Goal: Task Accomplishment & Management: Manage account settings

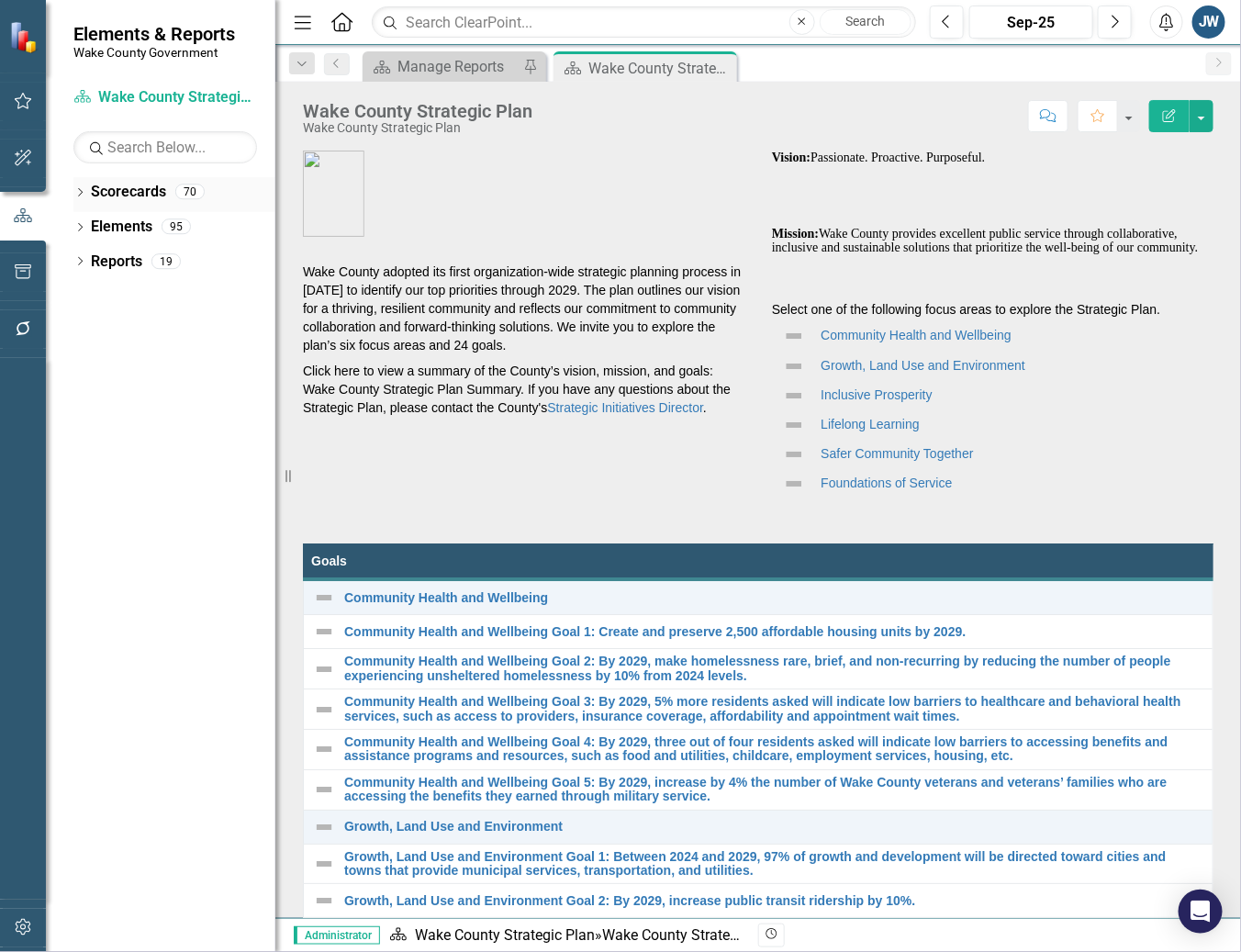
click at [78, 190] on icon "Dropdown" at bounding box center [80, 194] width 13 height 10
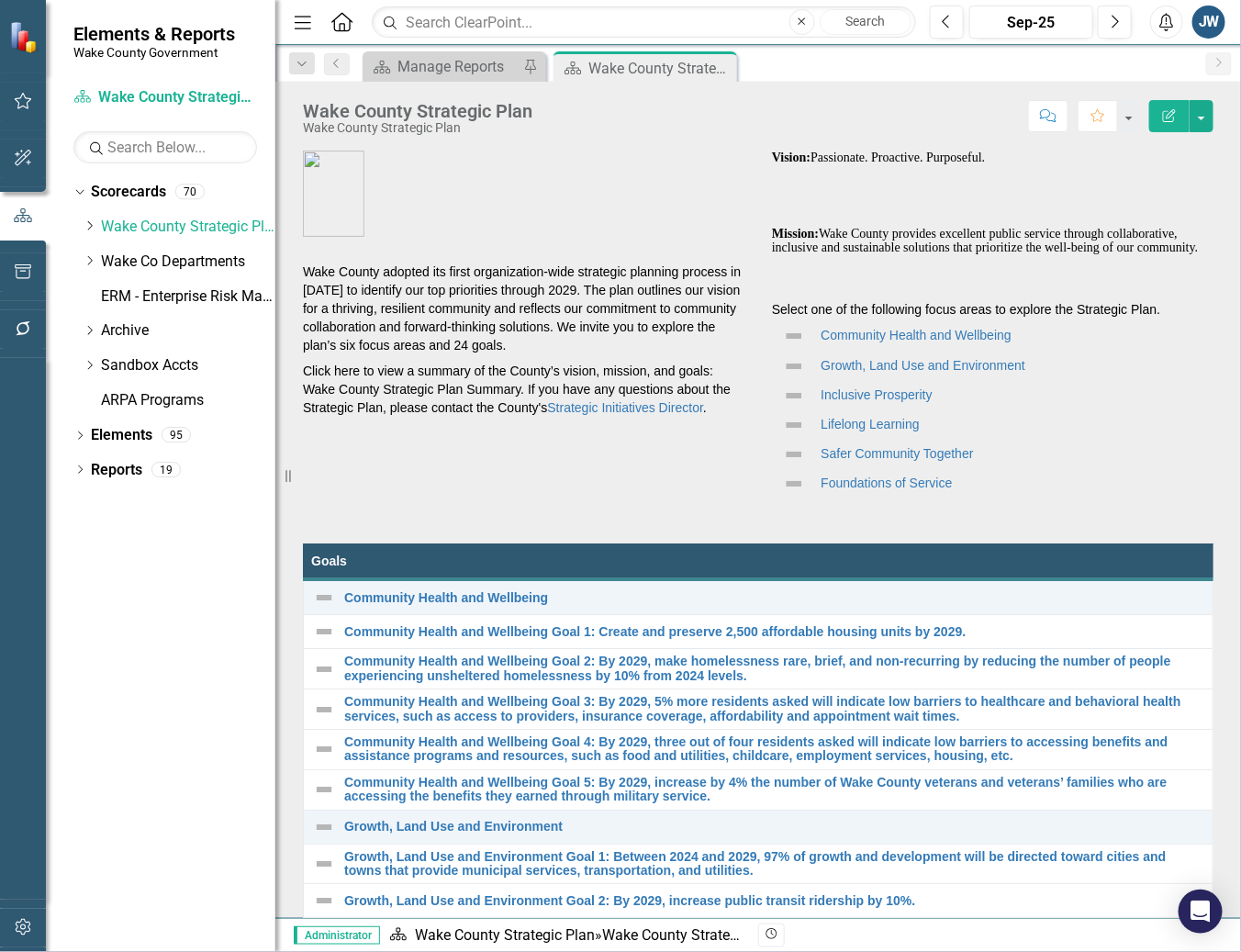
click at [79, 224] on div "Dropdown Scorecards 70 Dropdown Wake County Strategic Plan Demographics Dropdow…" at bounding box center [174, 298] width 202 height 243
click at [89, 226] on icon "Dropdown" at bounding box center [89, 226] width 14 height 11
click at [90, 223] on icon "Dropdown" at bounding box center [88, 223] width 11 height 14
click at [96, 259] on icon "Dropdown" at bounding box center [89, 260] width 14 height 11
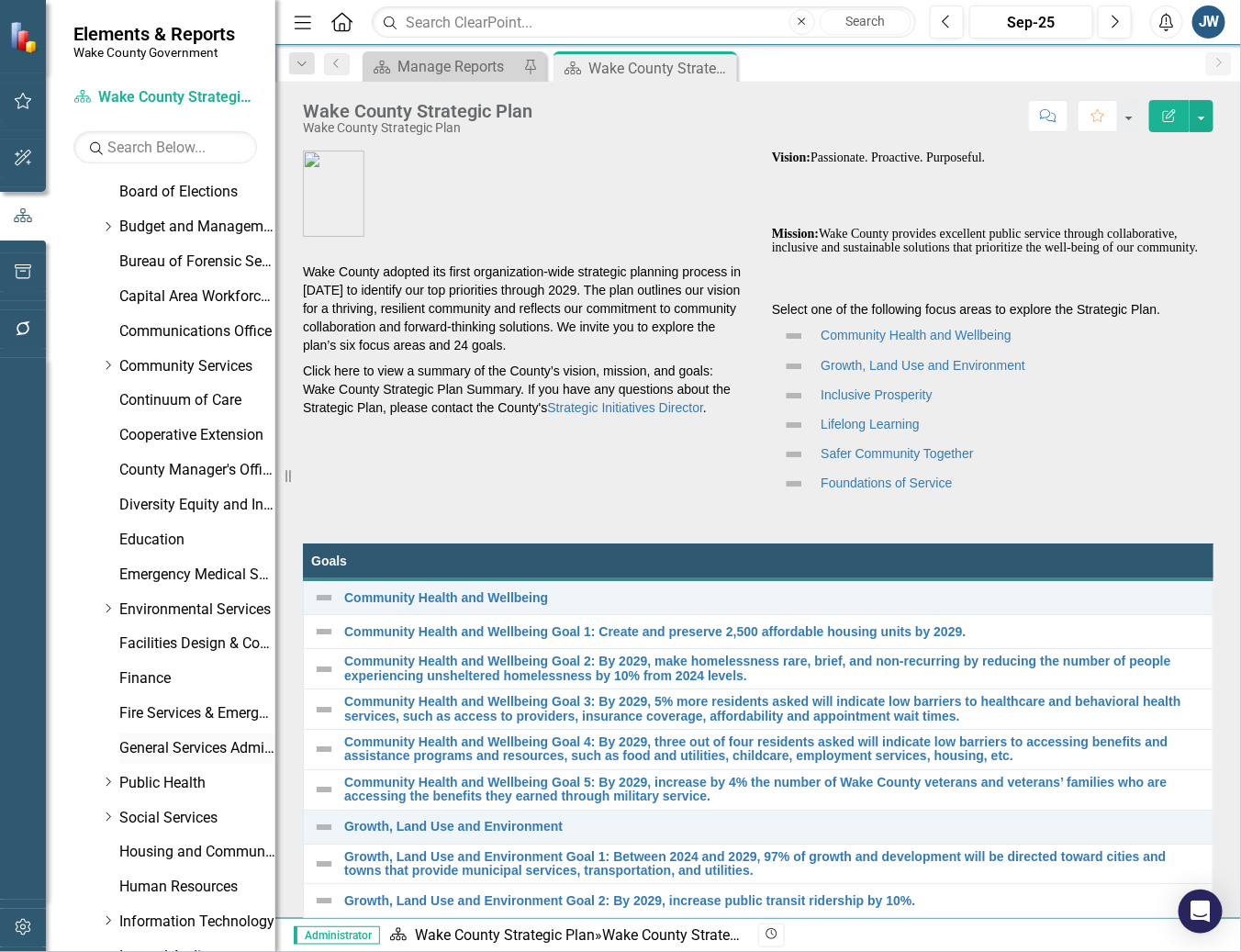
scroll to position [476, 0]
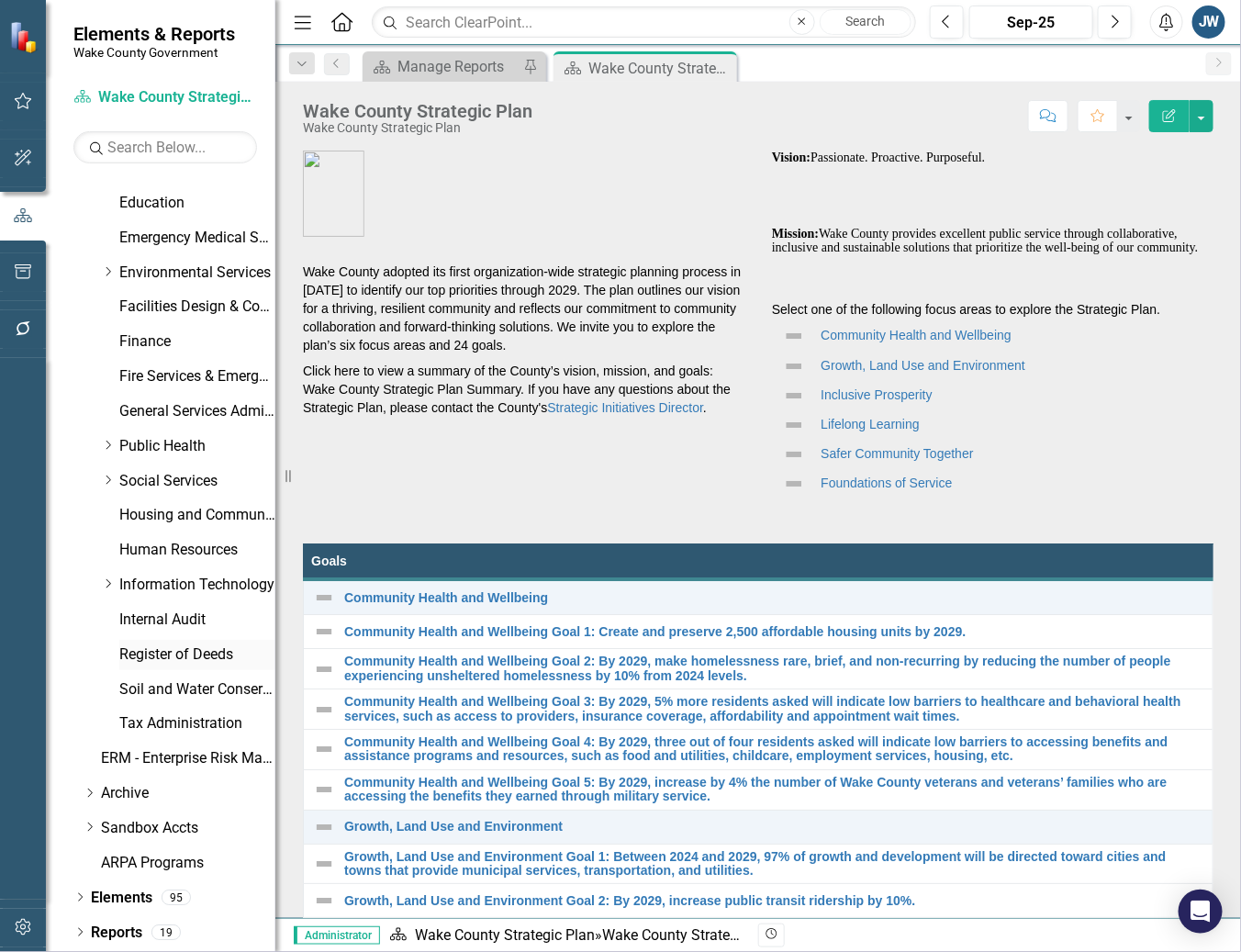
click at [165, 646] on link "Register of Deeds" at bounding box center [197, 655] width 156 height 21
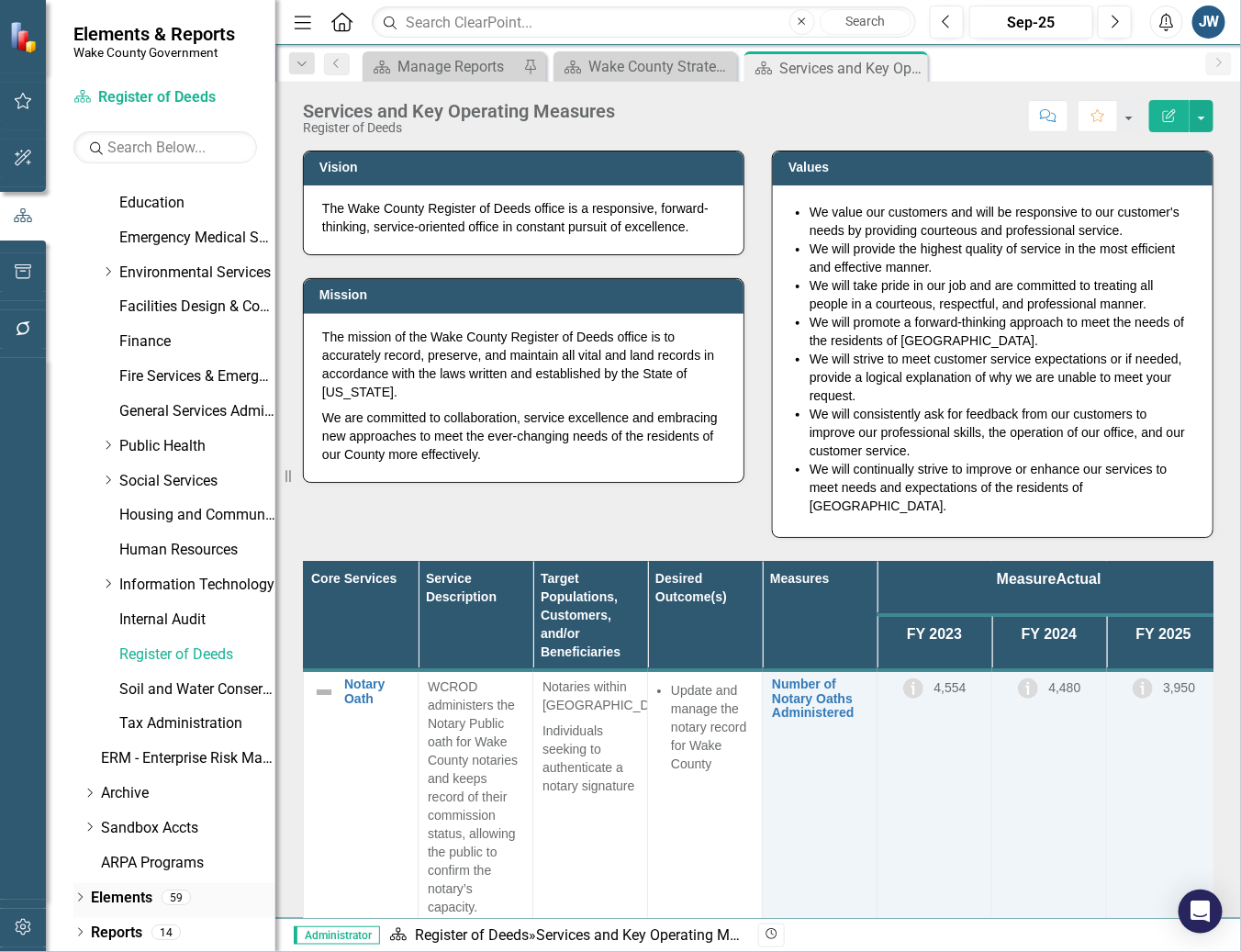
click at [79, 895] on icon "Dropdown" at bounding box center [80, 898] width 13 height 10
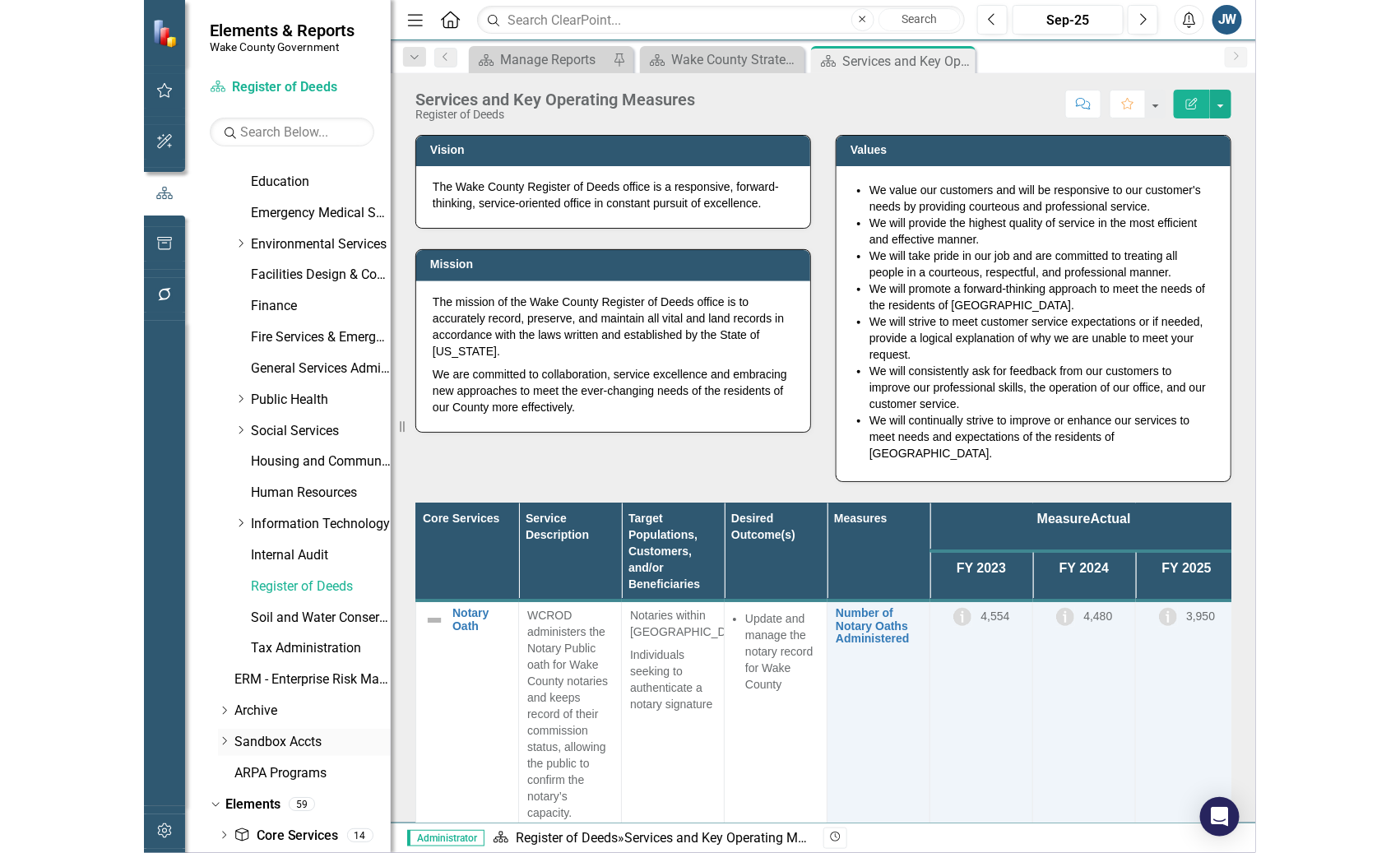
scroll to position [519, 0]
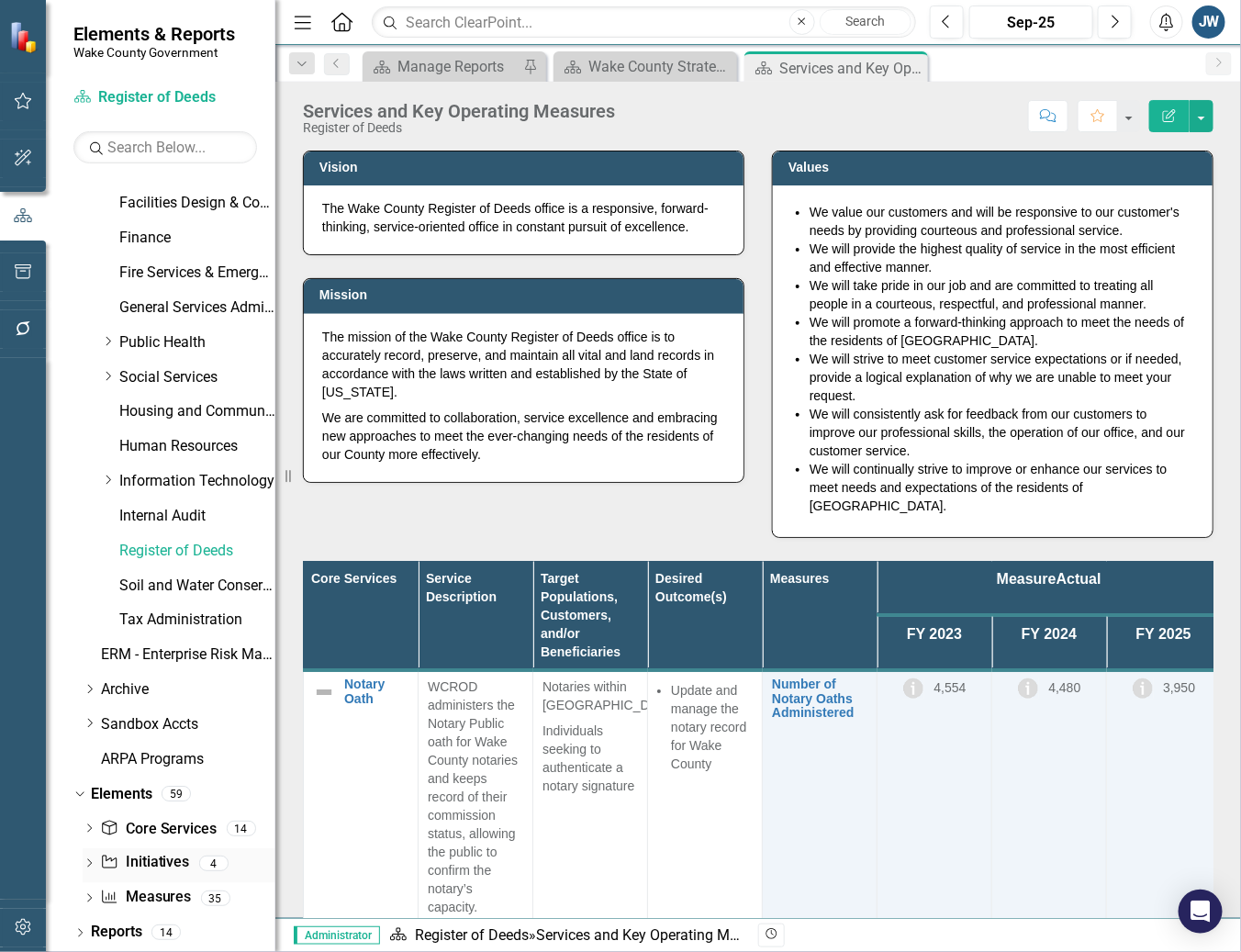
click at [145, 865] on link "Initiative Initiatives" at bounding box center [144, 863] width 89 height 21
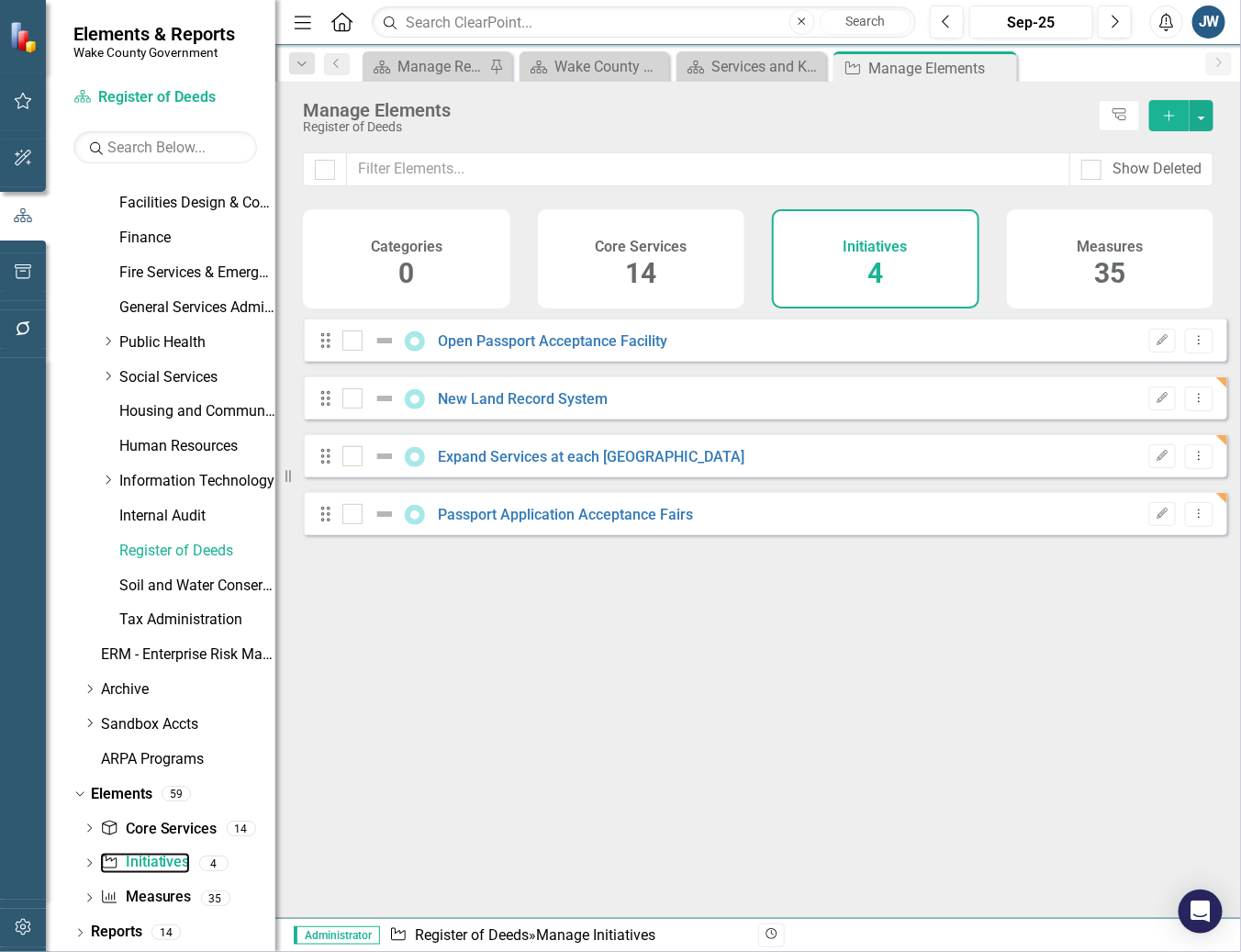
checkbox input "false"
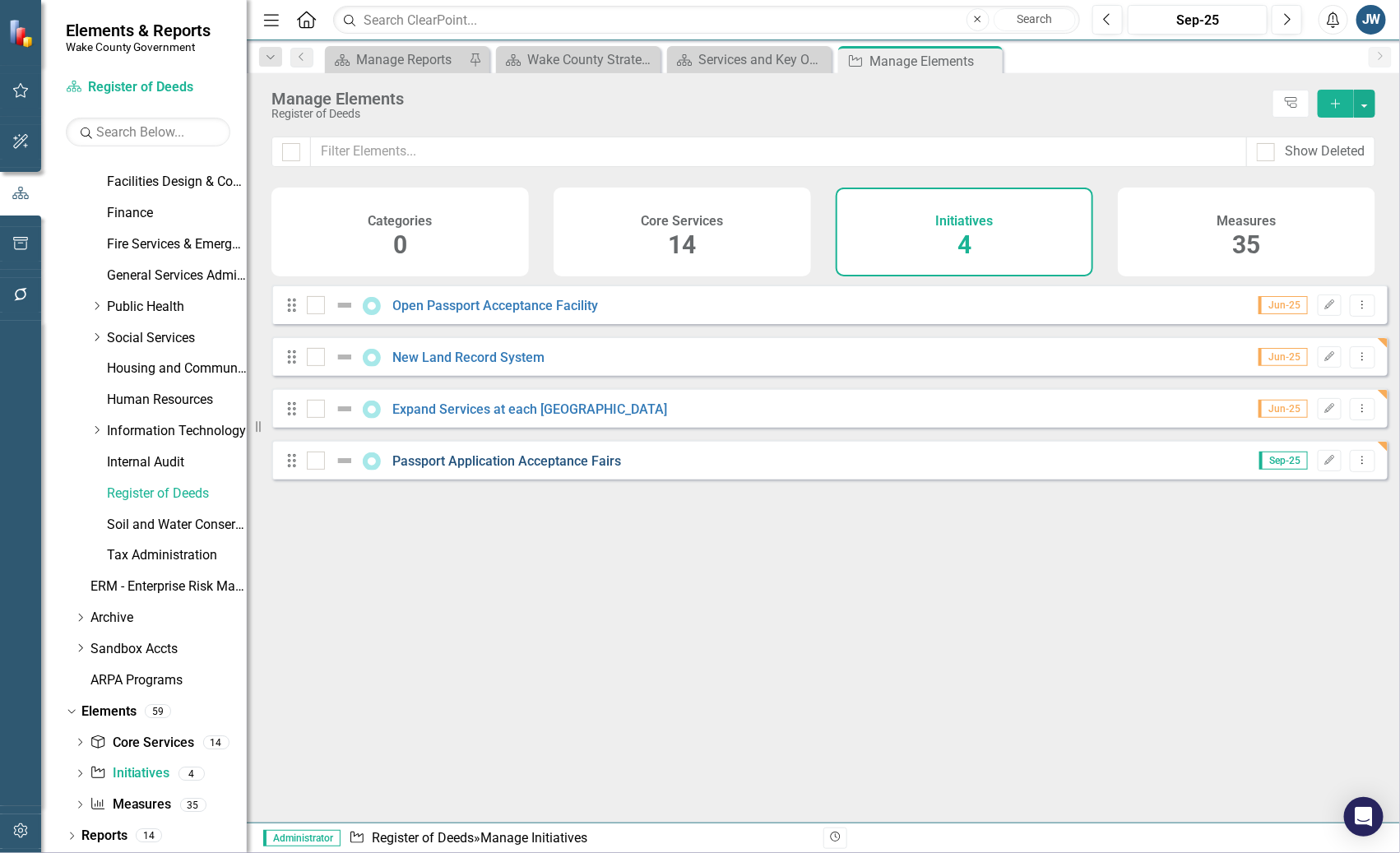
click at [534, 465] on link "Passport Application Acceptance Fairs" at bounding box center [507, 461] width 228 height 16
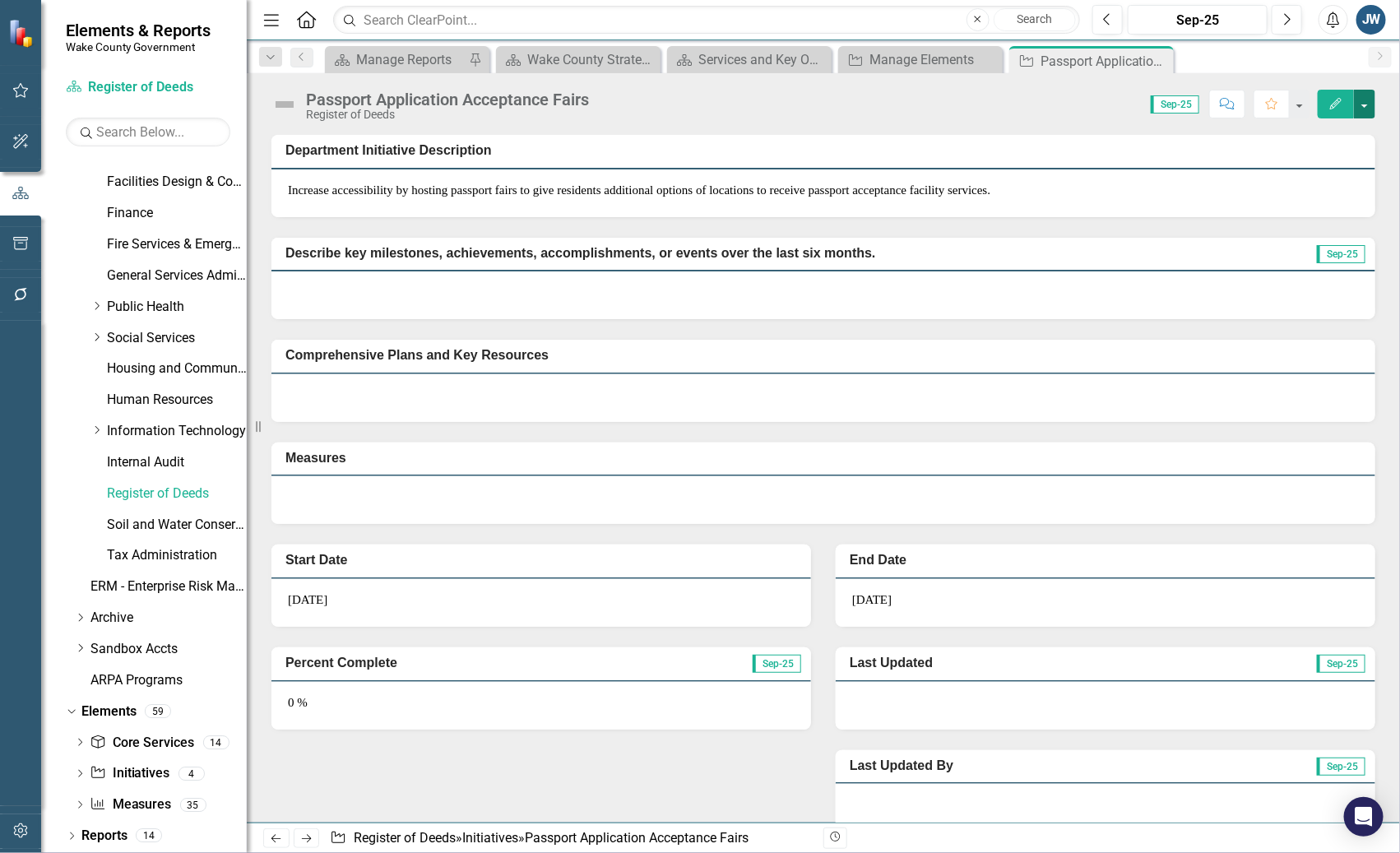
click at [1111, 99] on button "button" at bounding box center [1364, 104] width 21 height 29
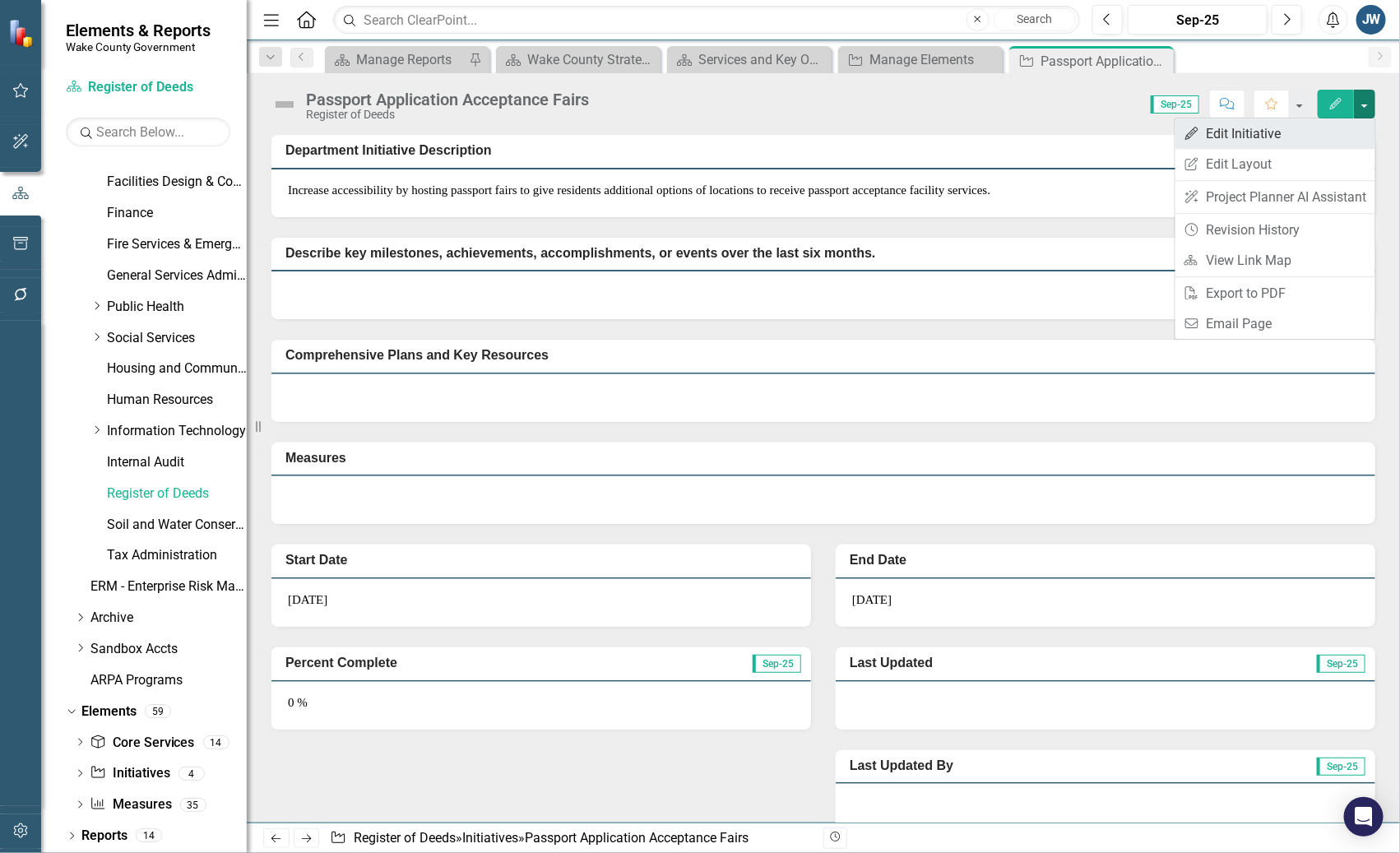
click at [1111, 138] on link "Edit Edit Initiative" at bounding box center [1274, 134] width 200 height 30
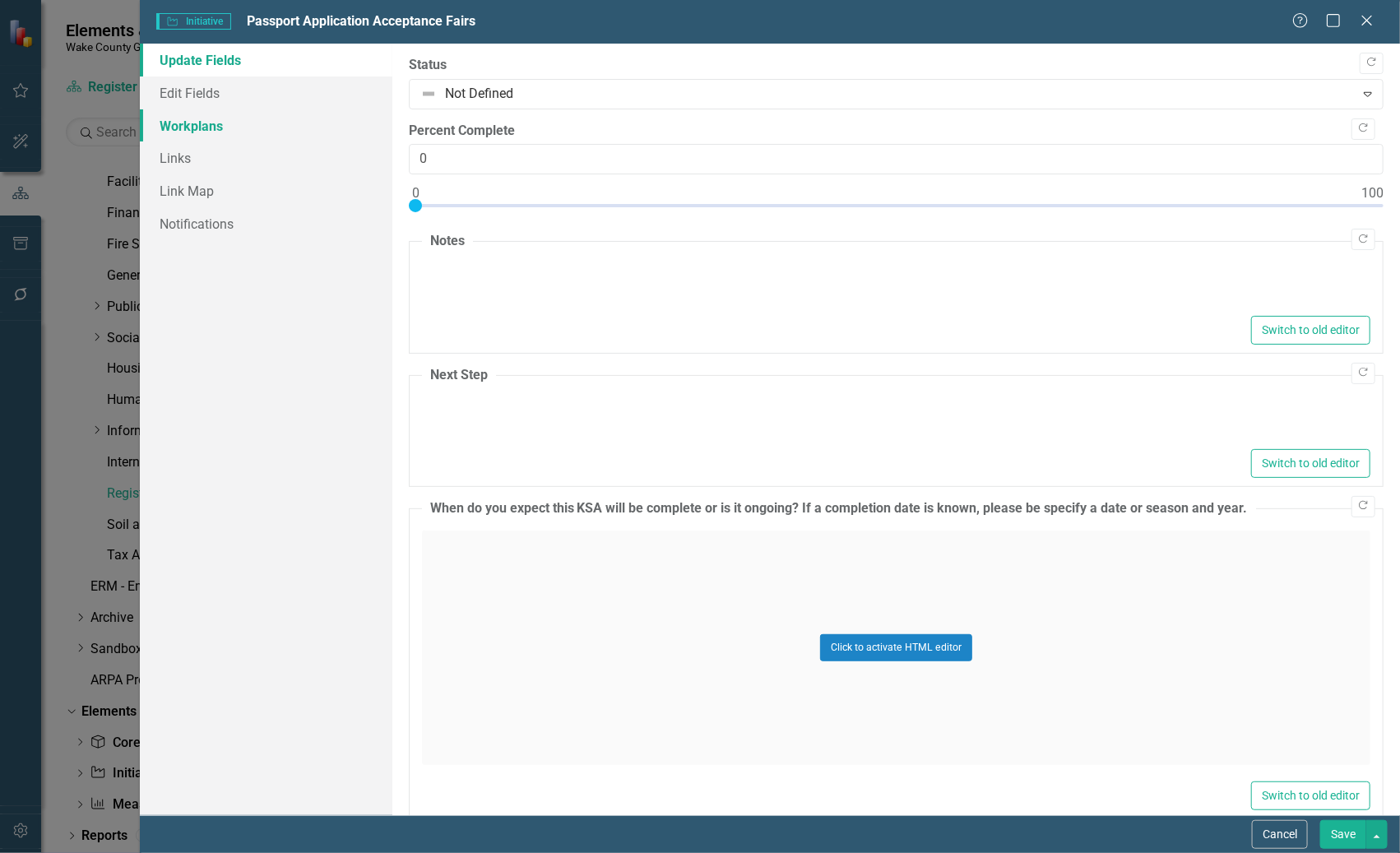
click at [245, 125] on link "Workplans" at bounding box center [265, 125] width 252 height 33
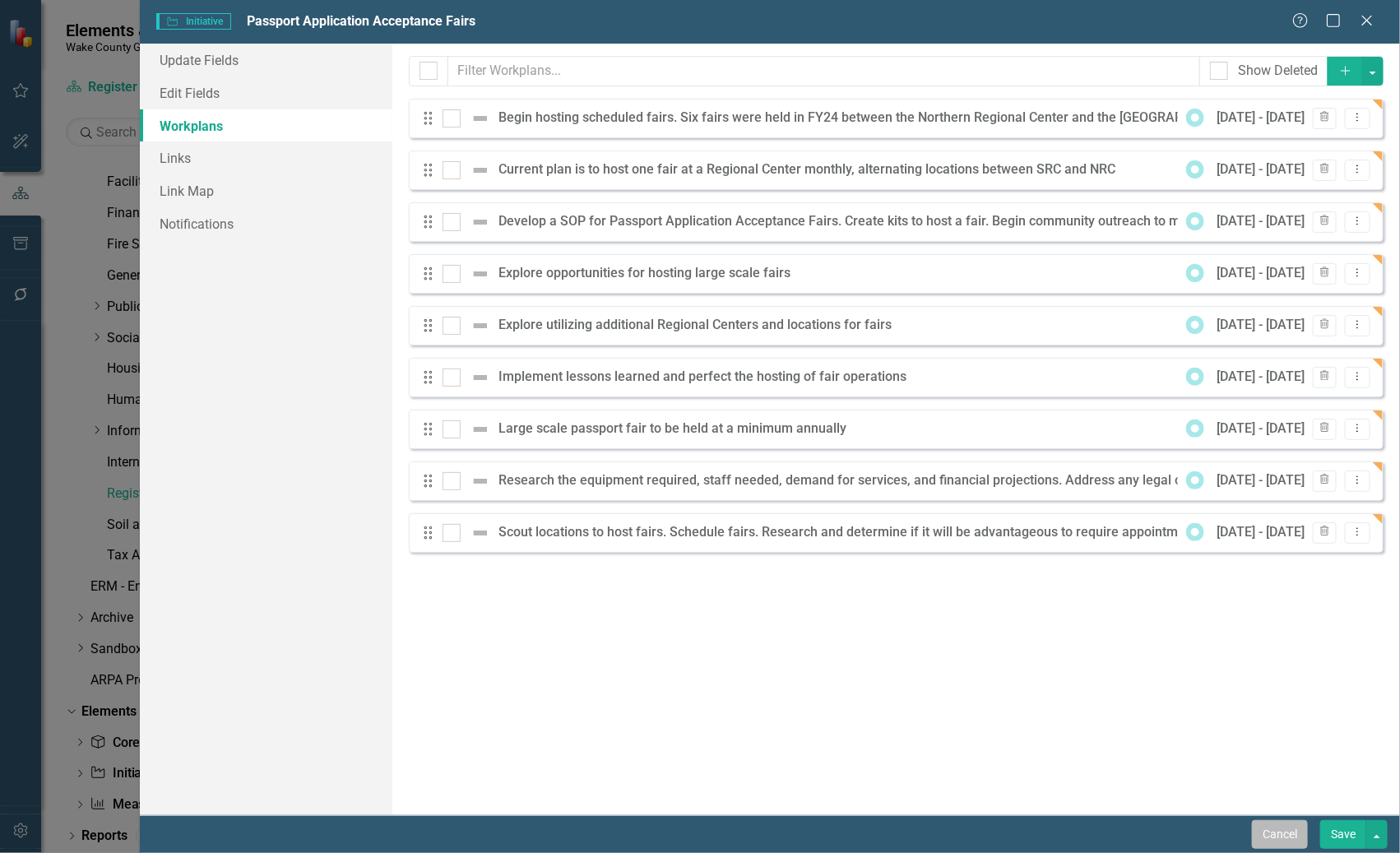
click at [1111, 840] on button "Cancel" at bounding box center [1280, 834] width 56 height 29
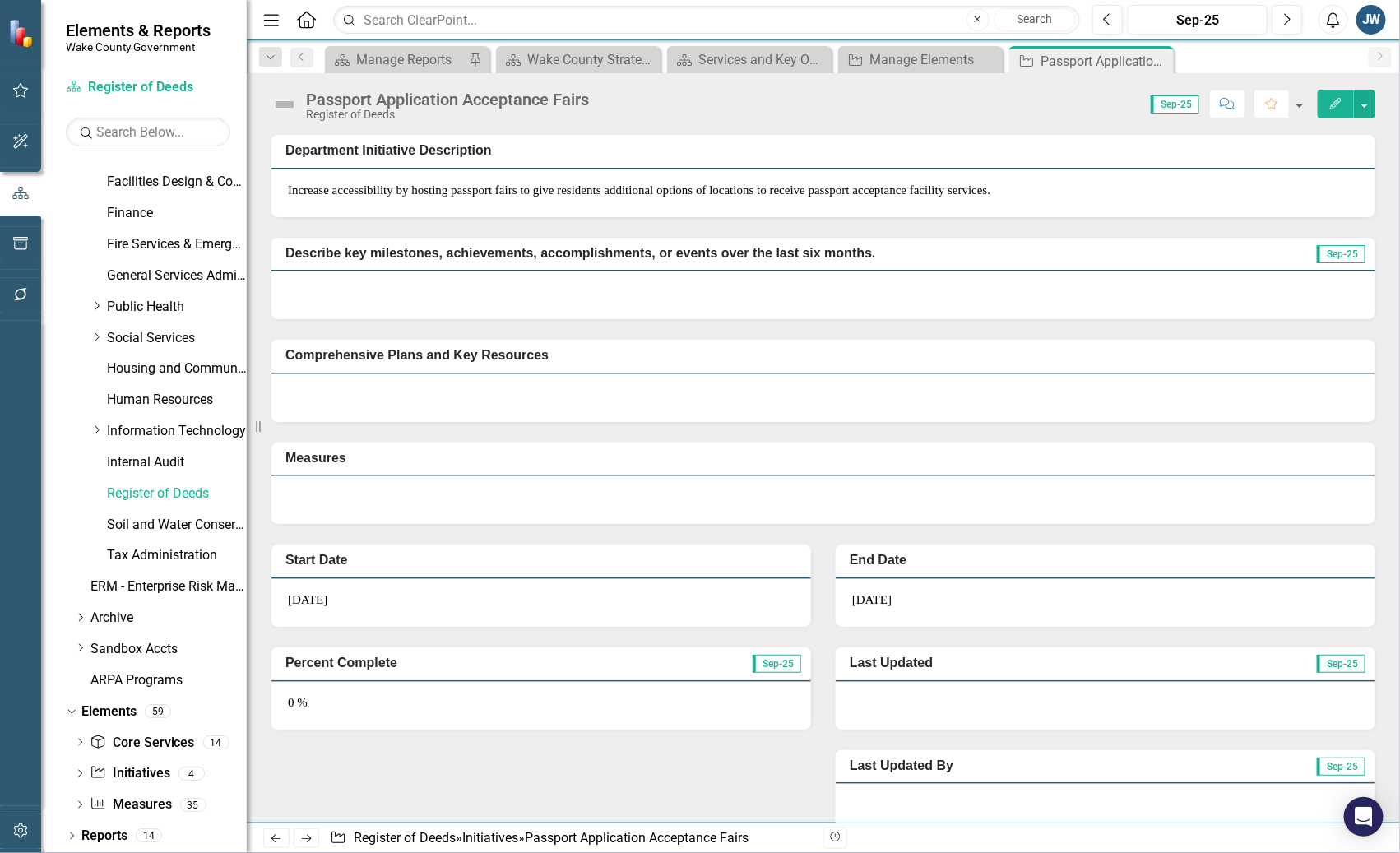
click at [400, 766] on div "Start Date 10/8/25 Percent Complete Sep-25 0 % End Date 11/8/25 Last Updated Se…" at bounding box center [824, 677] width 1129 height 307
click at [1111, 99] on button "button" at bounding box center [1364, 104] width 21 height 29
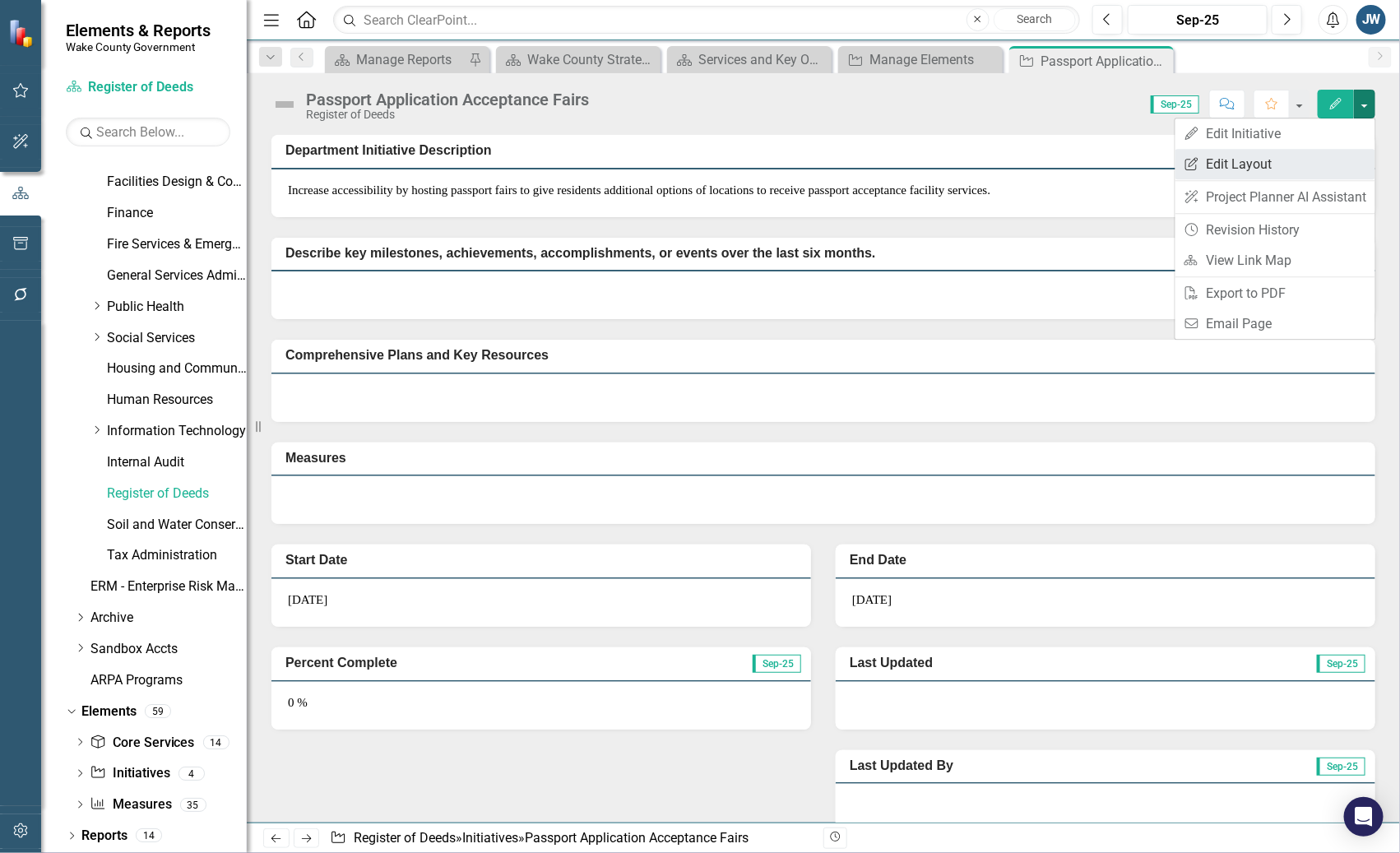
click at [1111, 167] on link "Edit Report Edit Layout" at bounding box center [1274, 164] width 200 height 30
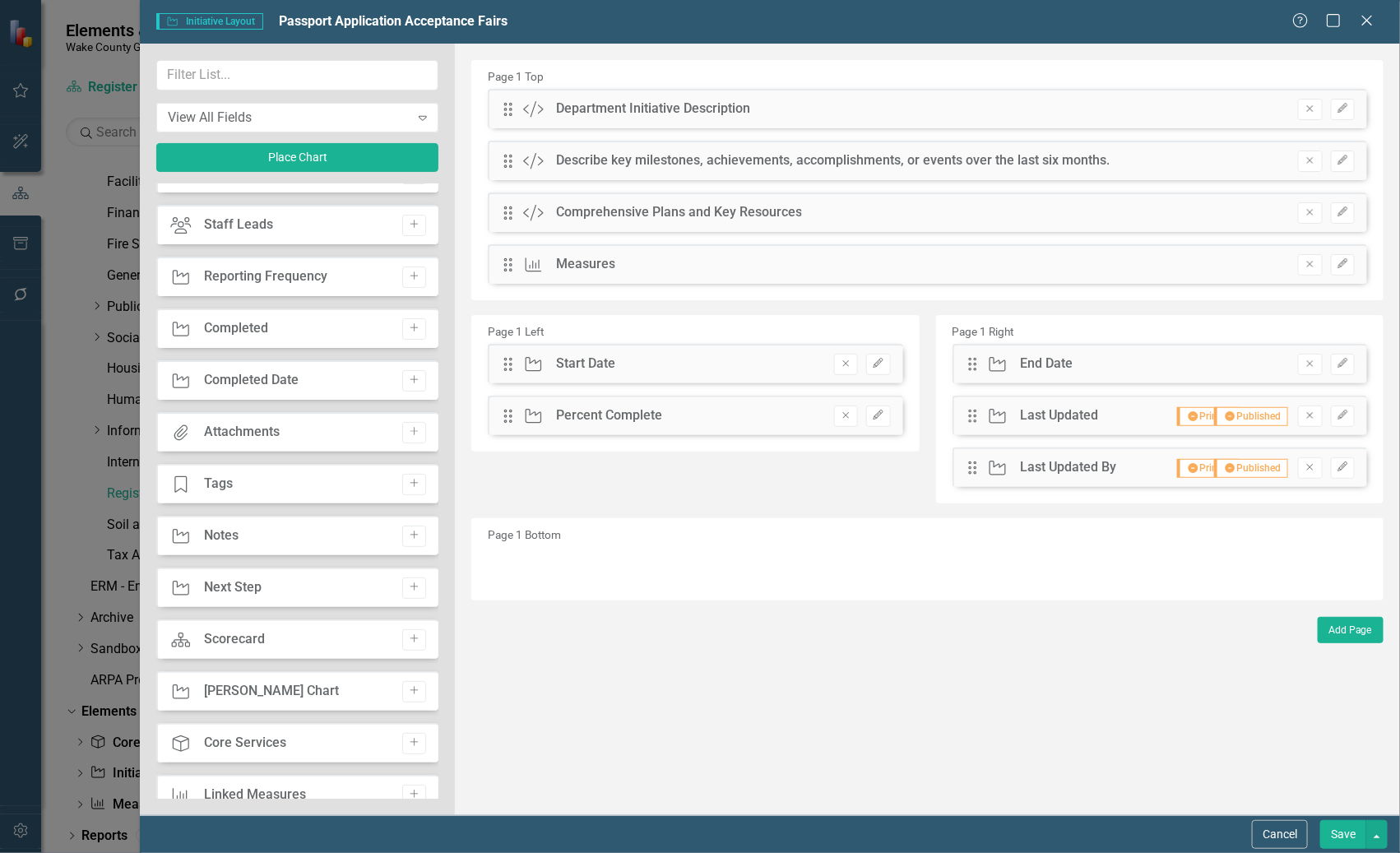
scroll to position [308, 0]
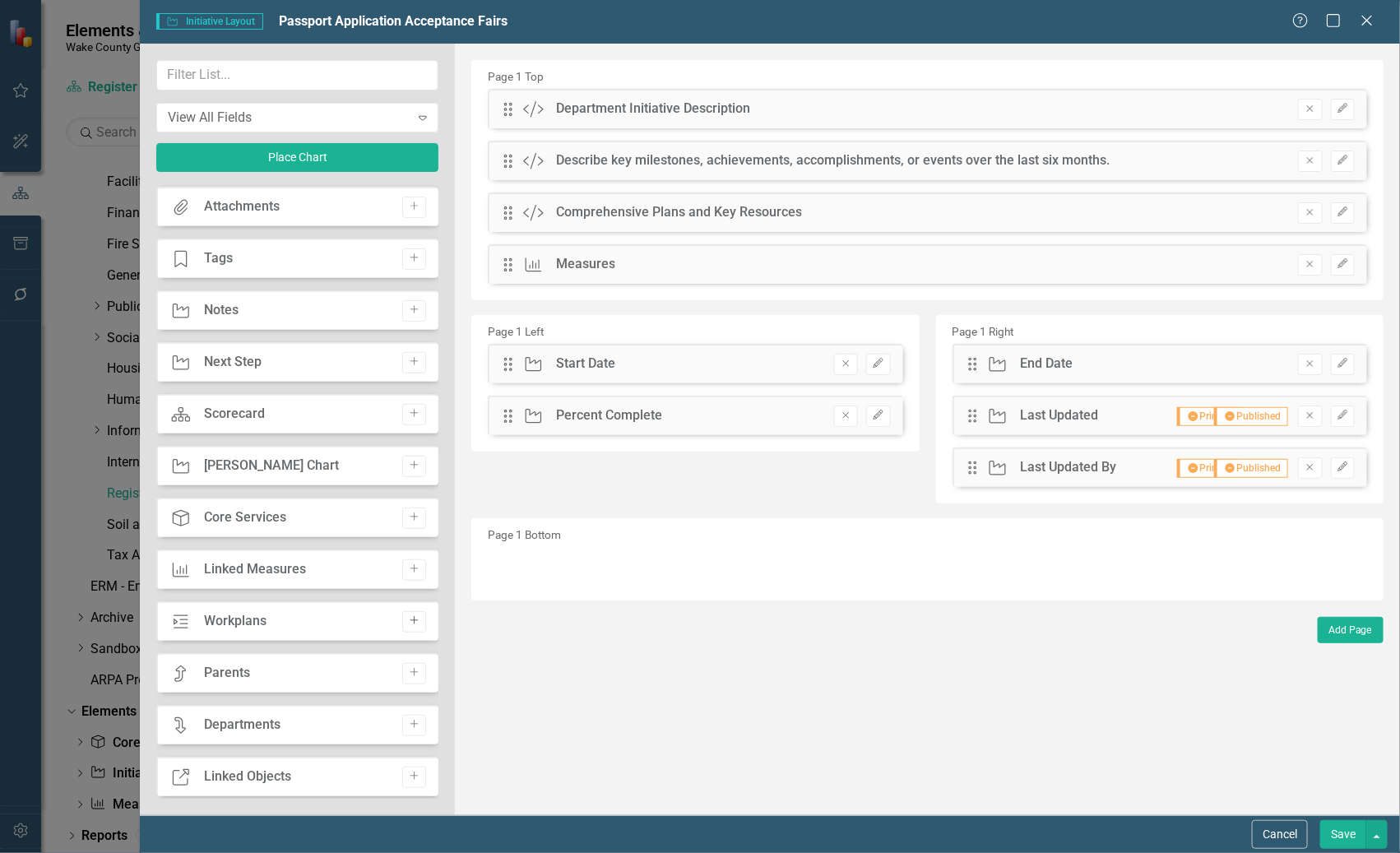
click at [408, 612] on button "Add" at bounding box center [414, 621] width 24 height 21
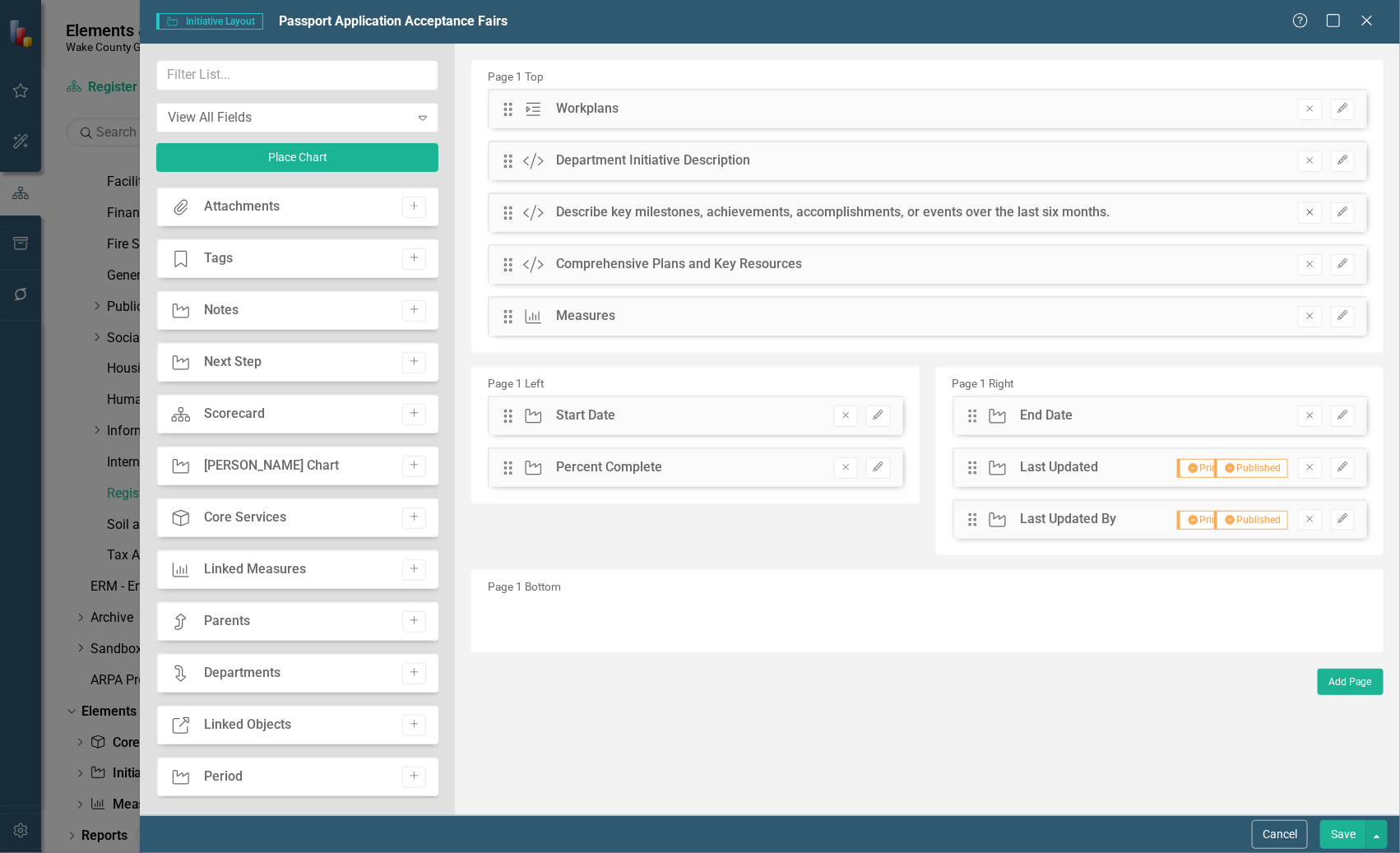
click at [1111, 207] on icon "Remove" at bounding box center [1310, 212] width 13 height 10
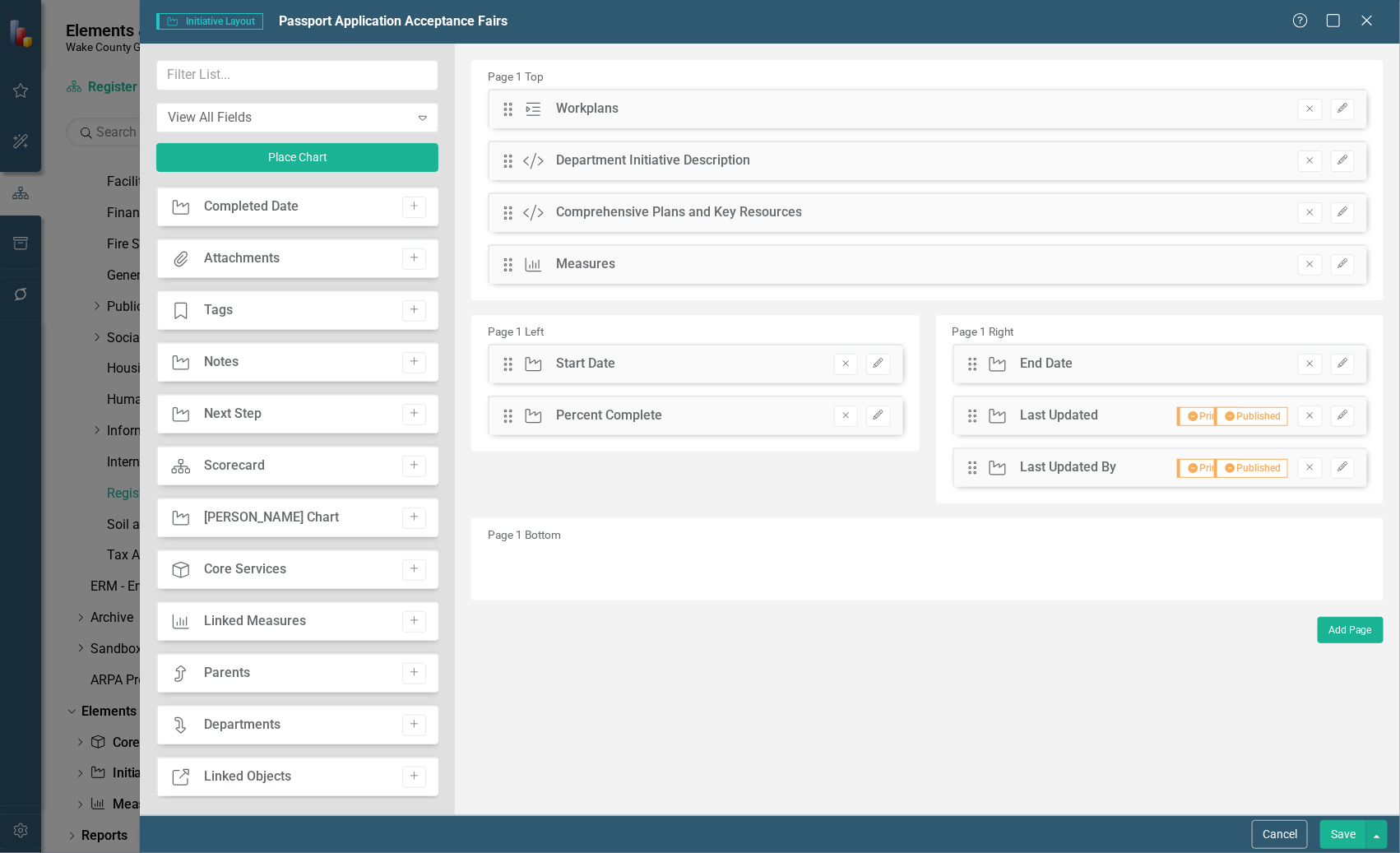
scroll to position [360, 0]
drag, startPoint x: 506, startPoint y: 105, endPoint x: 508, endPoint y: 207, distance: 102.0
click at [1111, 828] on button "Save" at bounding box center [1343, 834] width 46 height 29
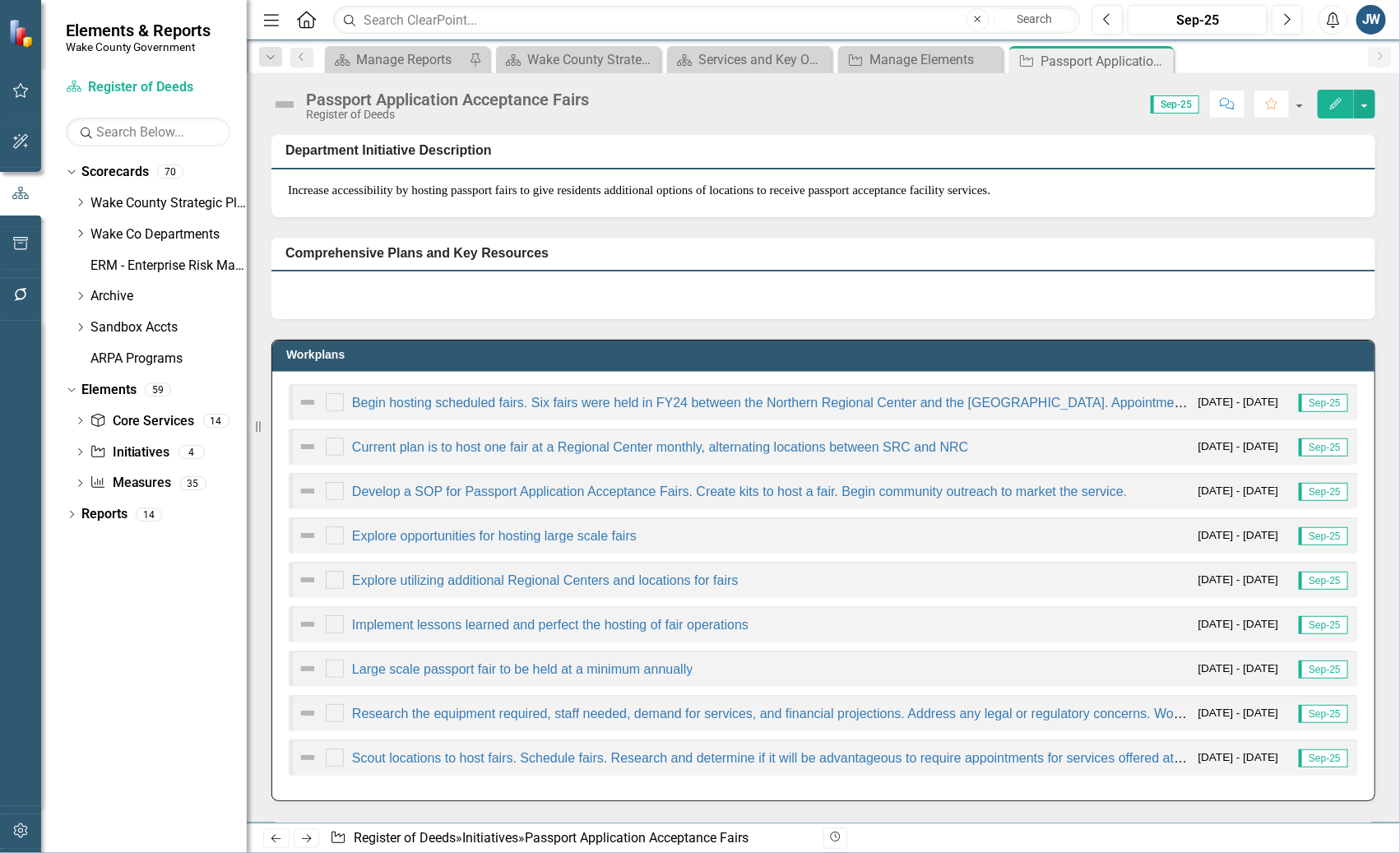
scroll to position [0, 0]
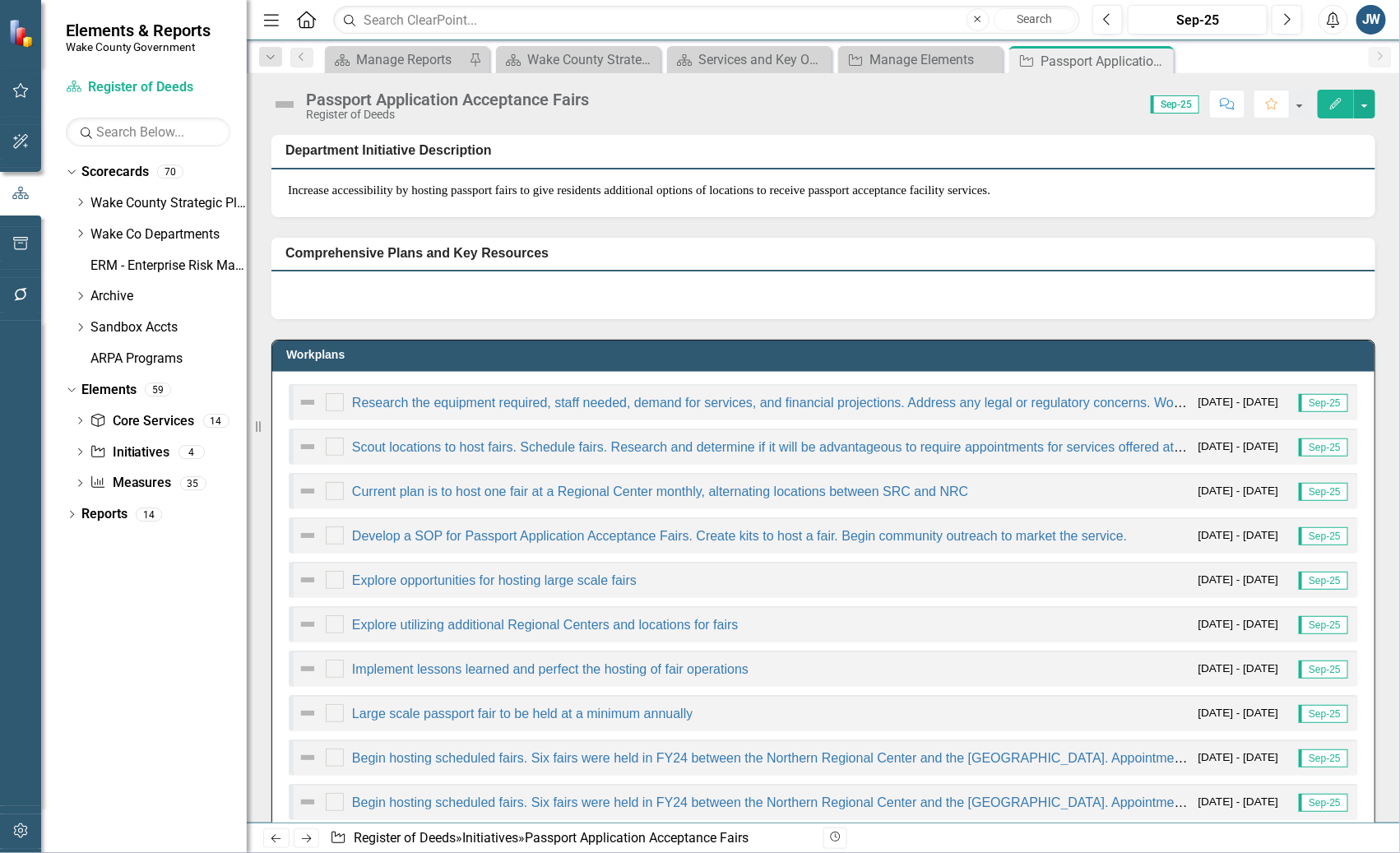
click at [184, 787] on div "Dropdown Scorecards 70 Dropdown Wake County Strategic Plan Demographics Dropdow…" at bounding box center [144, 505] width 206 height 694
click at [265, 724] on div "Workplans Research the equipment required, staff needed, demand for services, a…" at bounding box center [824, 582] width 1129 height 525
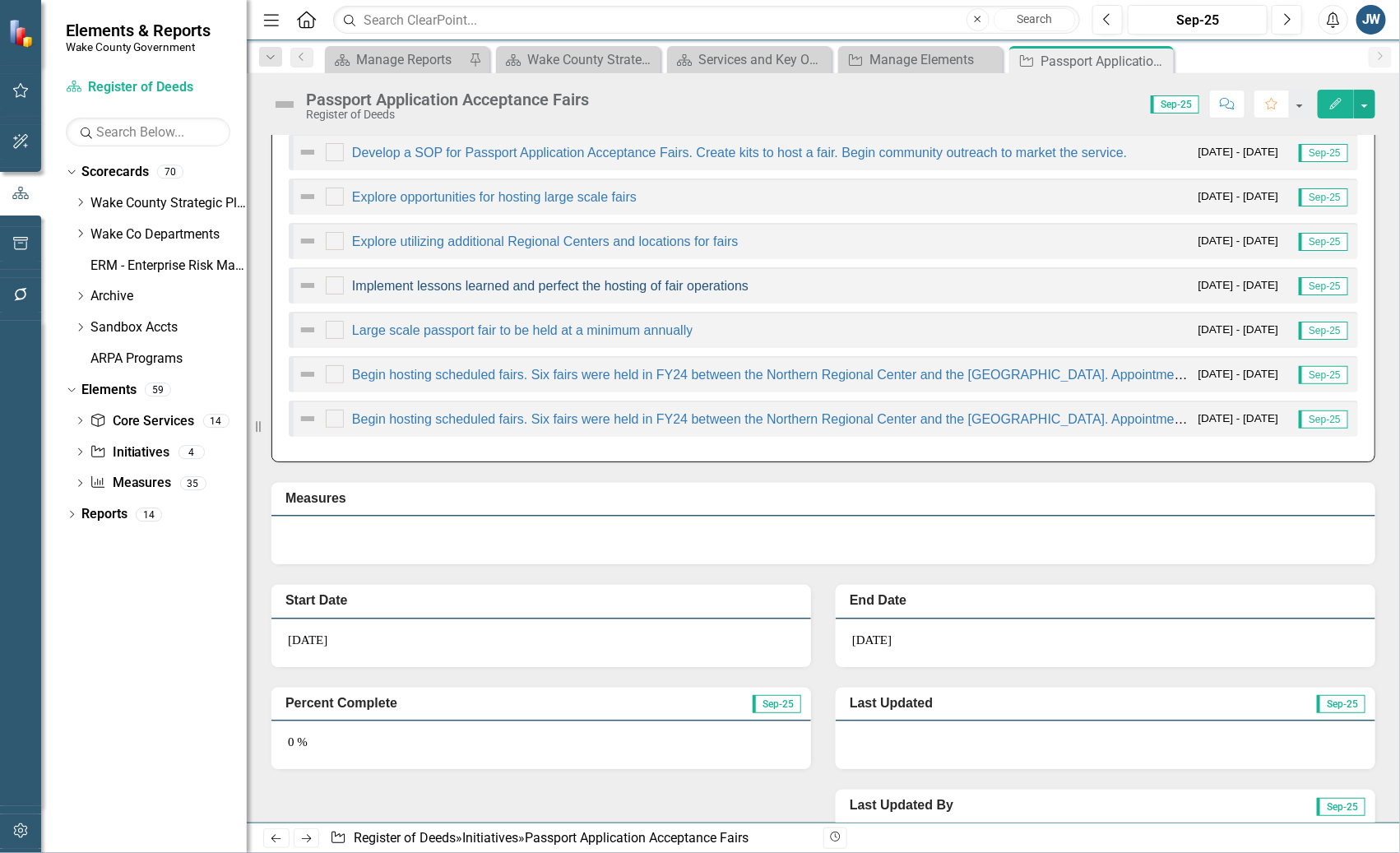
scroll to position [445, 0]
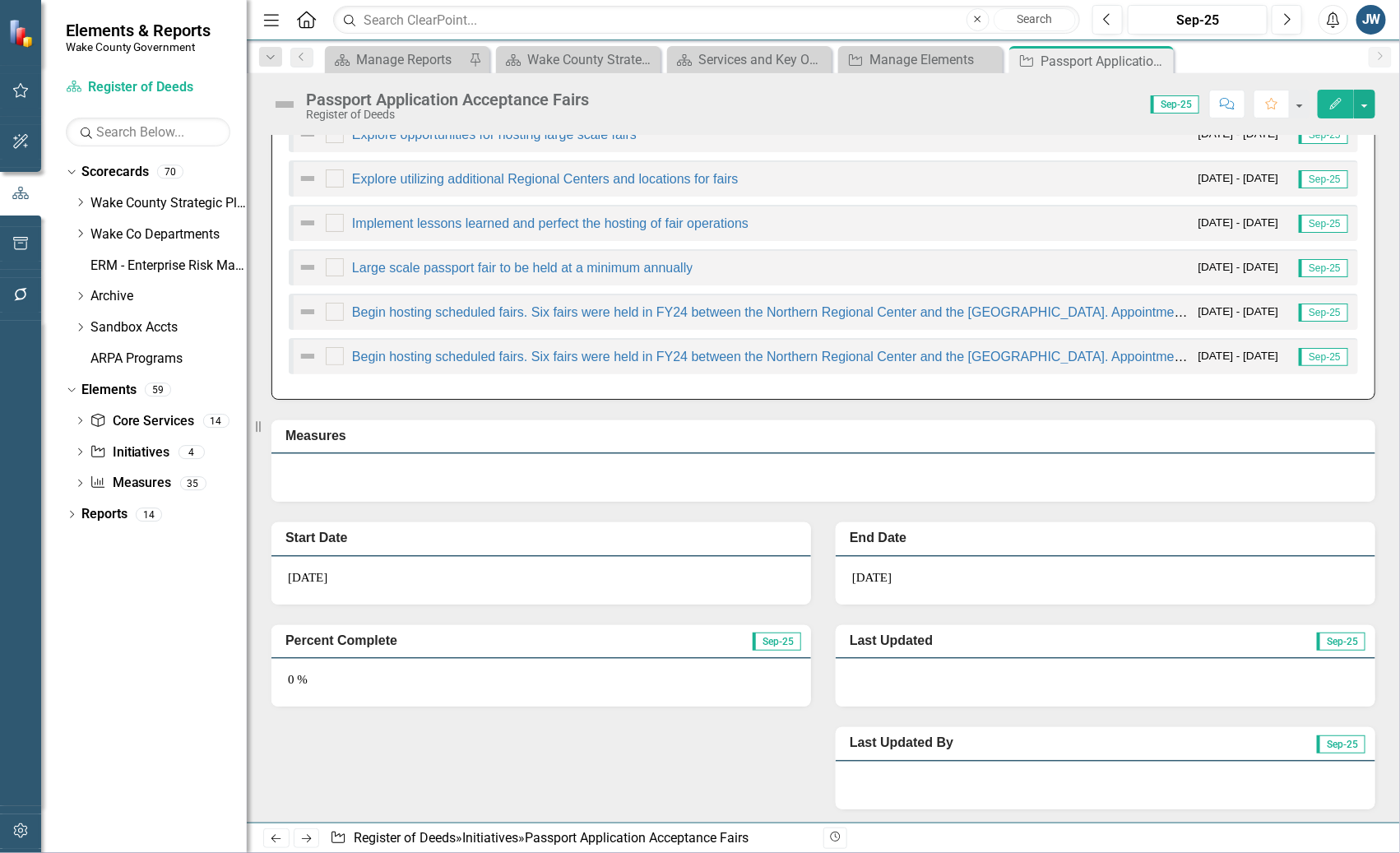
click at [1111, 154] on div "Department Initiative Description Increase accessibility by hosting passport fa…" at bounding box center [823, 247] width 1153 height 1157
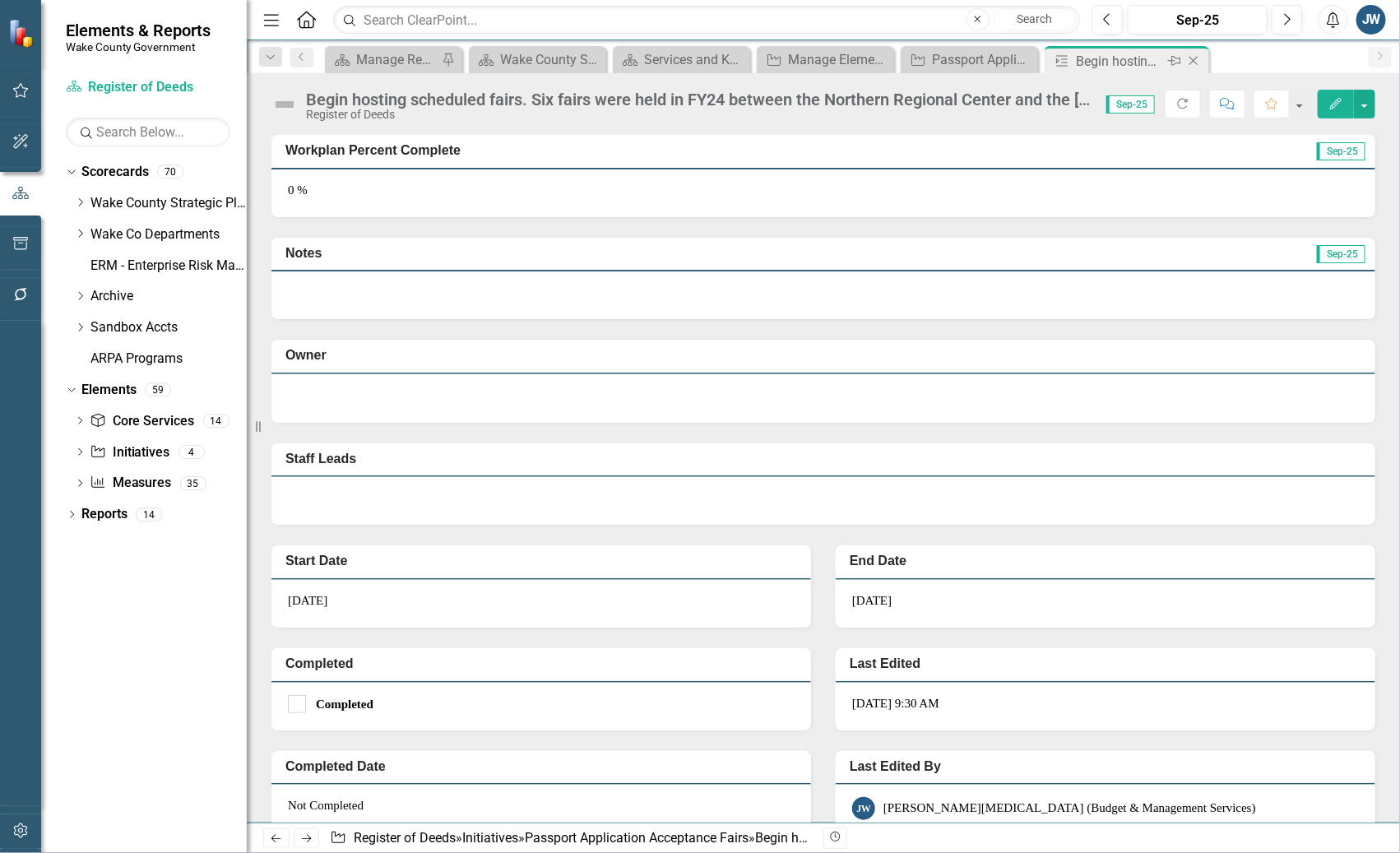
click at [1111, 58] on icon "Close" at bounding box center [1194, 61] width 17 height 13
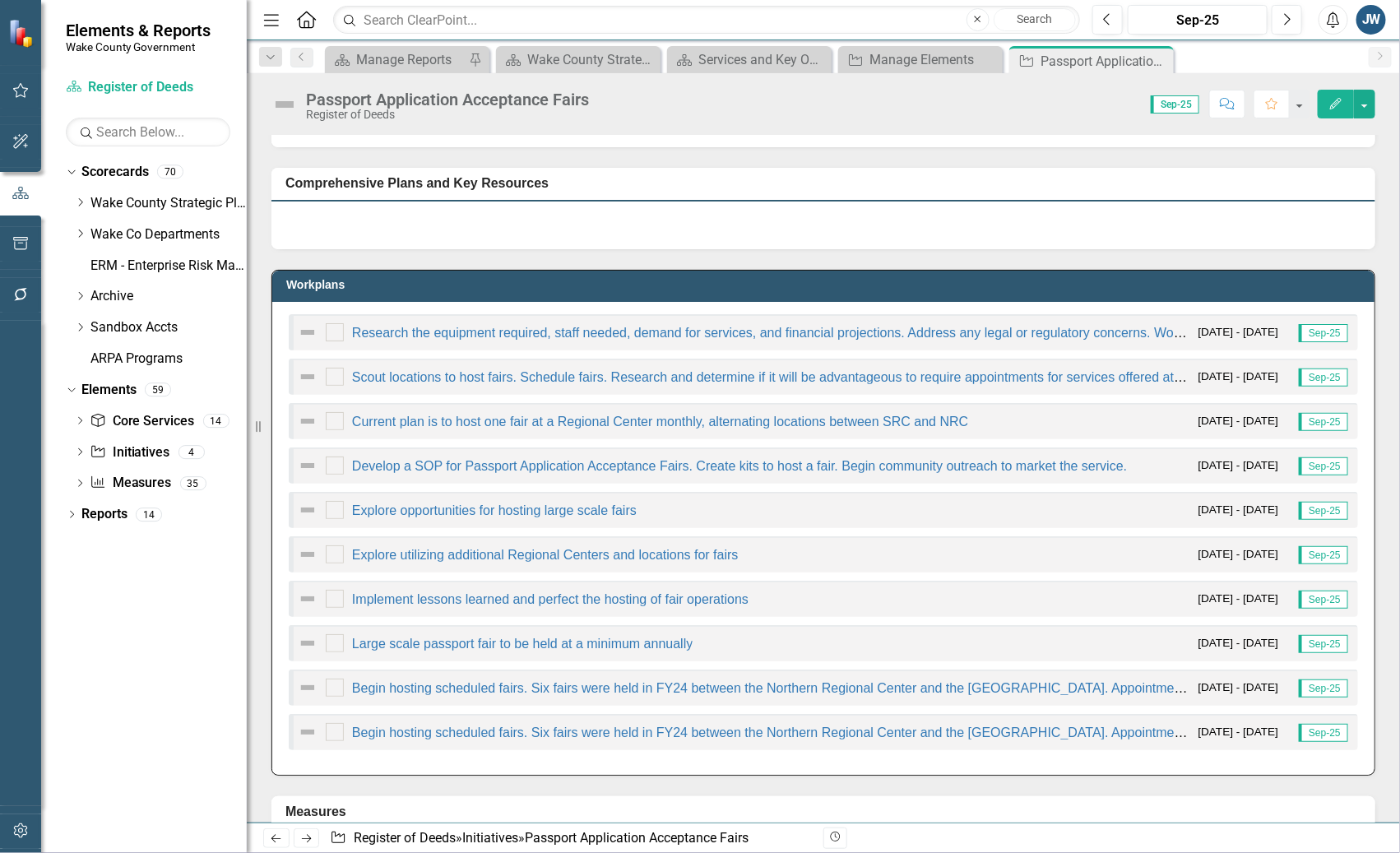
scroll to position [102, 0]
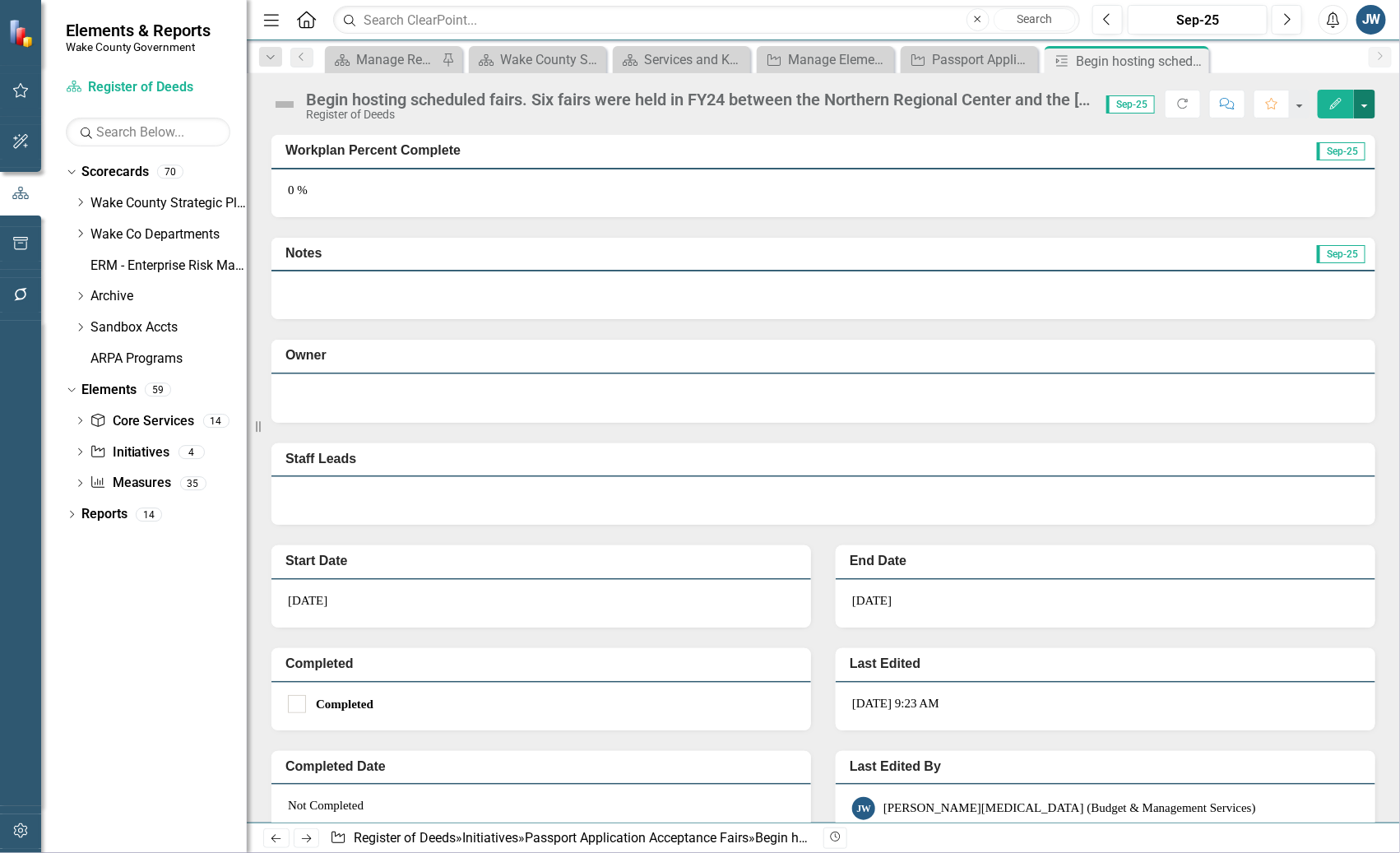
click at [1111, 104] on button "button" at bounding box center [1364, 104] width 21 height 29
click at [1111, 57] on icon "Close" at bounding box center [1194, 61] width 17 height 13
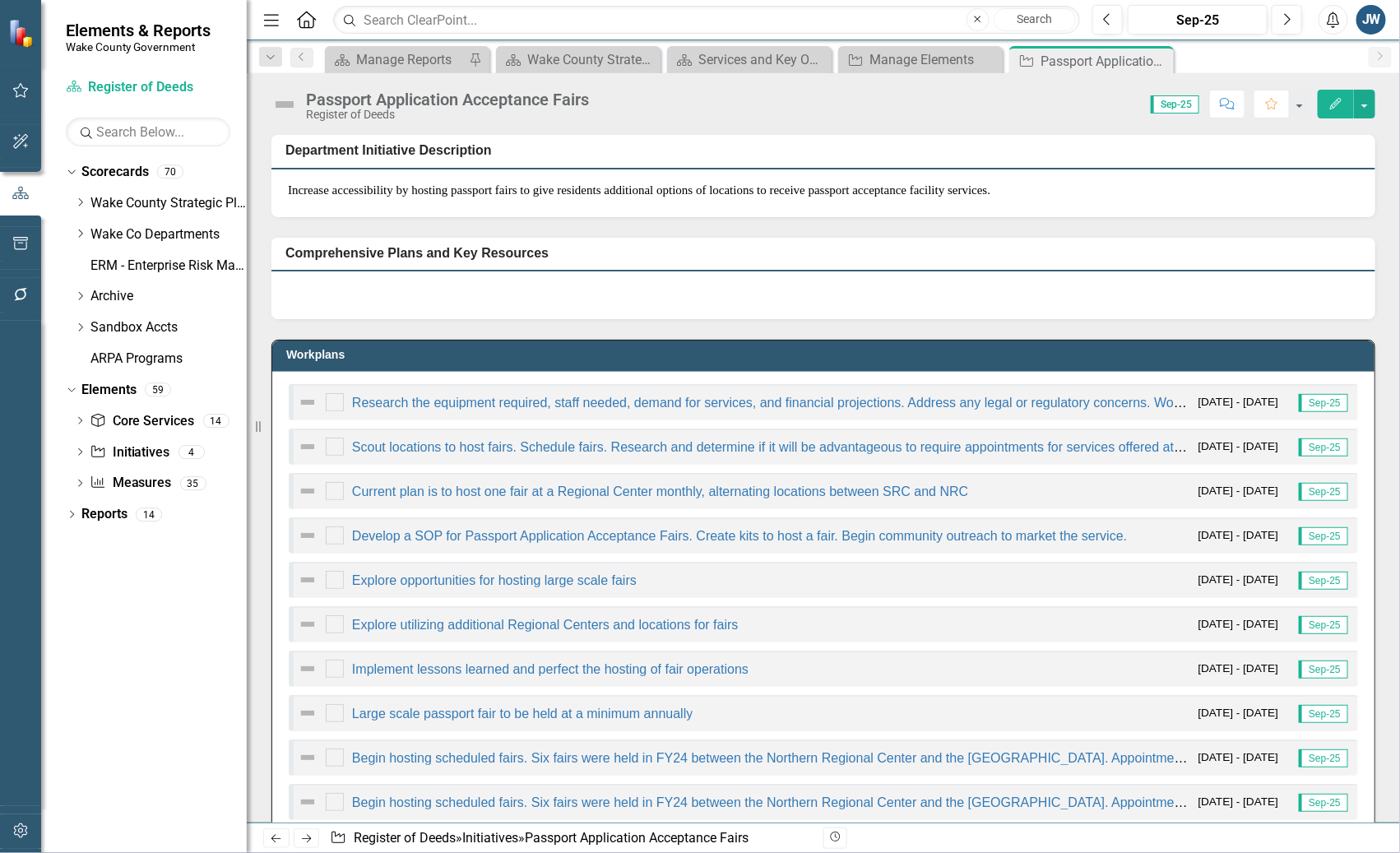
scroll to position [410, 0]
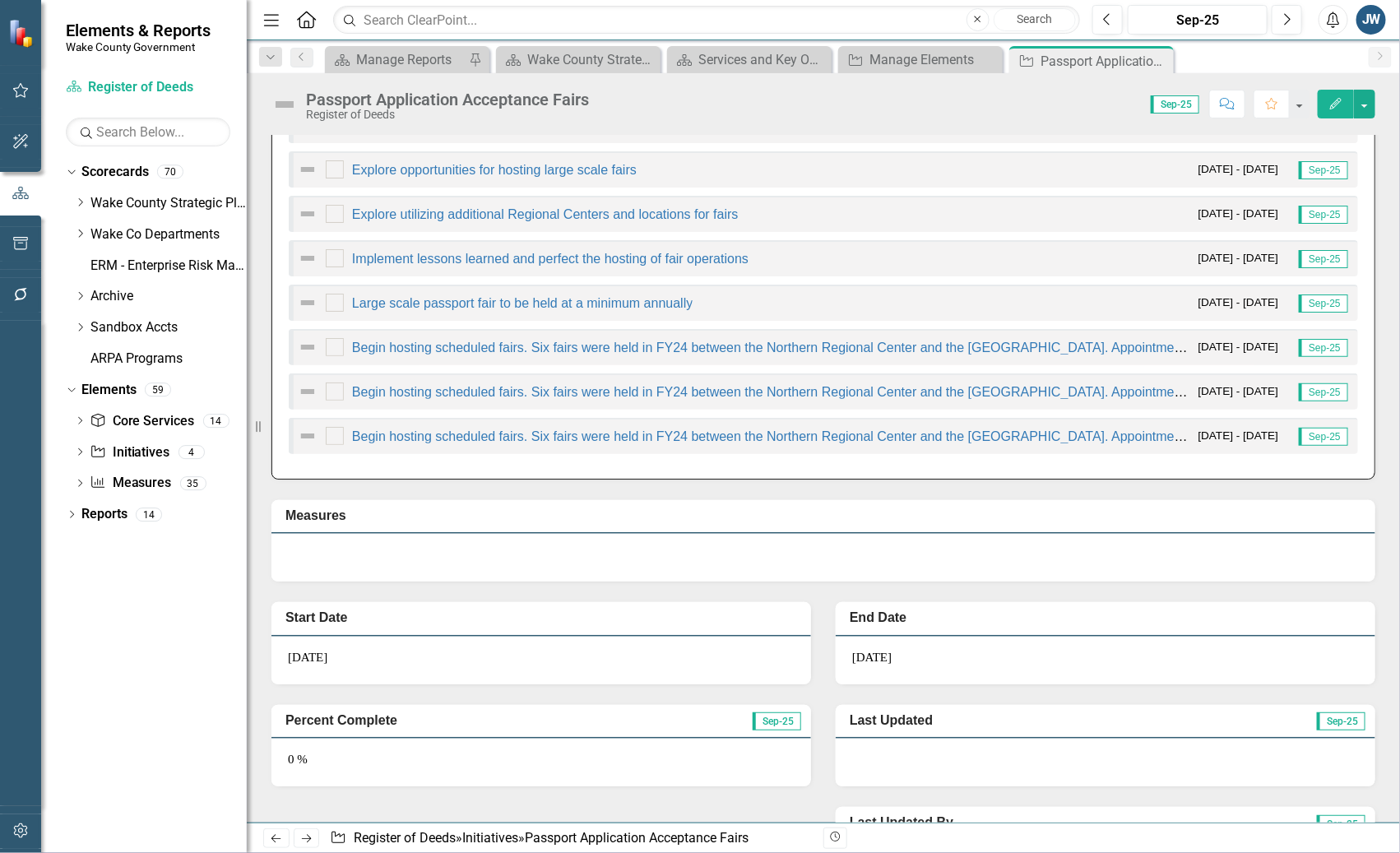
click at [305, 430] on img at bounding box center [307, 435] width 19 height 19
click at [1111, 102] on button "button" at bounding box center [1364, 104] width 21 height 29
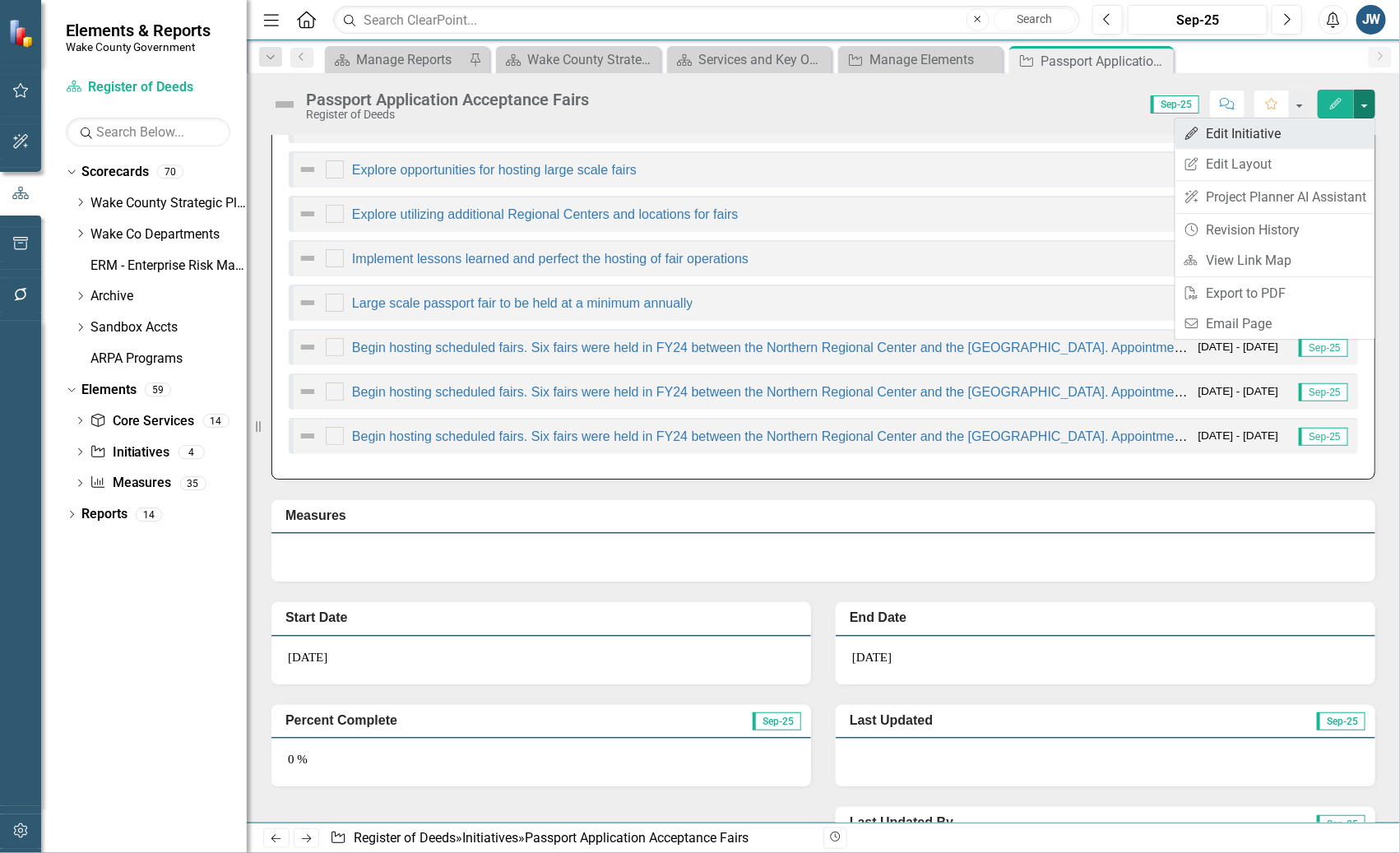
click at [1111, 129] on link "Edit Edit Initiative" at bounding box center [1274, 134] width 200 height 30
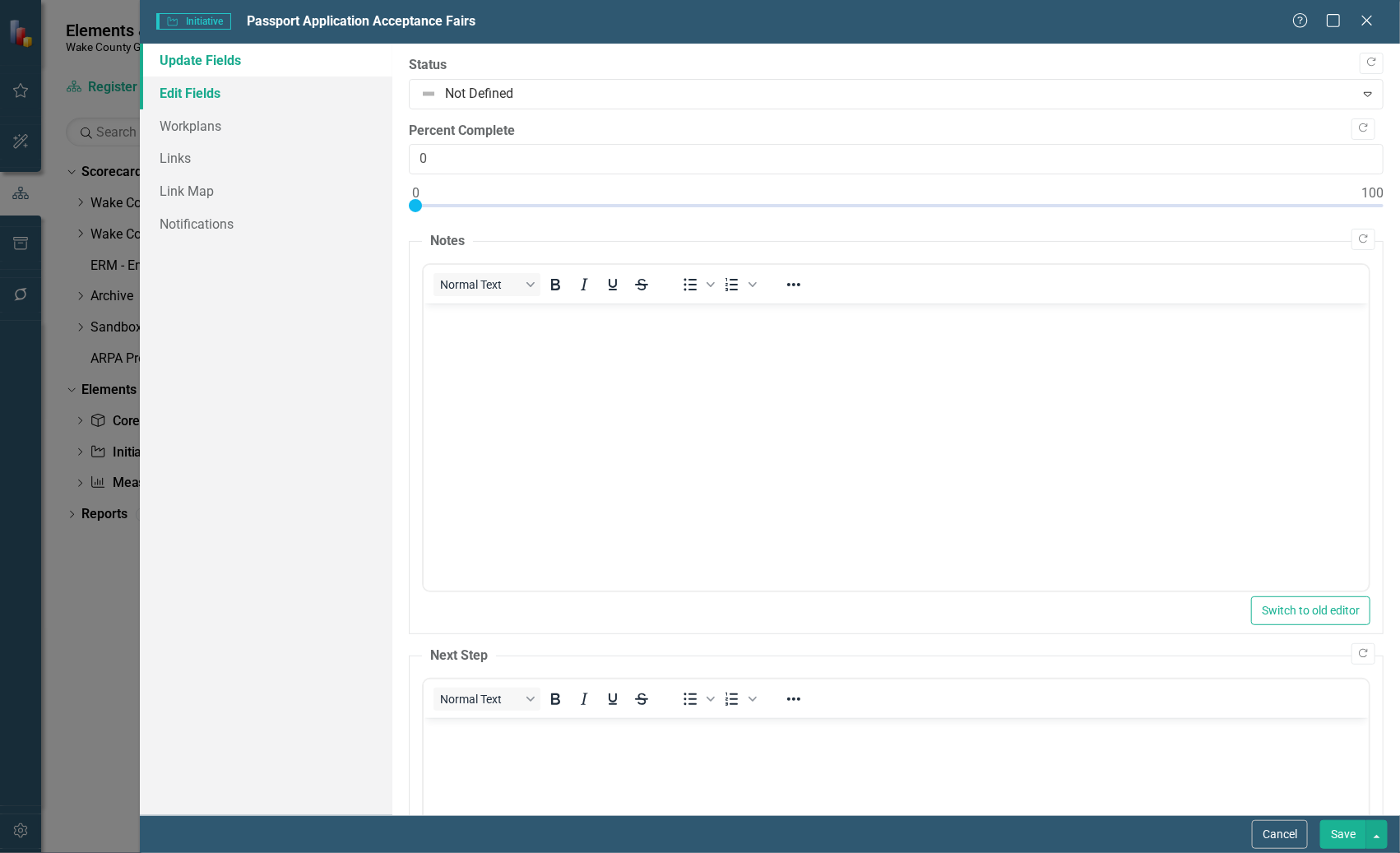
scroll to position [0, 0]
click at [223, 127] on link "Workplans" at bounding box center [265, 125] width 252 height 33
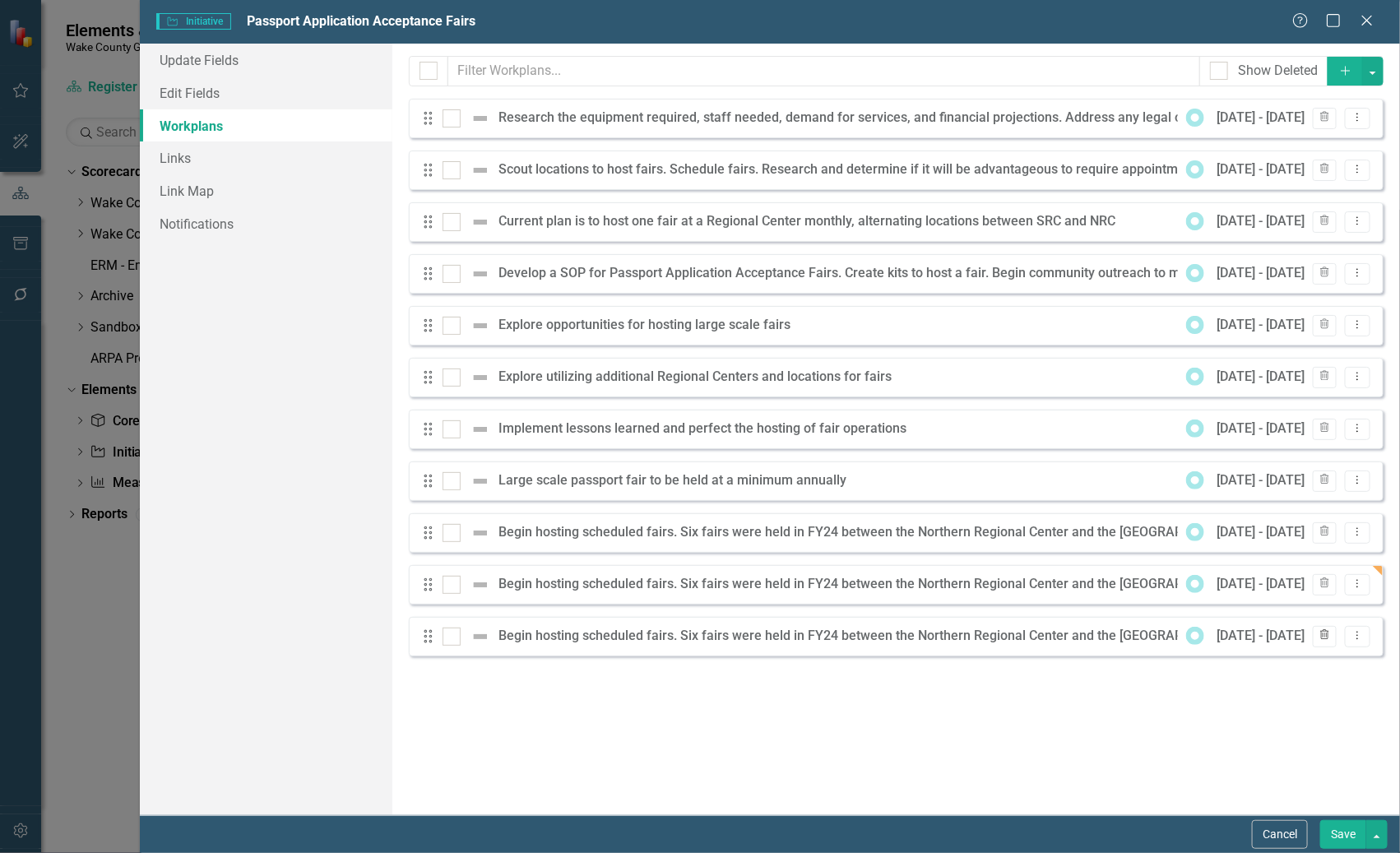
click at [1111, 635] on icon "Trash" at bounding box center [1324, 636] width 13 height 10
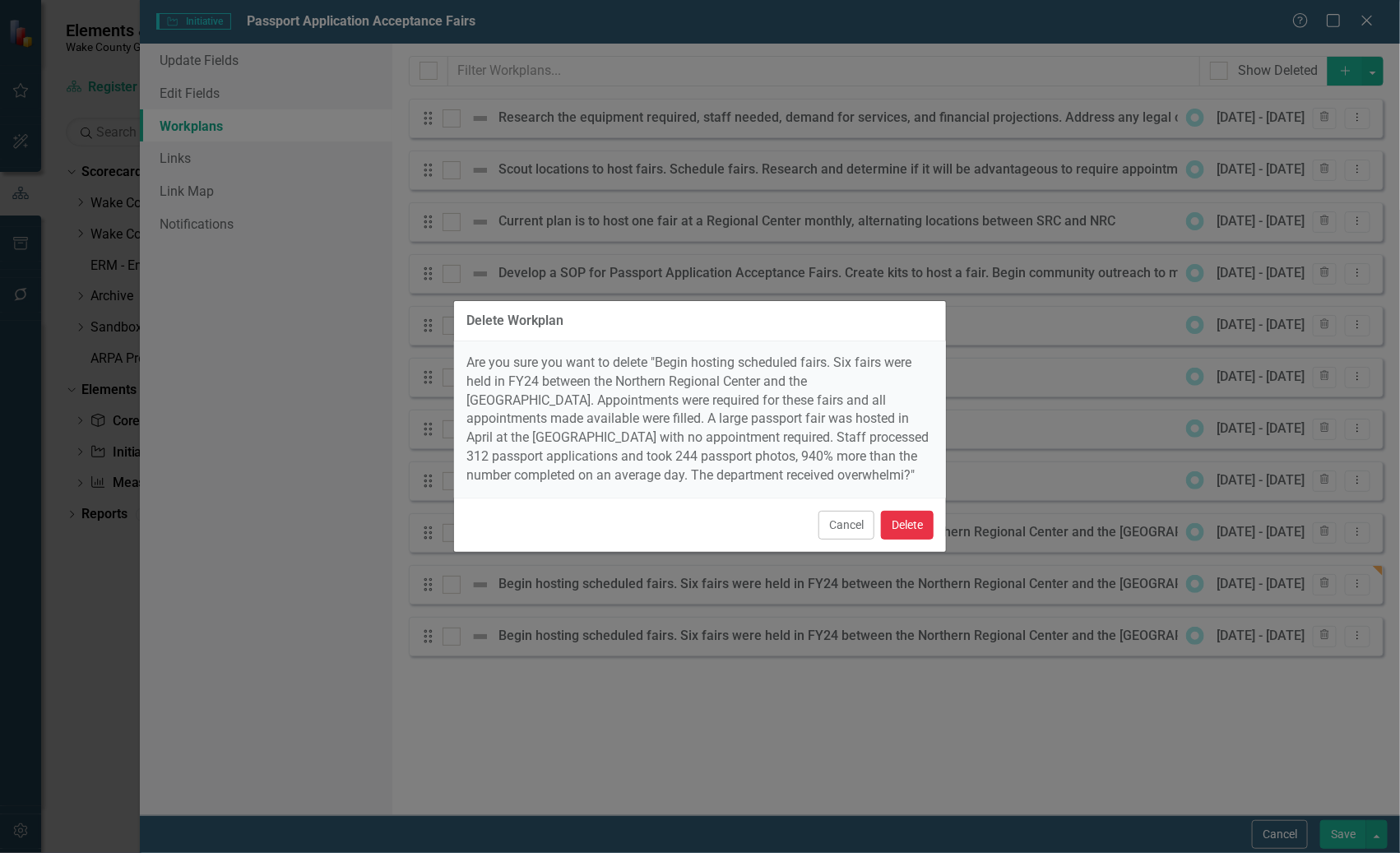
click at [909, 535] on button "Delete" at bounding box center [907, 525] width 52 height 29
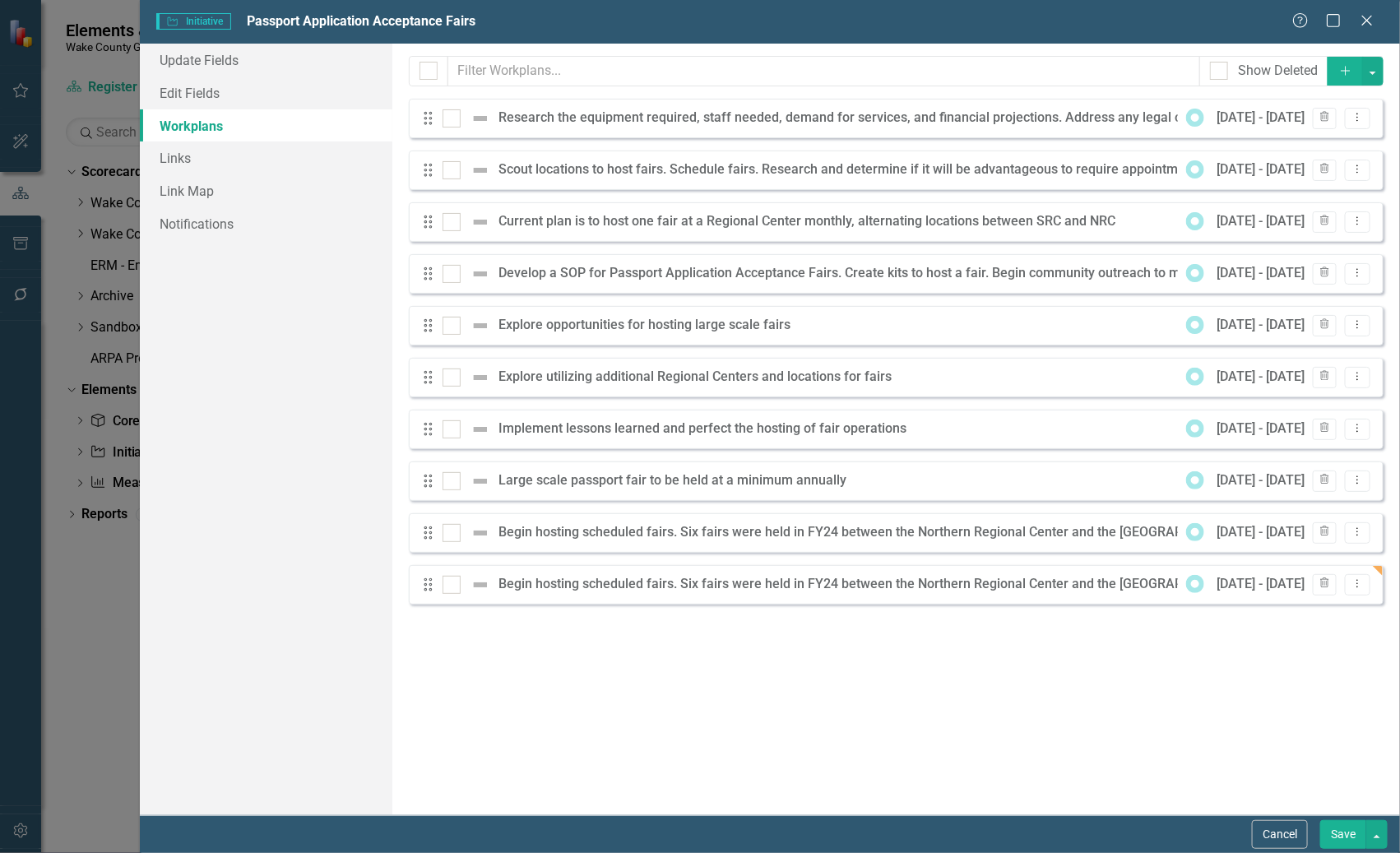
click at [790, 573] on div "Drag Begin hosting scheduled fairs. Six fairs were held in FY24 between the Nor…" at bounding box center [895, 584] width 975 height 40
click at [1111, 574] on button "Dropdown Menu" at bounding box center [1358, 585] width 25 height 22
click at [1111, 604] on link "Edit Edit Workplan" at bounding box center [1294, 611] width 153 height 30
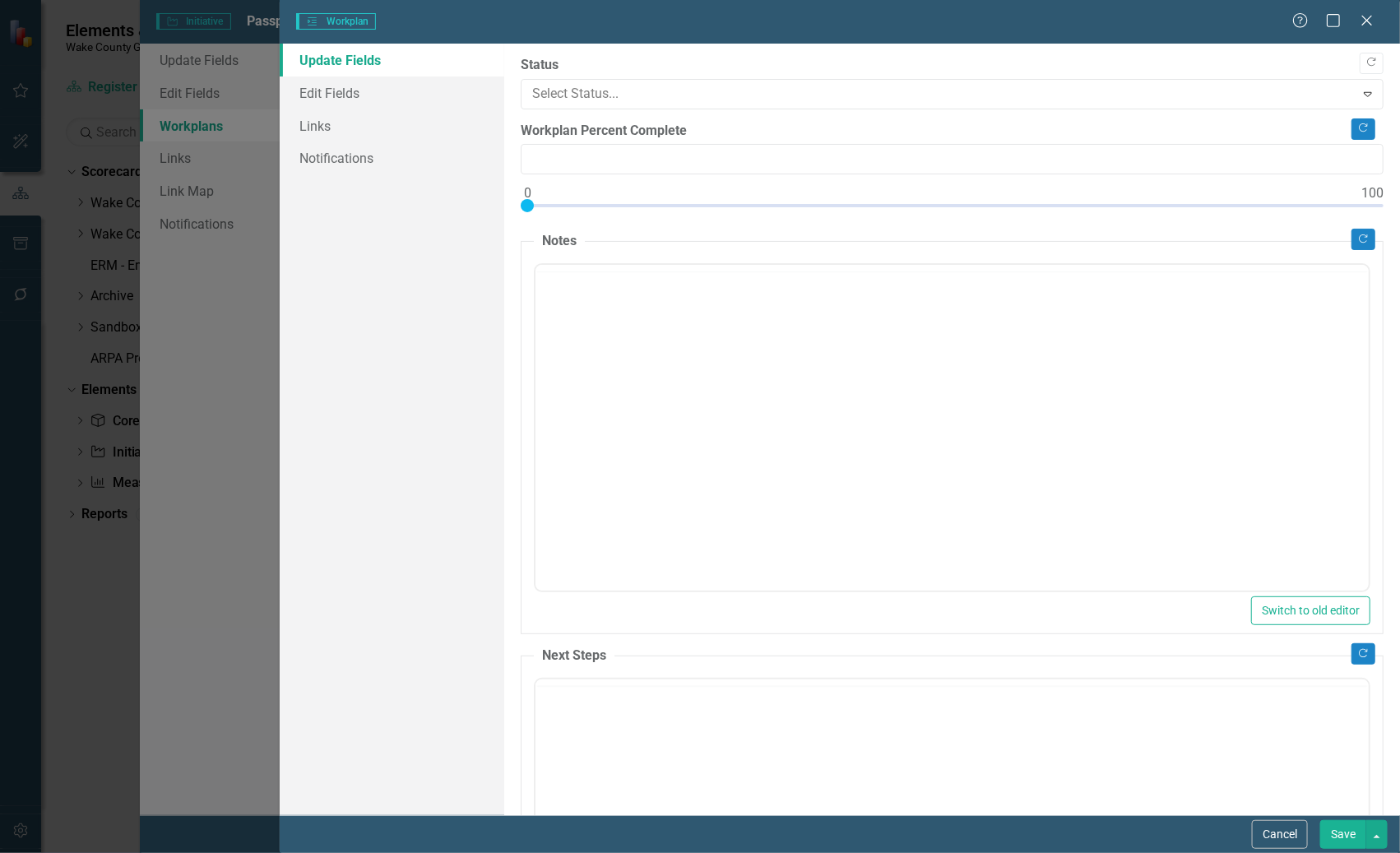
type input "0"
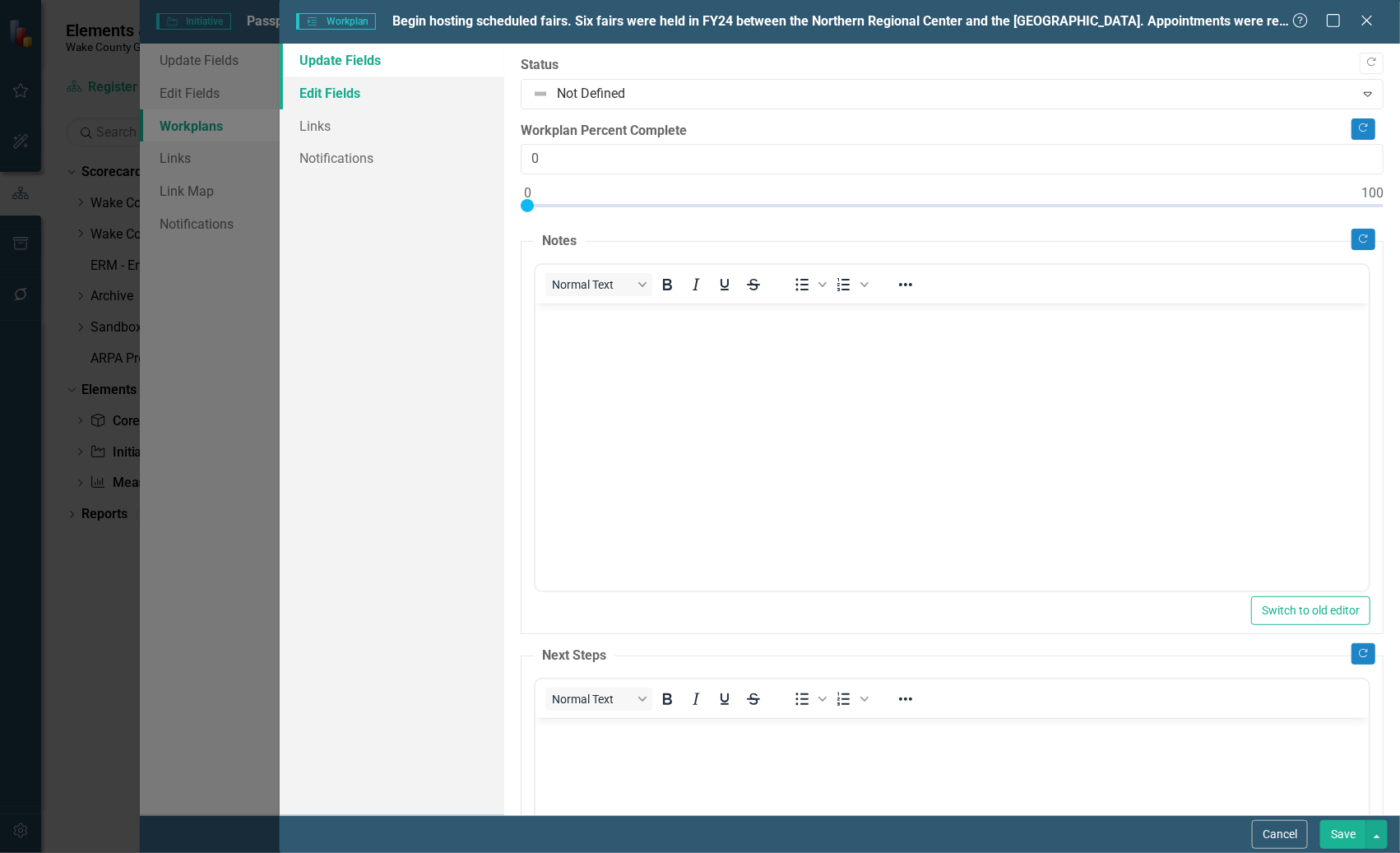
click at [393, 93] on link "Edit Fields" at bounding box center [392, 93] width 224 height 33
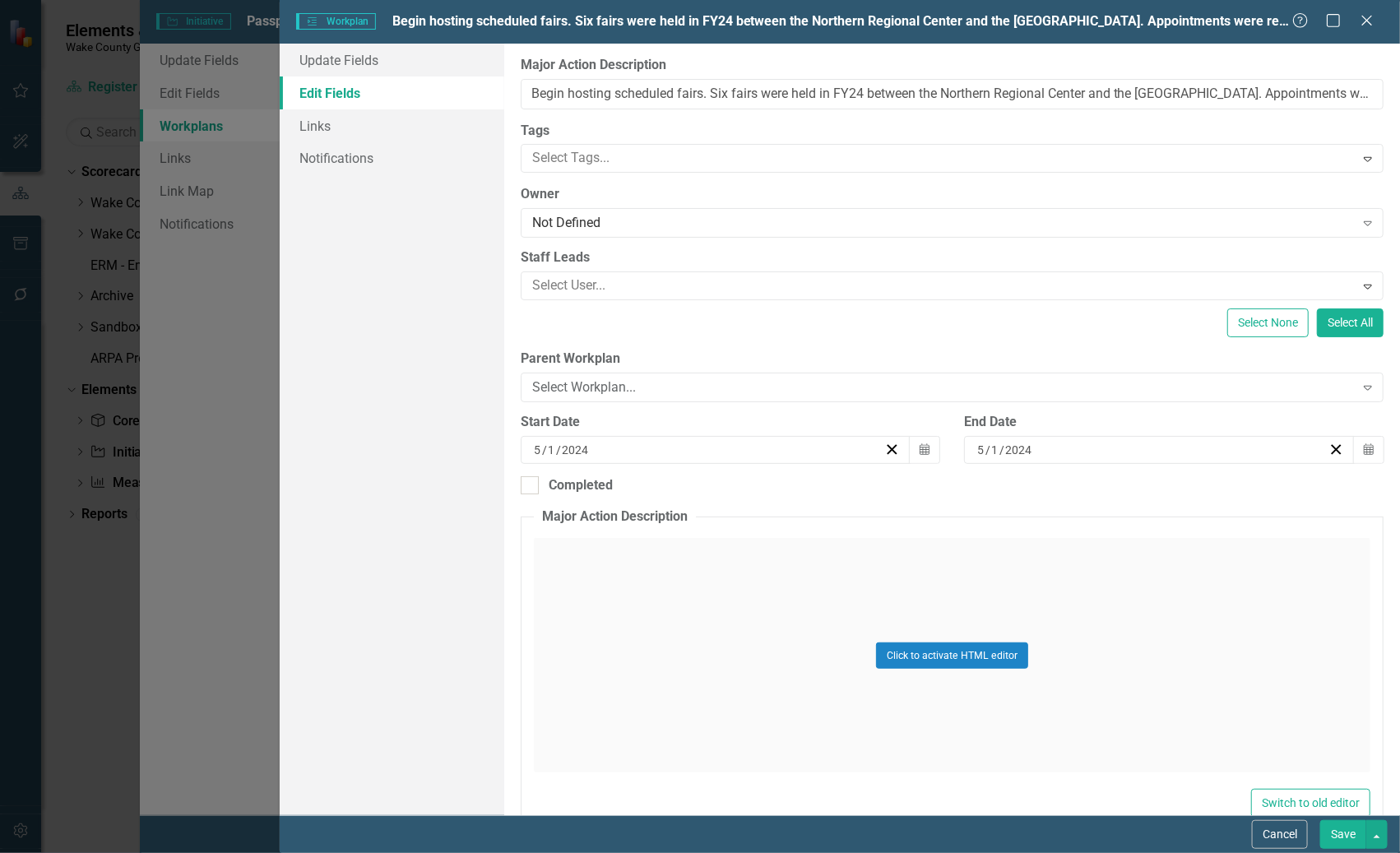
drag, startPoint x: 1366, startPoint y: 22, endPoint x: 1365, endPoint y: 30, distance: 8.1
click at [1111, 24] on icon "Close" at bounding box center [1367, 21] width 17 height 13
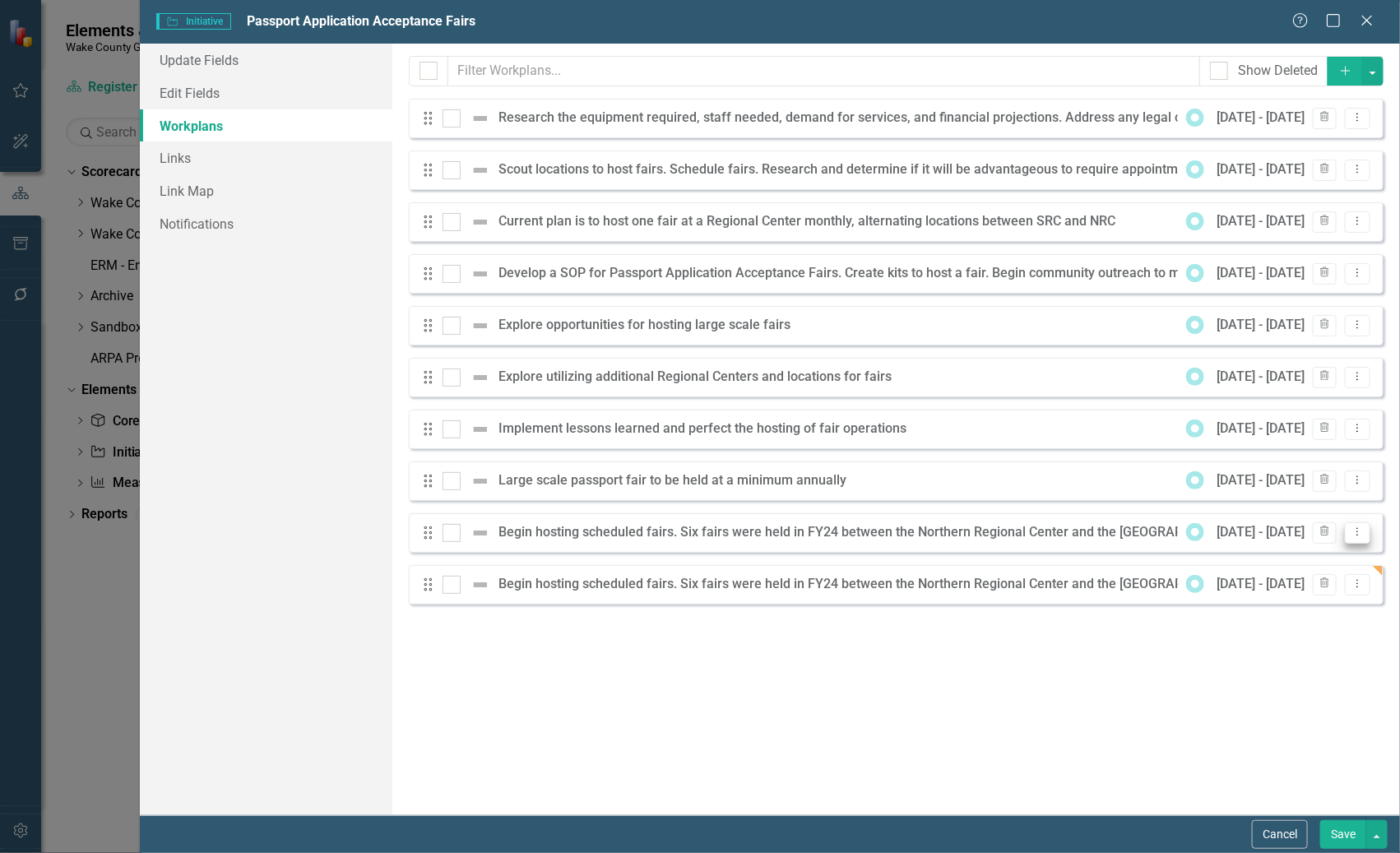
click at [1111, 532] on icon "Dropdown Menu" at bounding box center [1357, 531] width 14 height 11
click at [1111, 560] on link "Edit Edit Workplan" at bounding box center [1294, 559] width 153 height 30
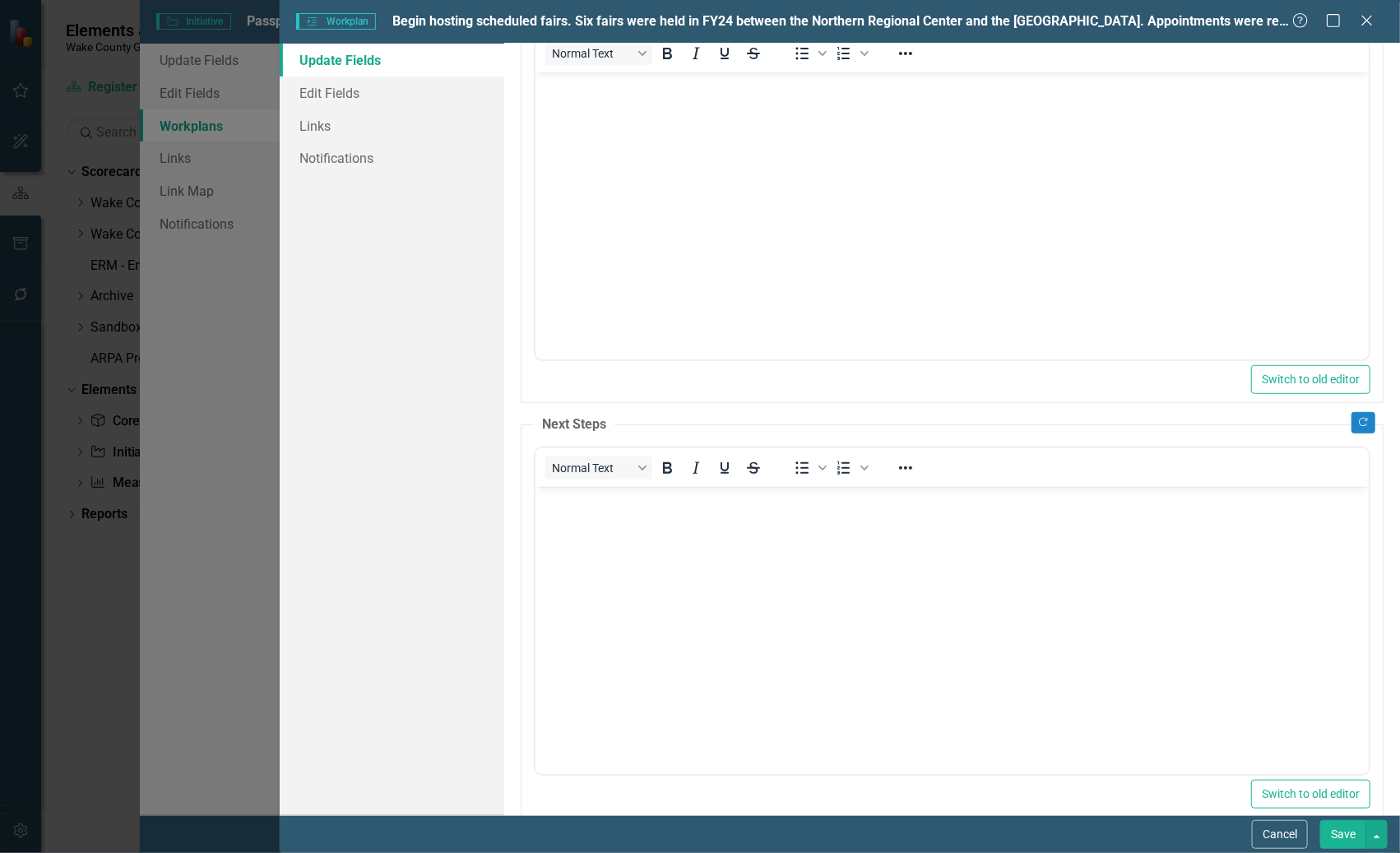
scroll to position [257, 0]
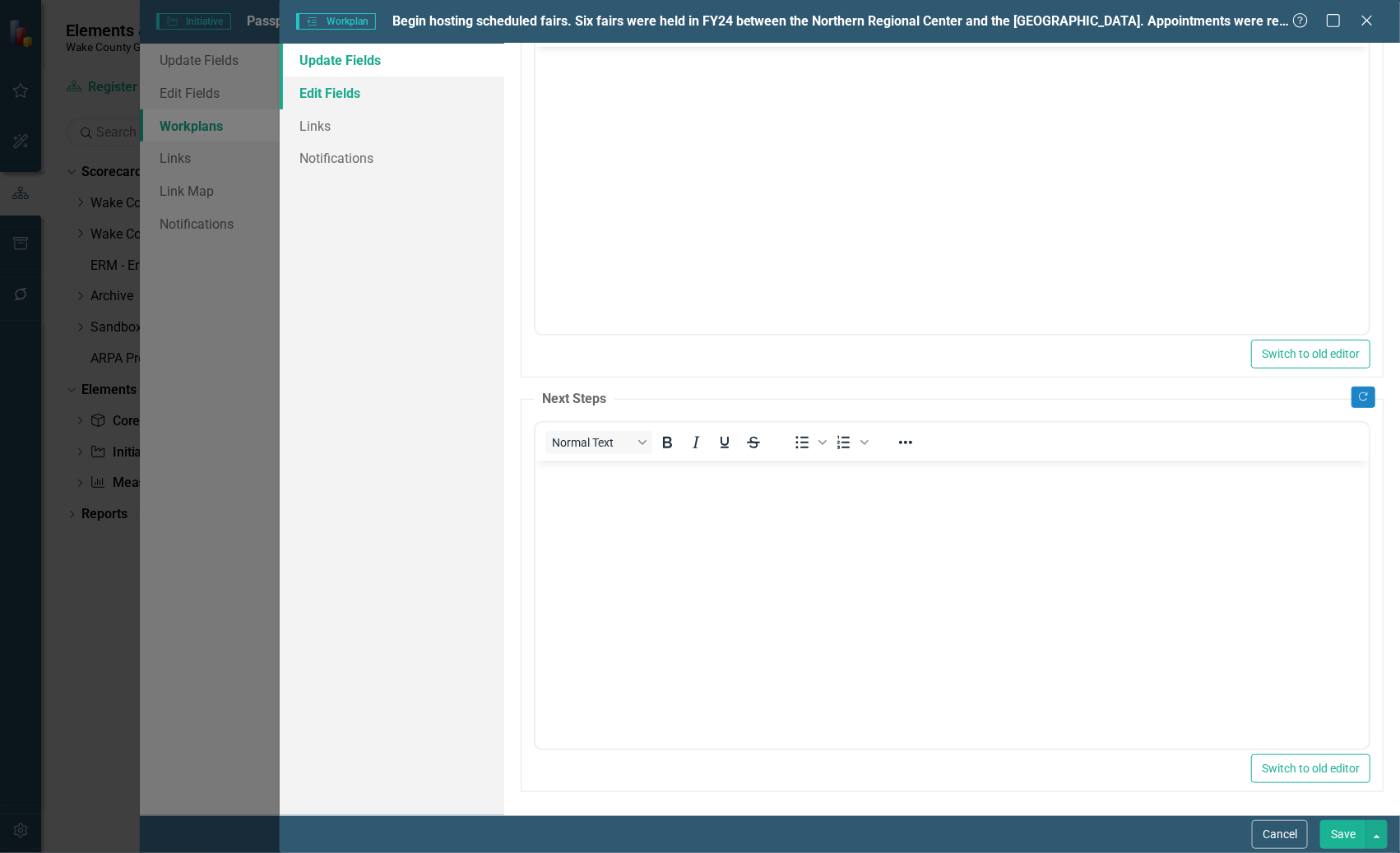
click at [329, 90] on link "Edit Fields" at bounding box center [392, 93] width 224 height 33
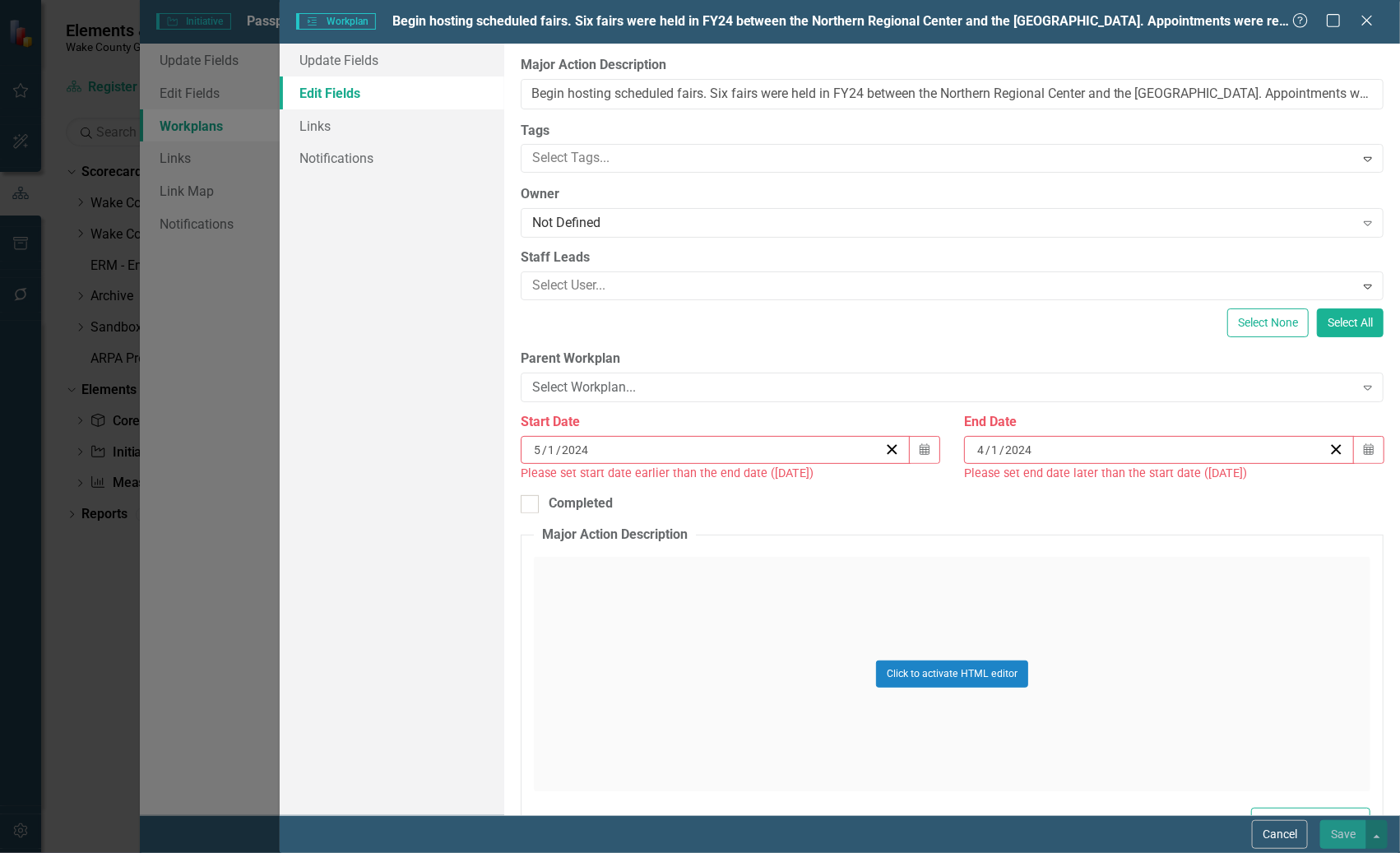
click at [1111, 450] on div "4 / 1 / 2024" at bounding box center [1151, 450] width 353 height 17
click at [1111, 491] on button "›" at bounding box center [1239, 490] width 36 height 36
click at [1111, 541] on abbr "1" at bounding box center [1151, 545] width 7 height 13
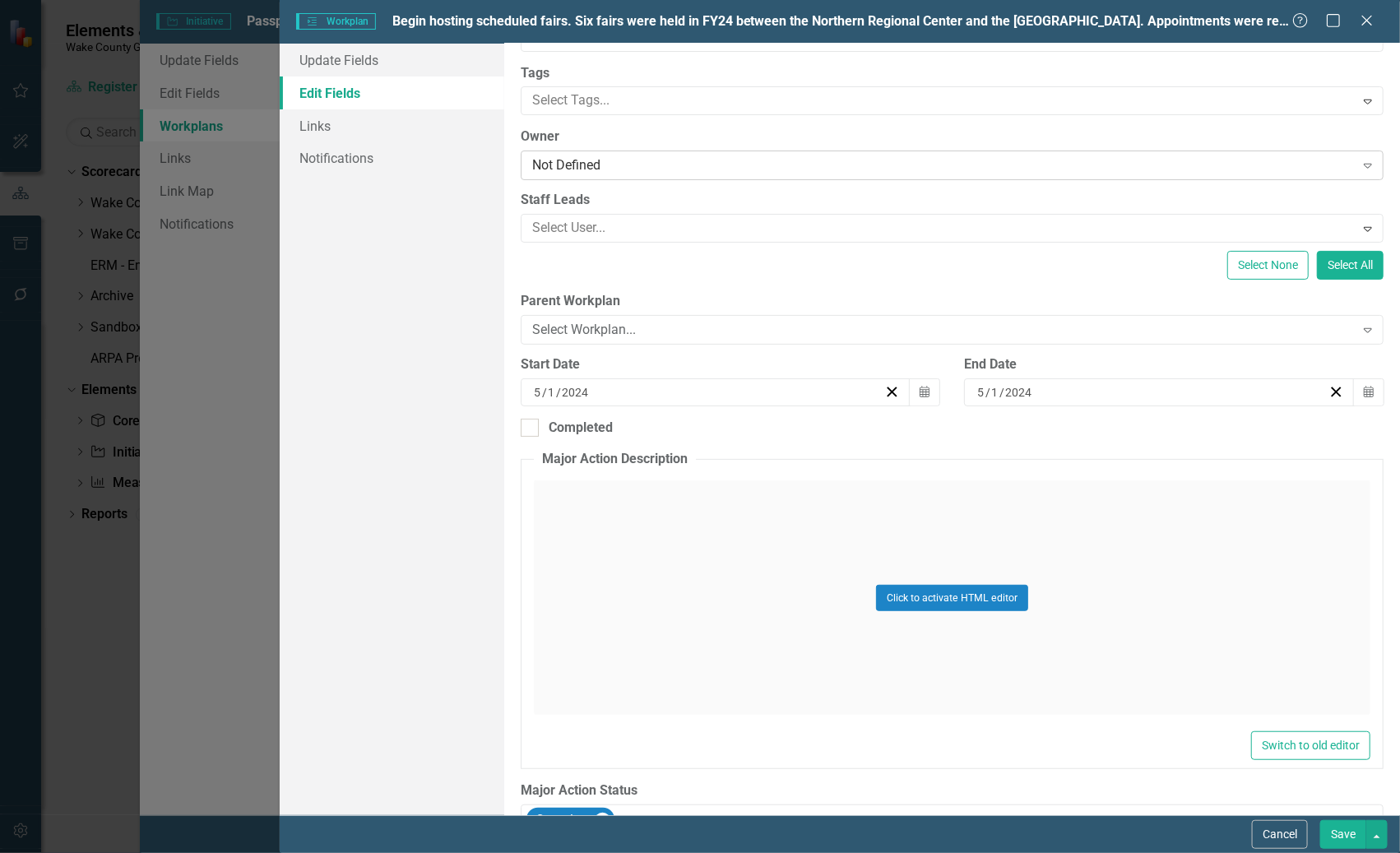
scroll to position [0, 0]
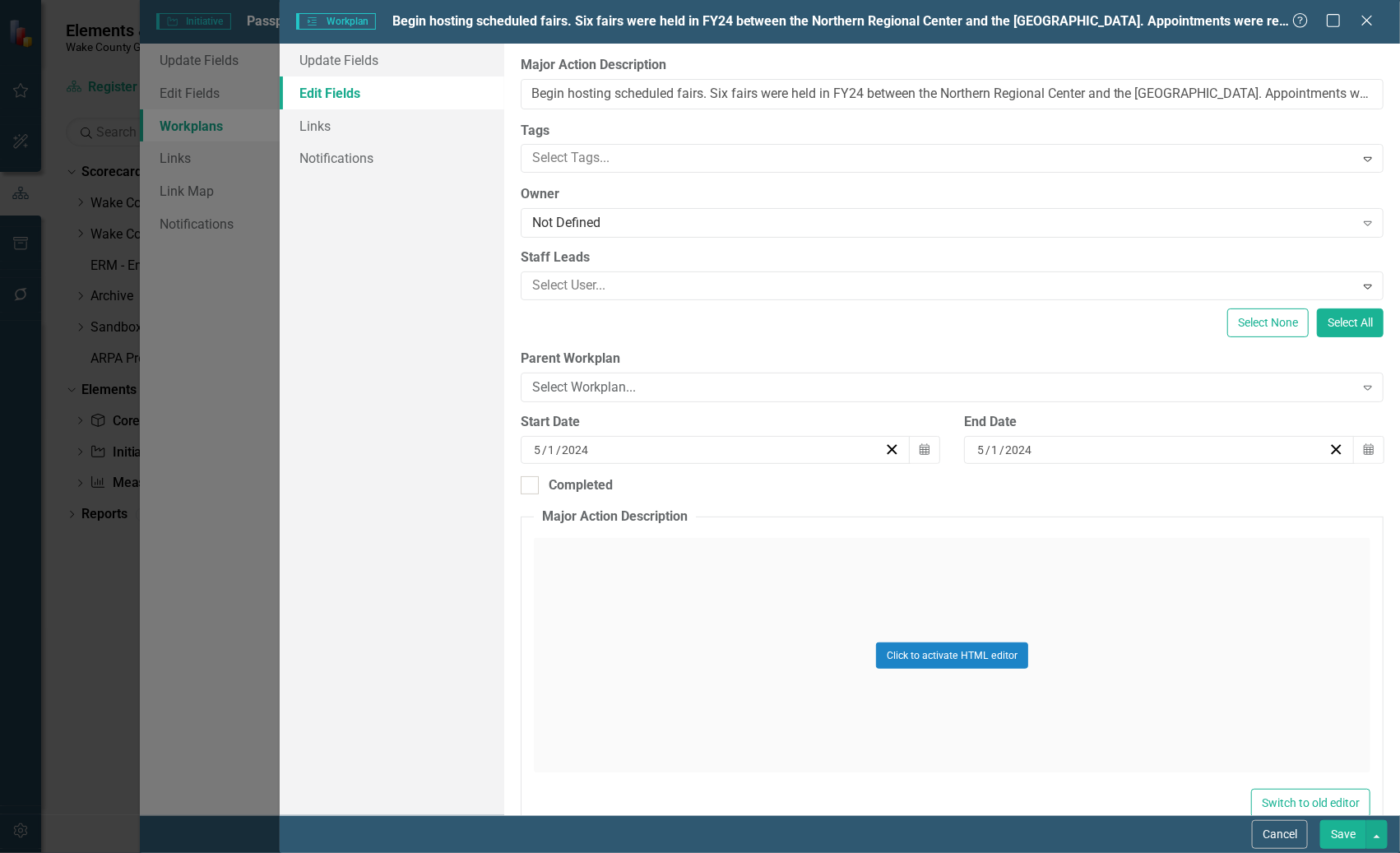
click at [1111, 833] on button "Save" at bounding box center [1343, 834] width 46 height 29
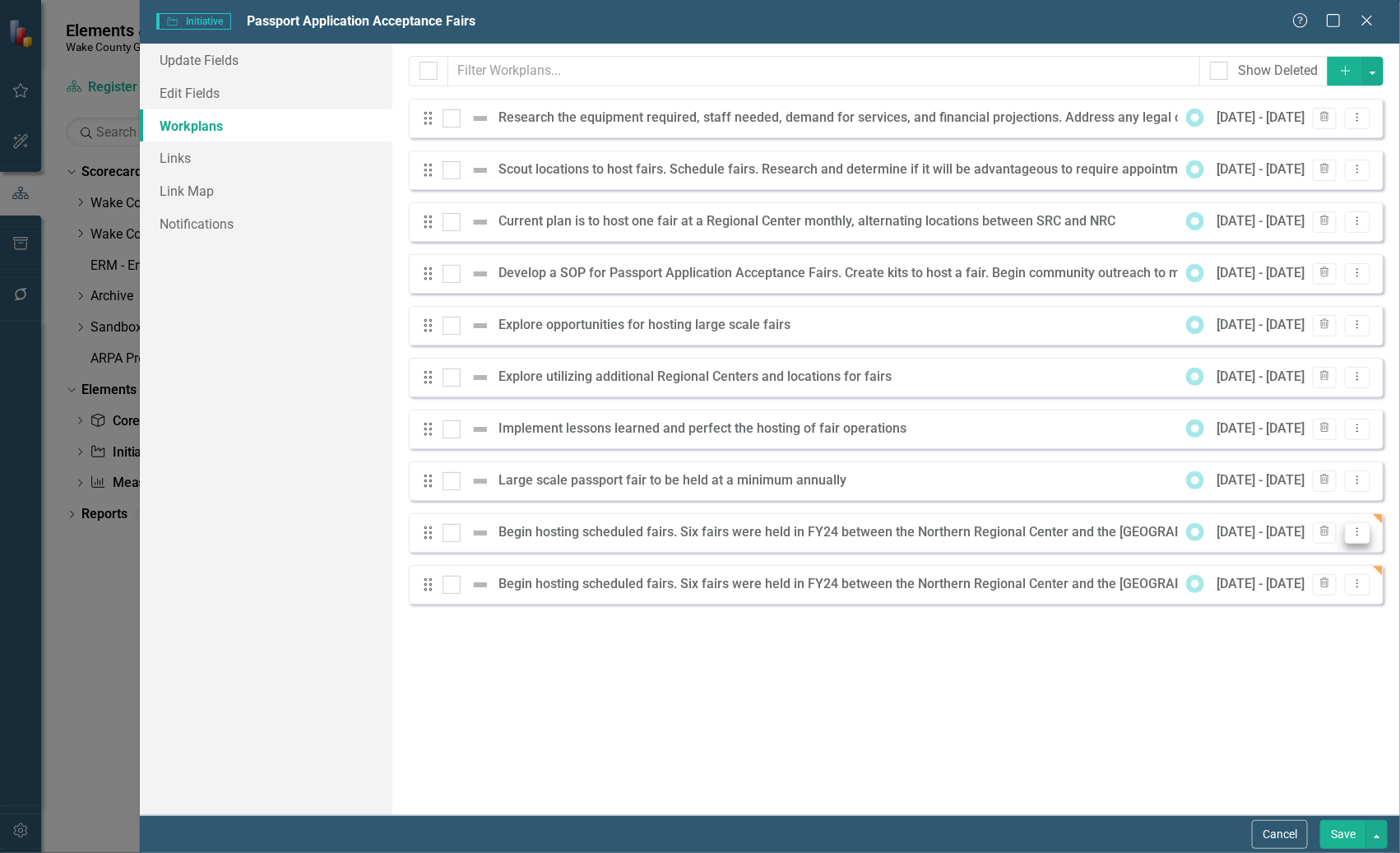
click at [1111, 536] on icon "Dropdown Menu" at bounding box center [1357, 531] width 14 height 11
click at [1111, 621] on link "Trash Delete Workplan" at bounding box center [1294, 621] width 153 height 30
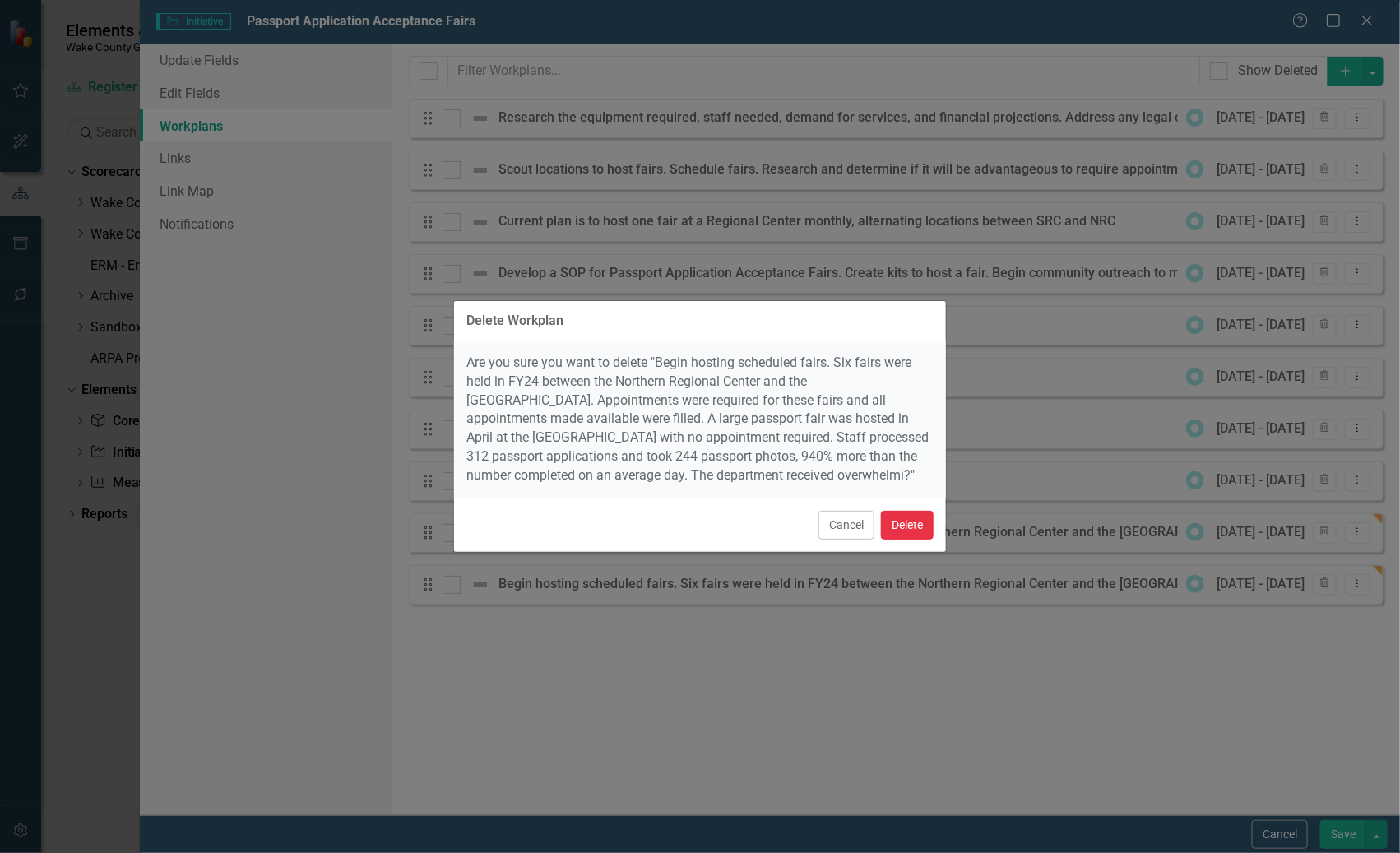
click at [908, 537] on button "Delete" at bounding box center [907, 525] width 52 height 29
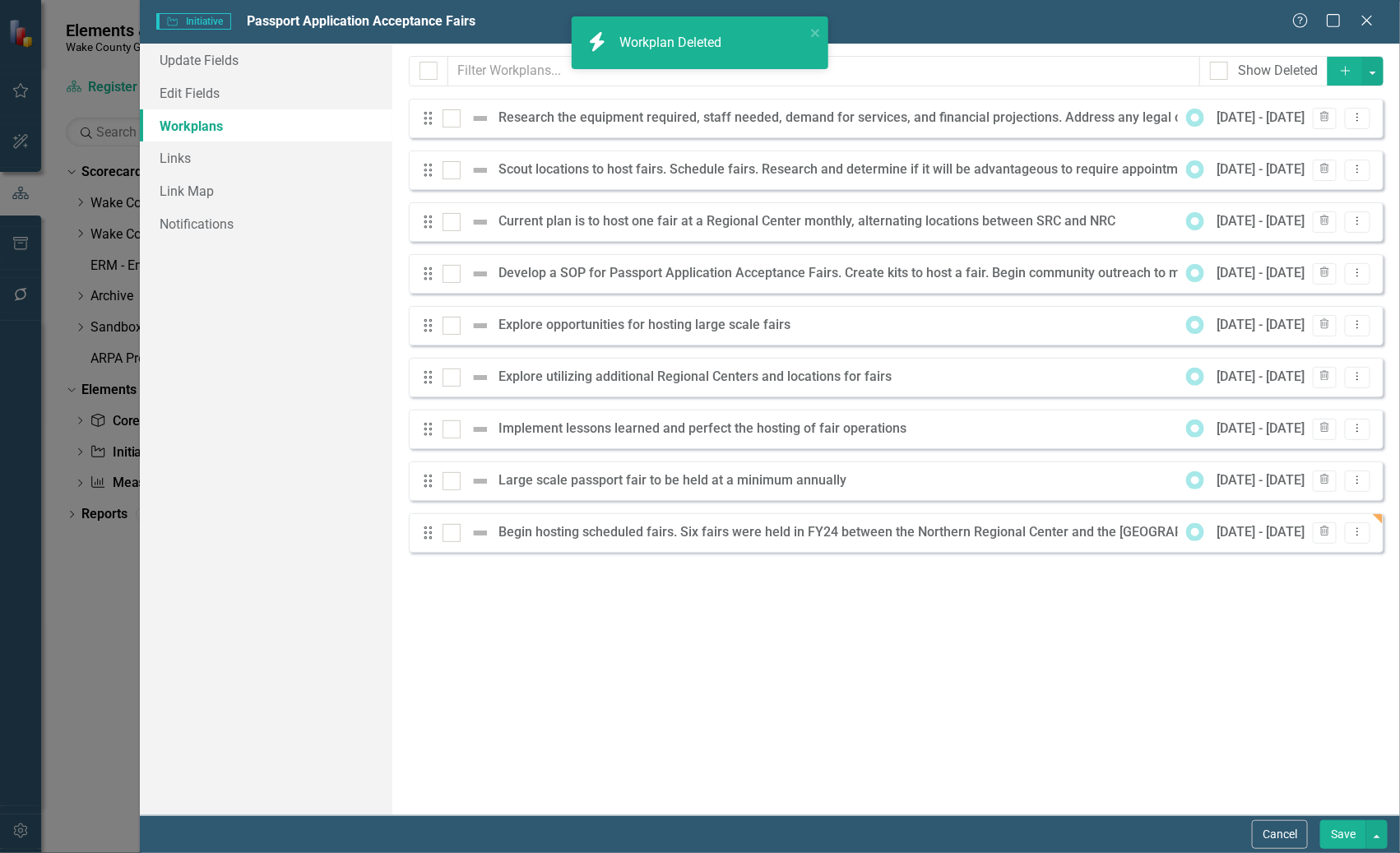
scroll to position [403, 0]
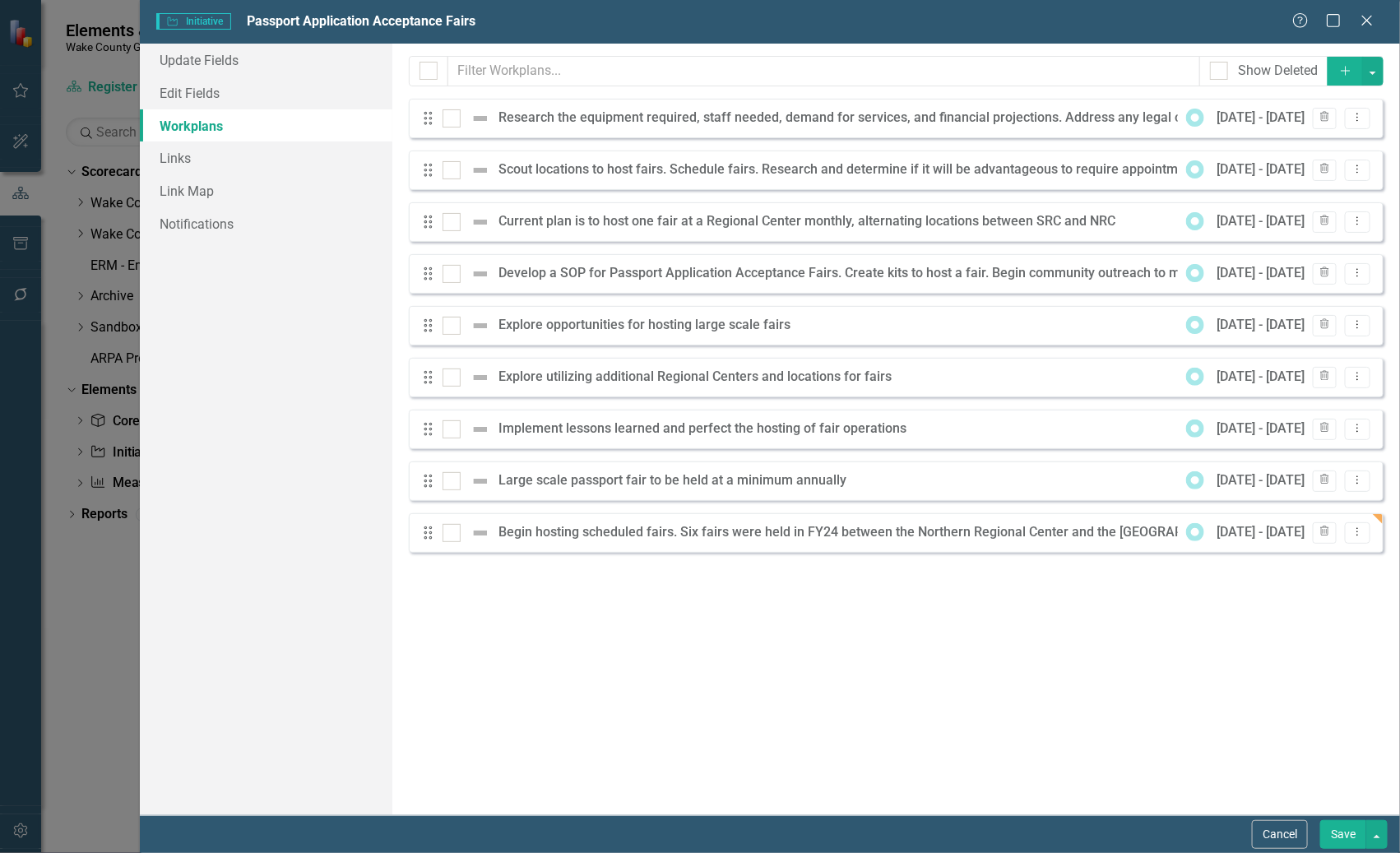
click at [858, 680] on div "Milestones allow you to break down your projects (or initiatives) into smaller …" at bounding box center [896, 429] width 1007 height 771
click at [1111, 225] on icon "Dropdown Menu" at bounding box center [1357, 221] width 14 height 11
click at [1111, 248] on link "Edit Edit Workplan" at bounding box center [1294, 248] width 153 height 30
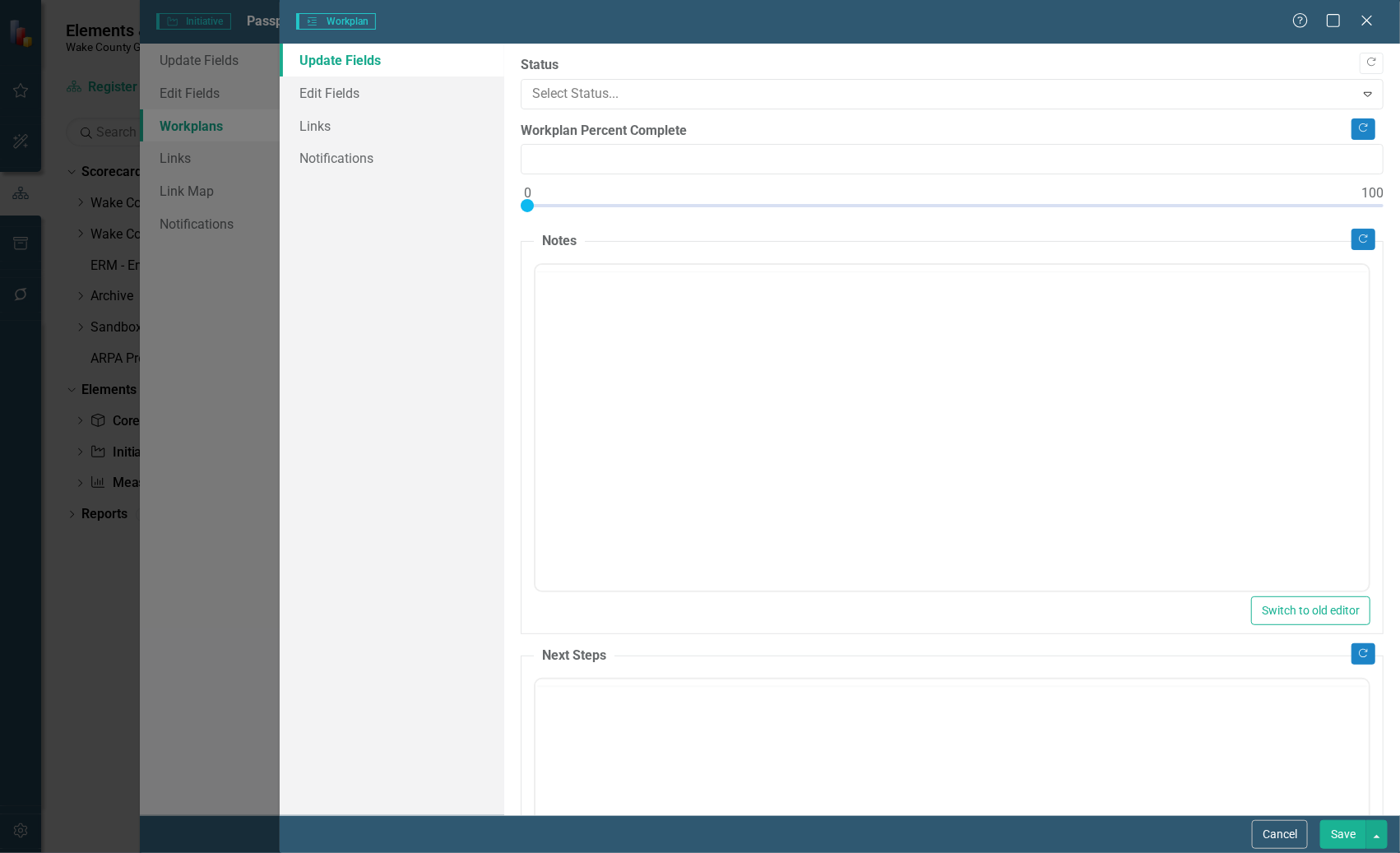
type input "0"
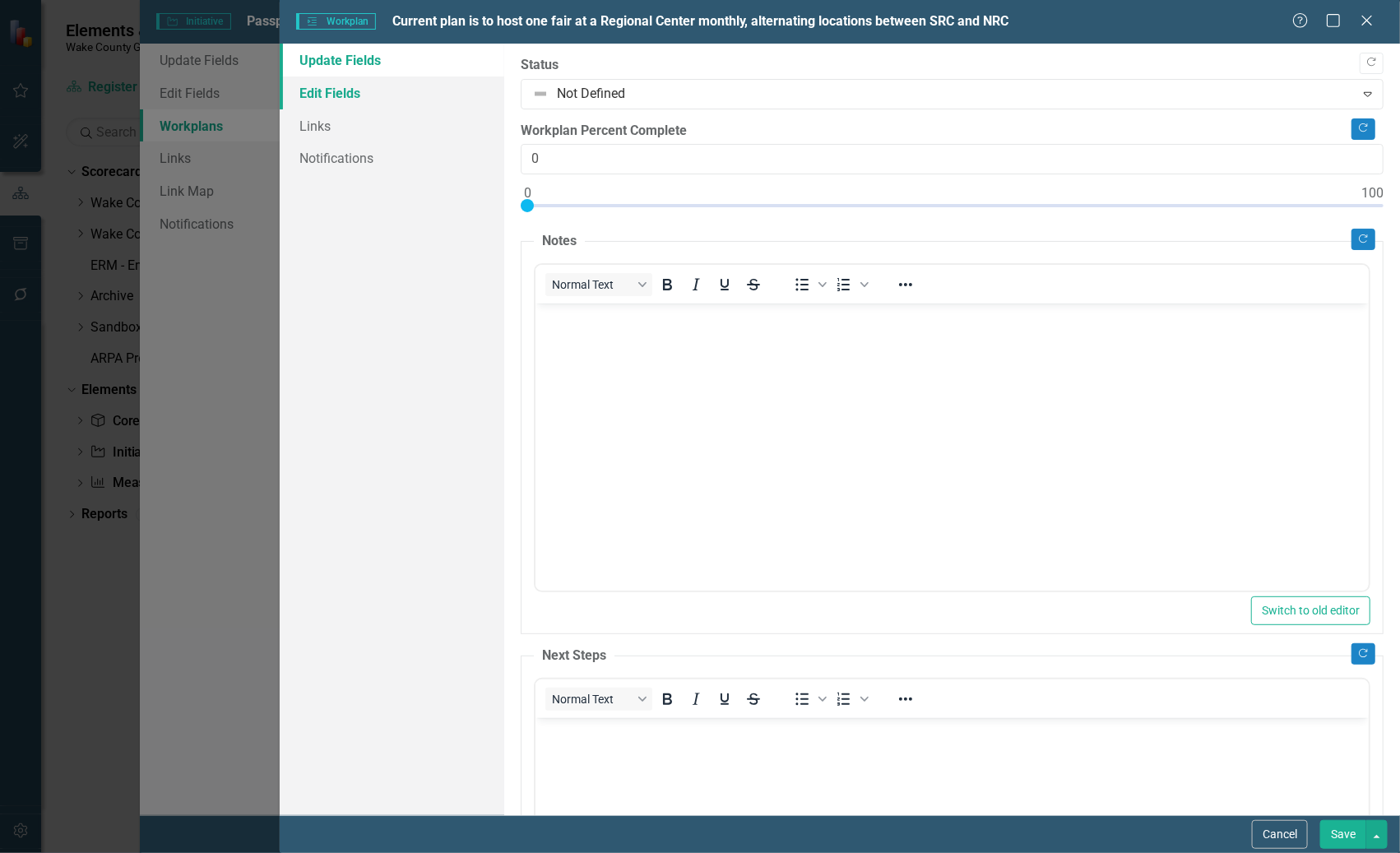
scroll to position [0, 0]
click at [355, 88] on link "Edit Fields" at bounding box center [392, 93] width 224 height 33
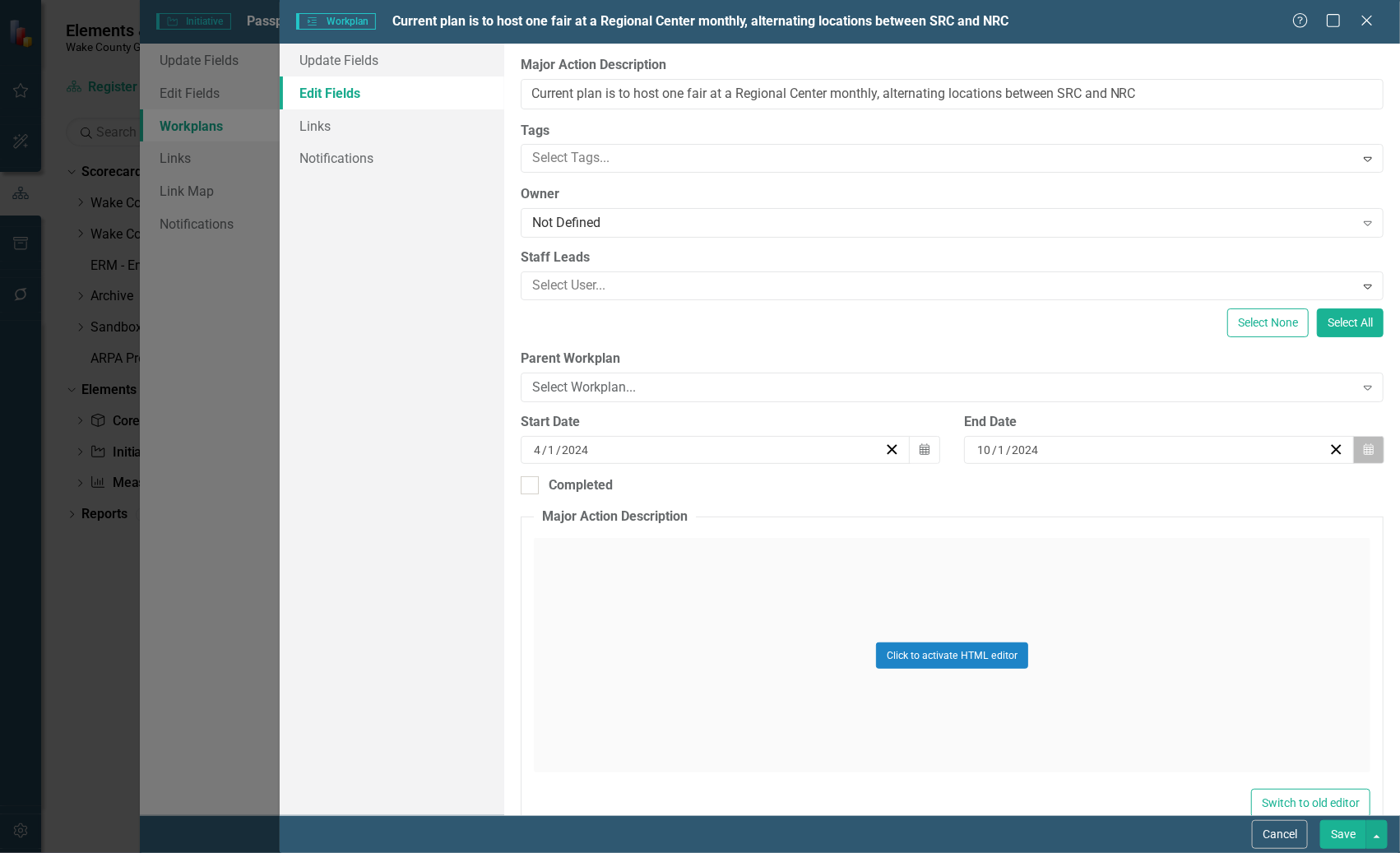
click at [1111, 452] on icon "Calendar" at bounding box center [1369, 450] width 10 height 12
click at [1050, 492] on button "‹" at bounding box center [1061, 490] width 36 height 36
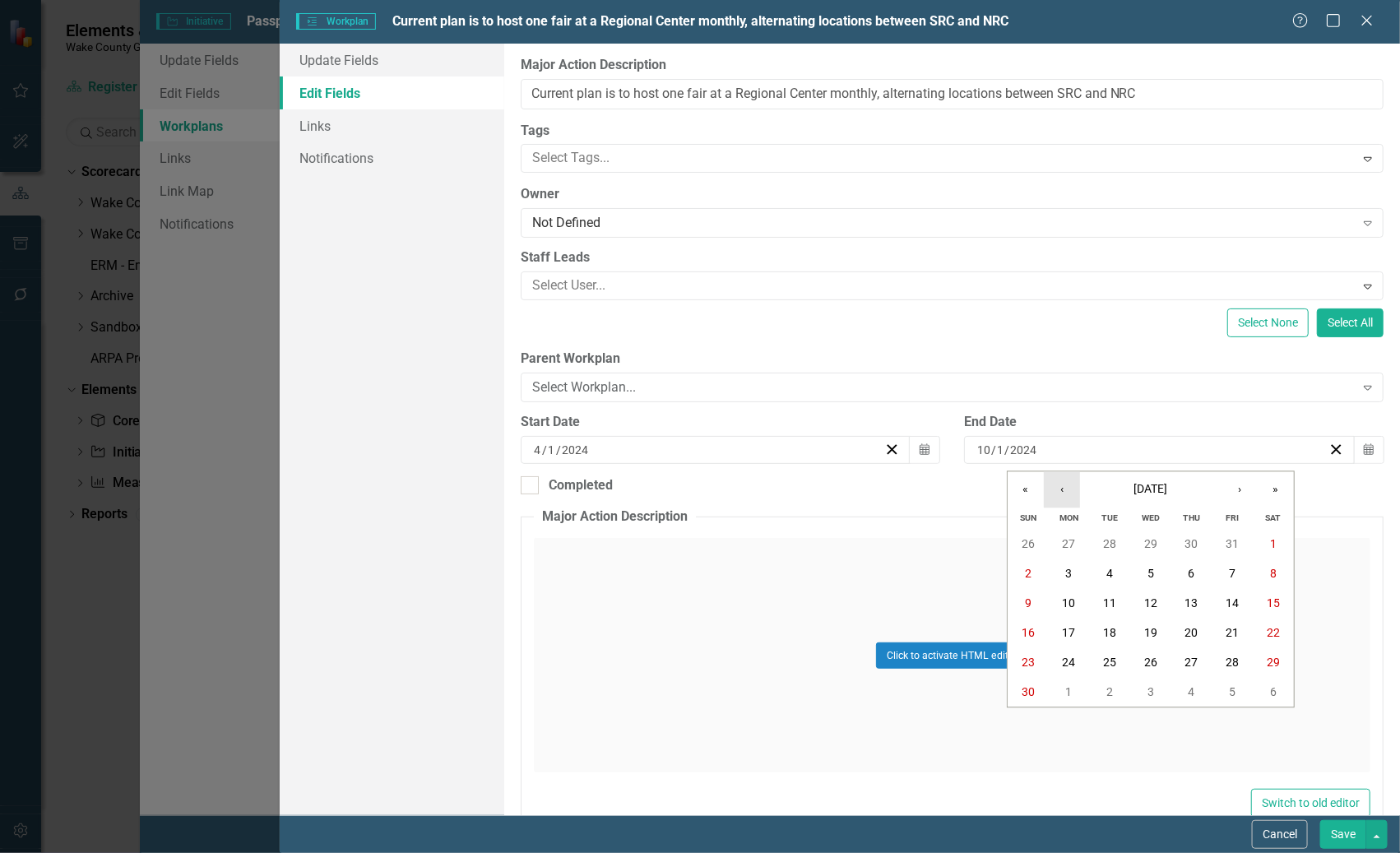
click at [1050, 492] on button "‹" at bounding box center [1061, 490] width 36 height 36
click at [1111, 538] on abbr "1" at bounding box center [1151, 545] width 7 height 13
drag, startPoint x: 1073, startPoint y: 451, endPoint x: 954, endPoint y: 450, distance: 119.0
click at [954, 450] on div "End Date 5 / 1 / 2024 Calendar" at bounding box center [1173, 444] width 444 height 63
copy div "/ /"
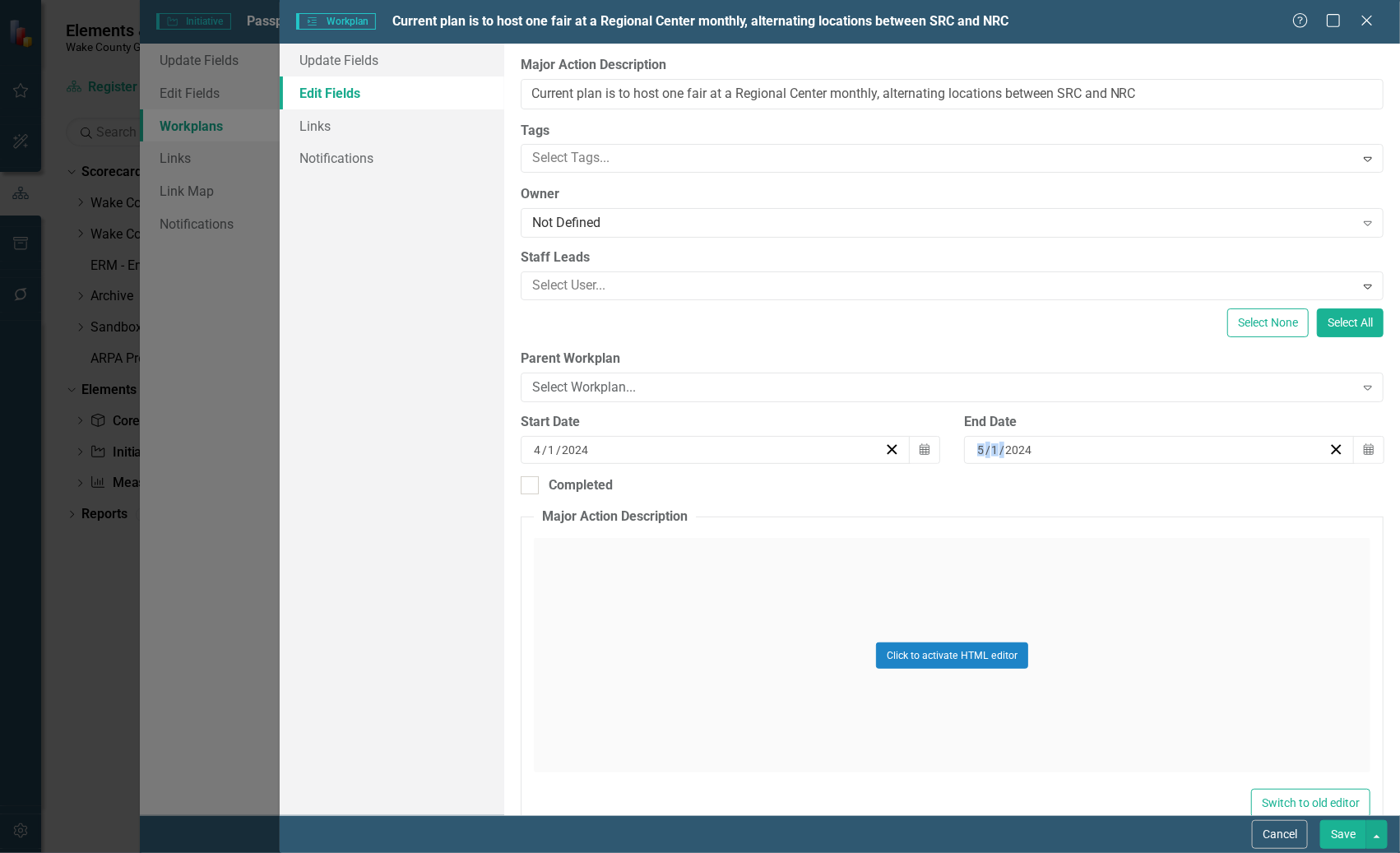
click at [1111, 830] on button "Save" at bounding box center [1343, 834] width 46 height 29
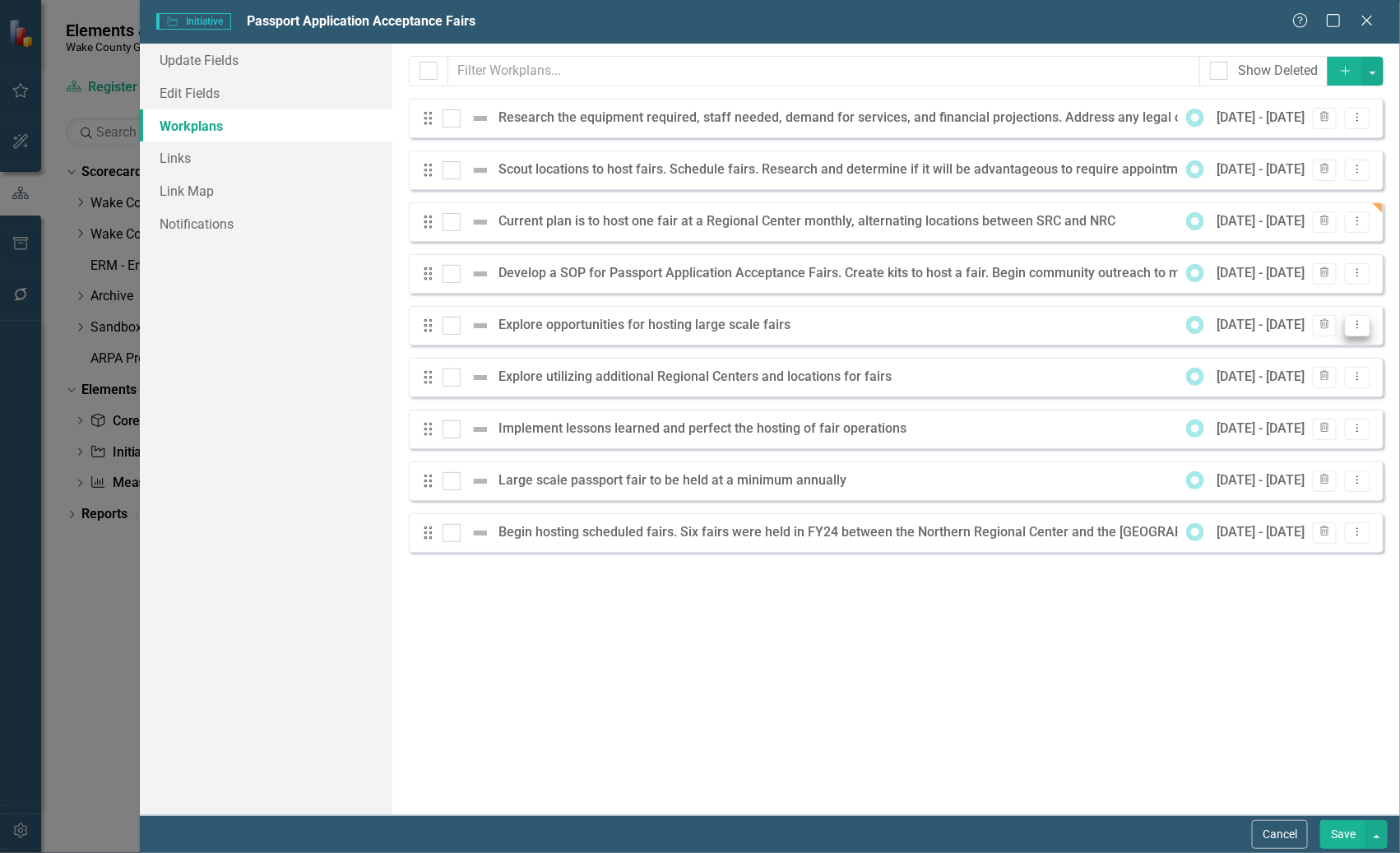
click at [1111, 324] on icon "Dropdown Menu" at bounding box center [1357, 324] width 14 height 11
click at [1111, 355] on link "Edit Edit Workplan" at bounding box center [1294, 352] width 153 height 30
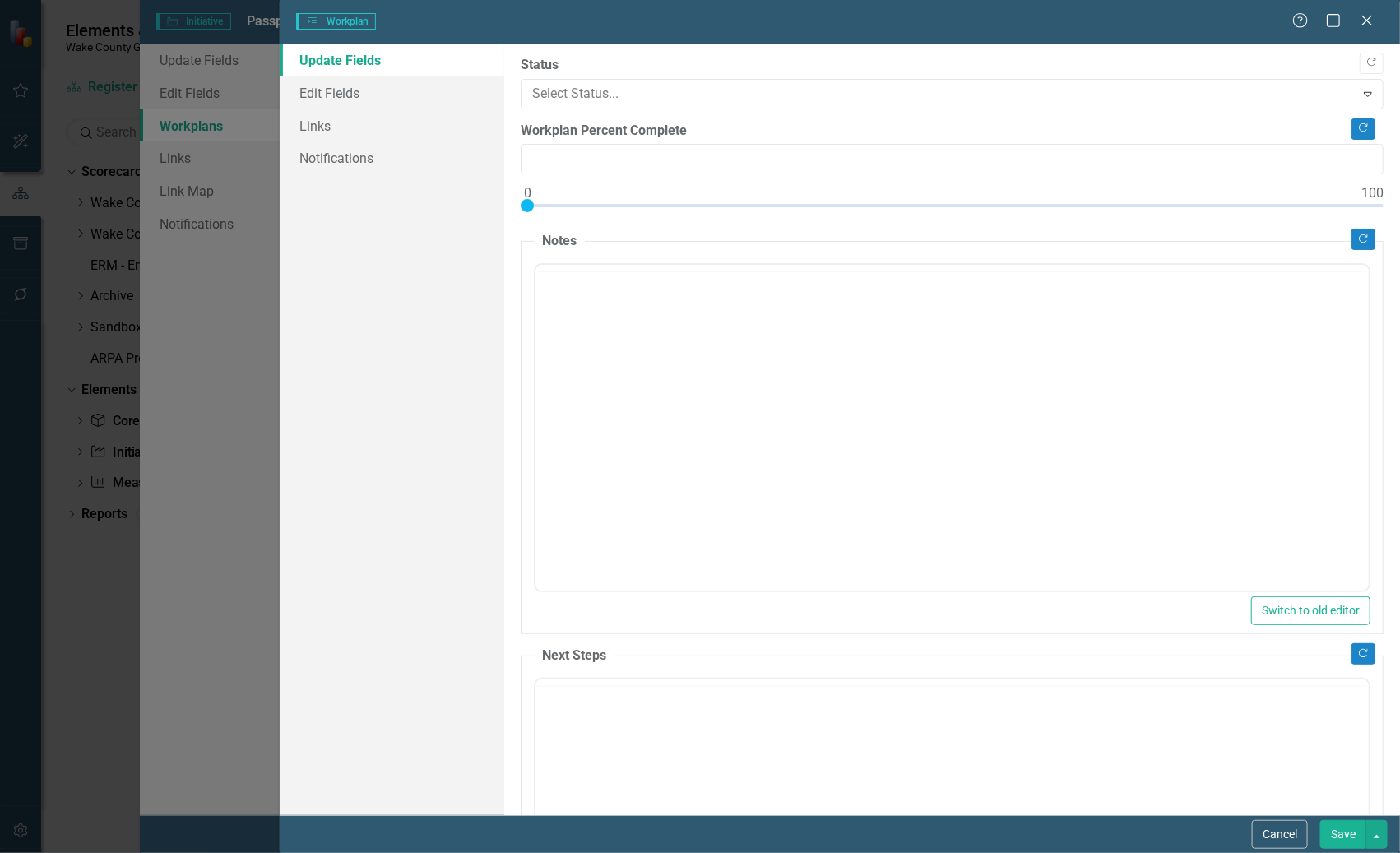
type input "0"
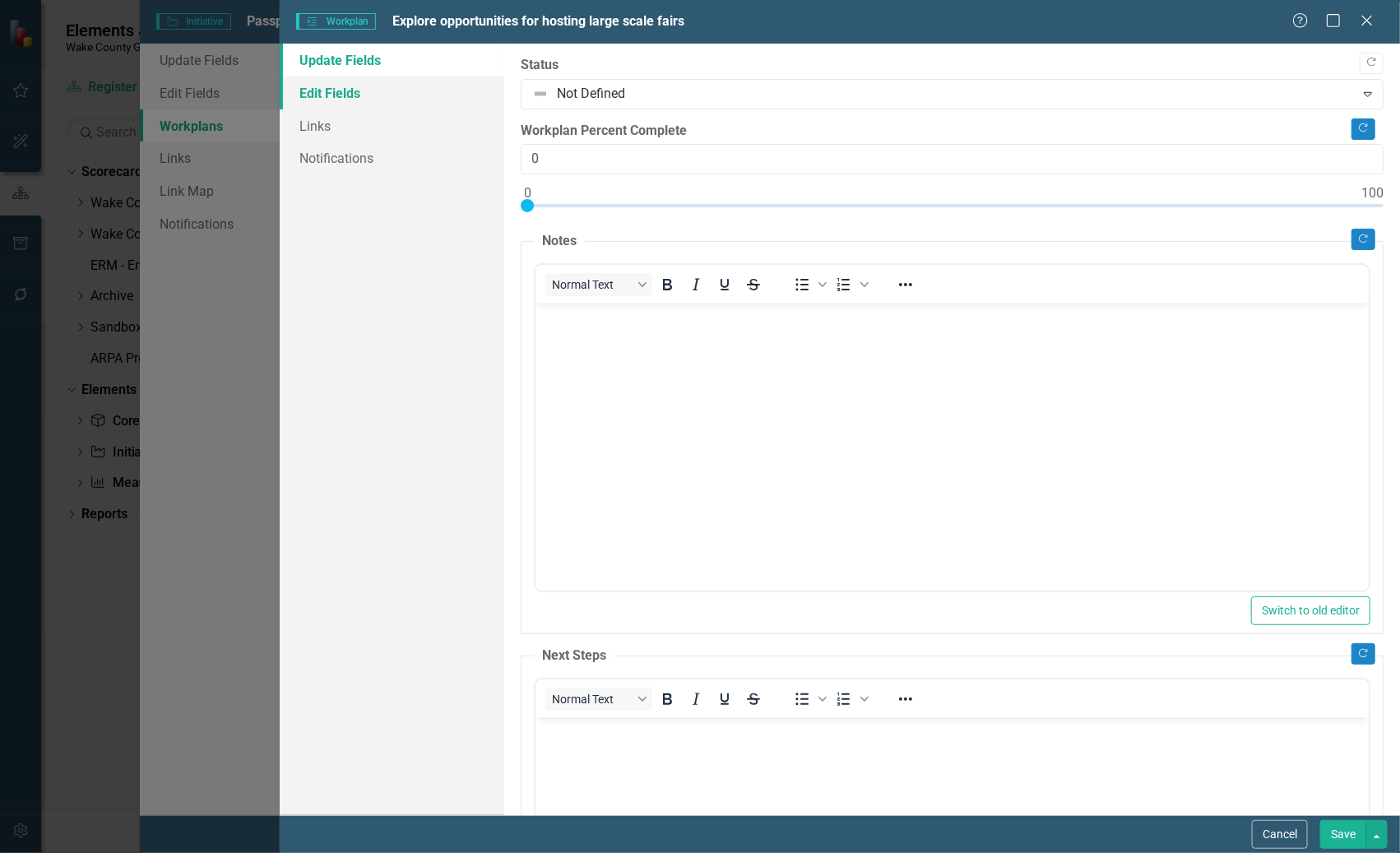
click at [340, 89] on link "Edit Fields" at bounding box center [392, 93] width 224 height 33
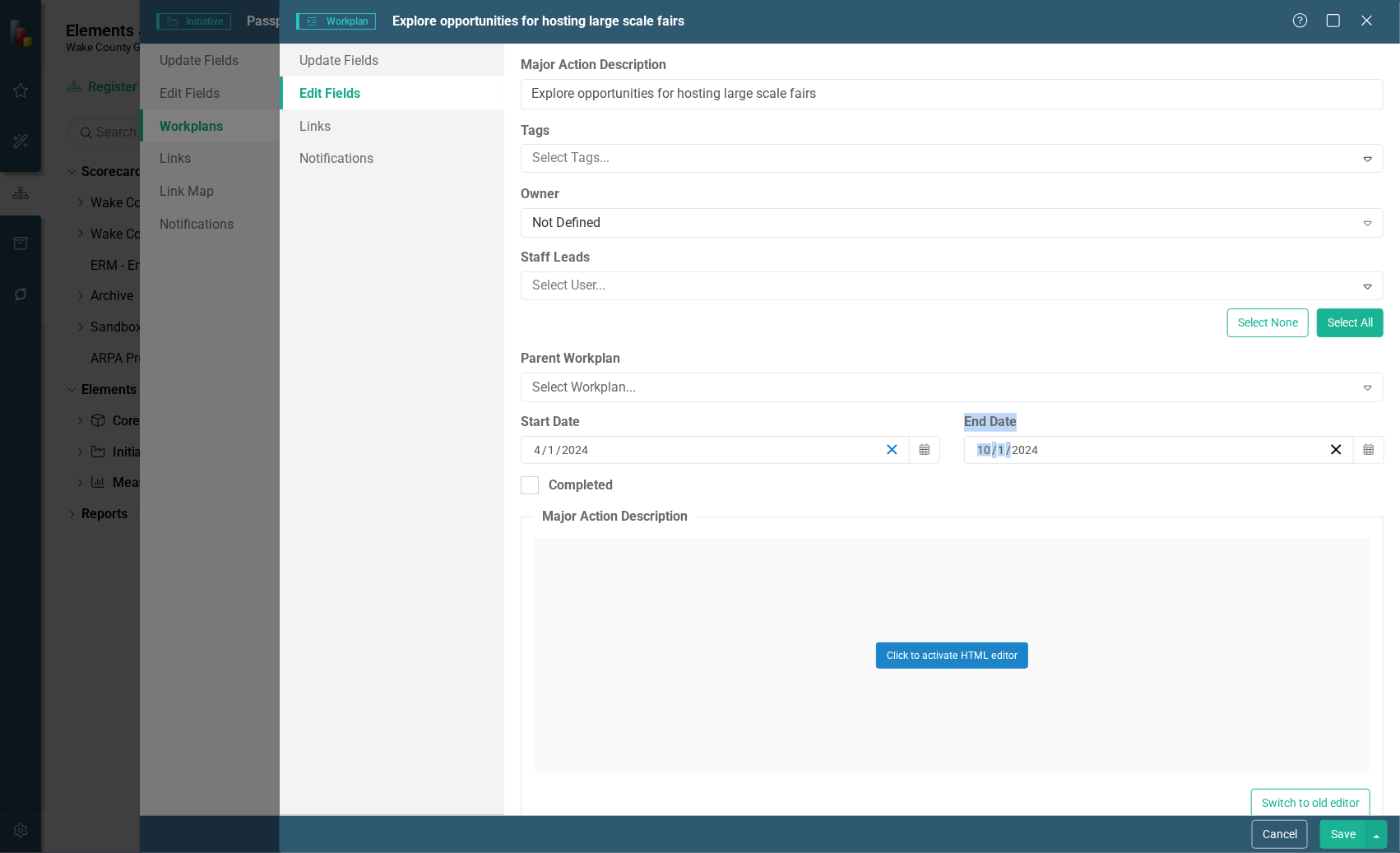
drag, startPoint x: 1061, startPoint y: 440, endPoint x: 884, endPoint y: 444, distance: 177.0
click at [884, 444] on div "Start Date 4 / 1 / 2024 Calendar End Date 10 / 1 / 2024 Calendar" at bounding box center [953, 444] width 888 height 63
click at [1011, 445] on input "2024" at bounding box center [1025, 450] width 29 height 17
drag, startPoint x: 1053, startPoint y: 444, endPoint x: 963, endPoint y: 441, distance: 90.0
click at [965, 441] on div "2024-10-01 10 / 1 / 2024 « ‹ October 2024 › » Sun Mon Tue Wed Thu Fri Sat 29 30…" at bounding box center [1159, 450] width 390 height 28
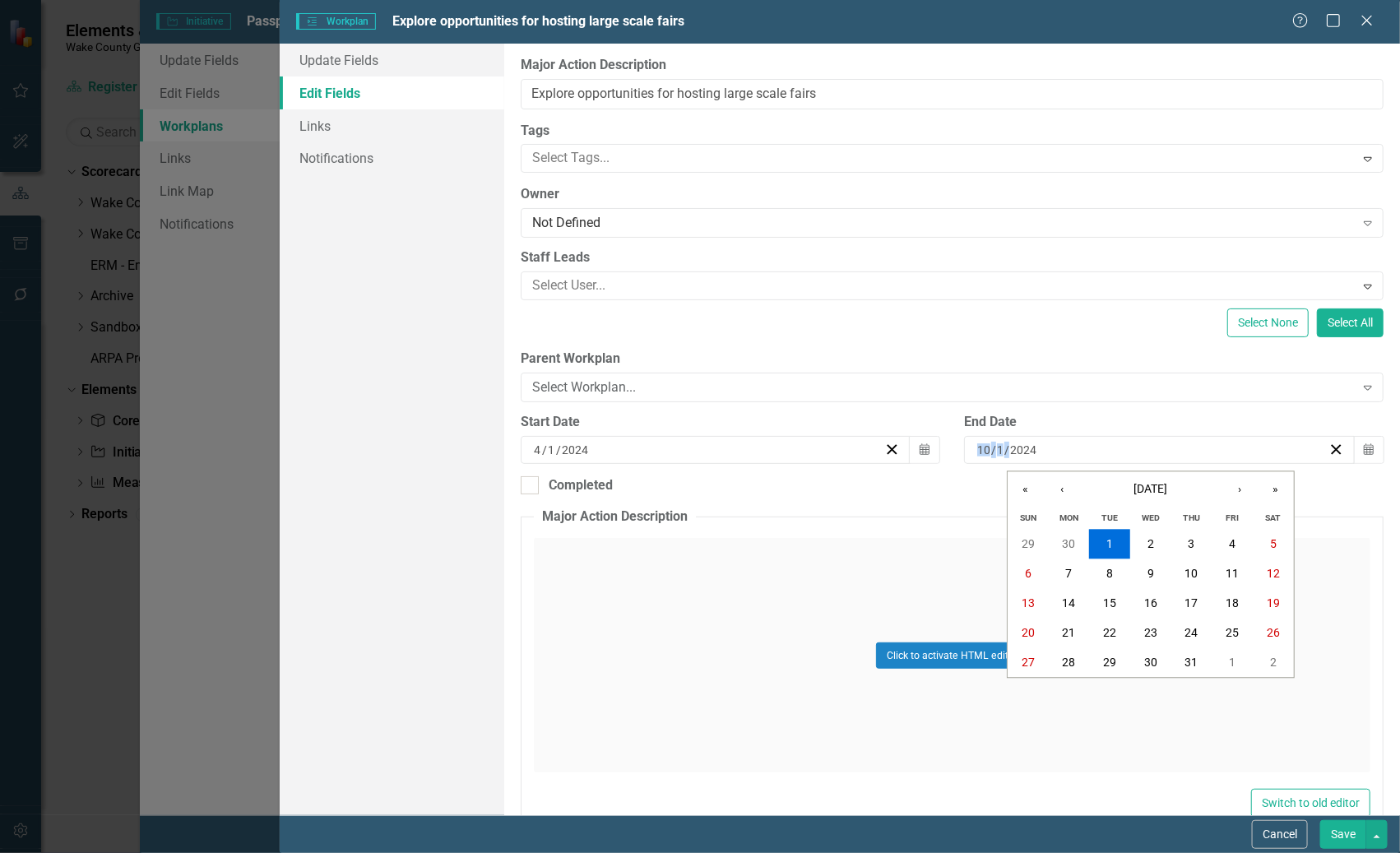
click at [983, 449] on input "10" at bounding box center [984, 450] width 15 height 17
type input "5"
click at [1111, 832] on button "Save" at bounding box center [1343, 834] width 46 height 29
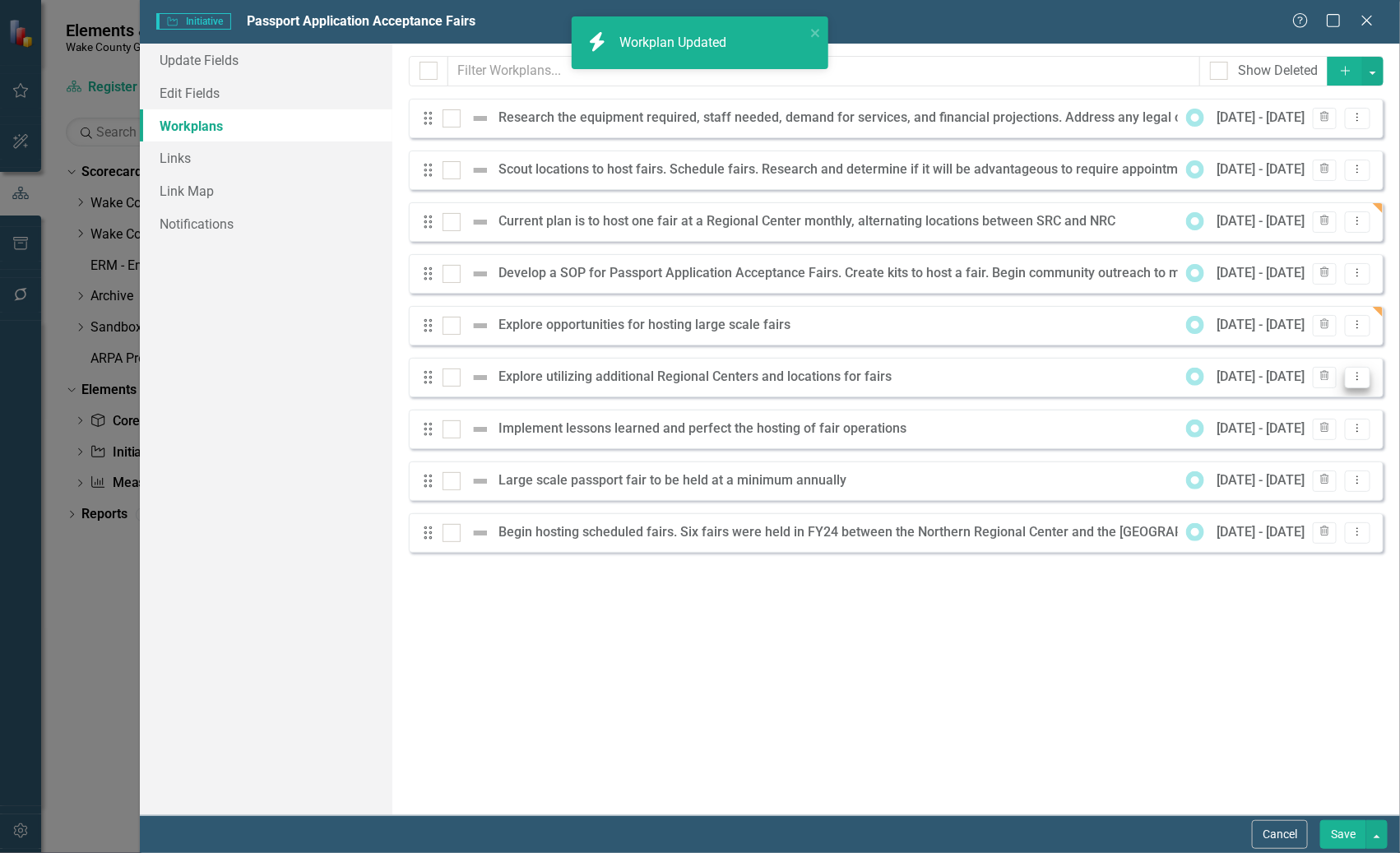
click at [1111, 376] on icon "Dropdown Menu" at bounding box center [1357, 376] width 14 height 11
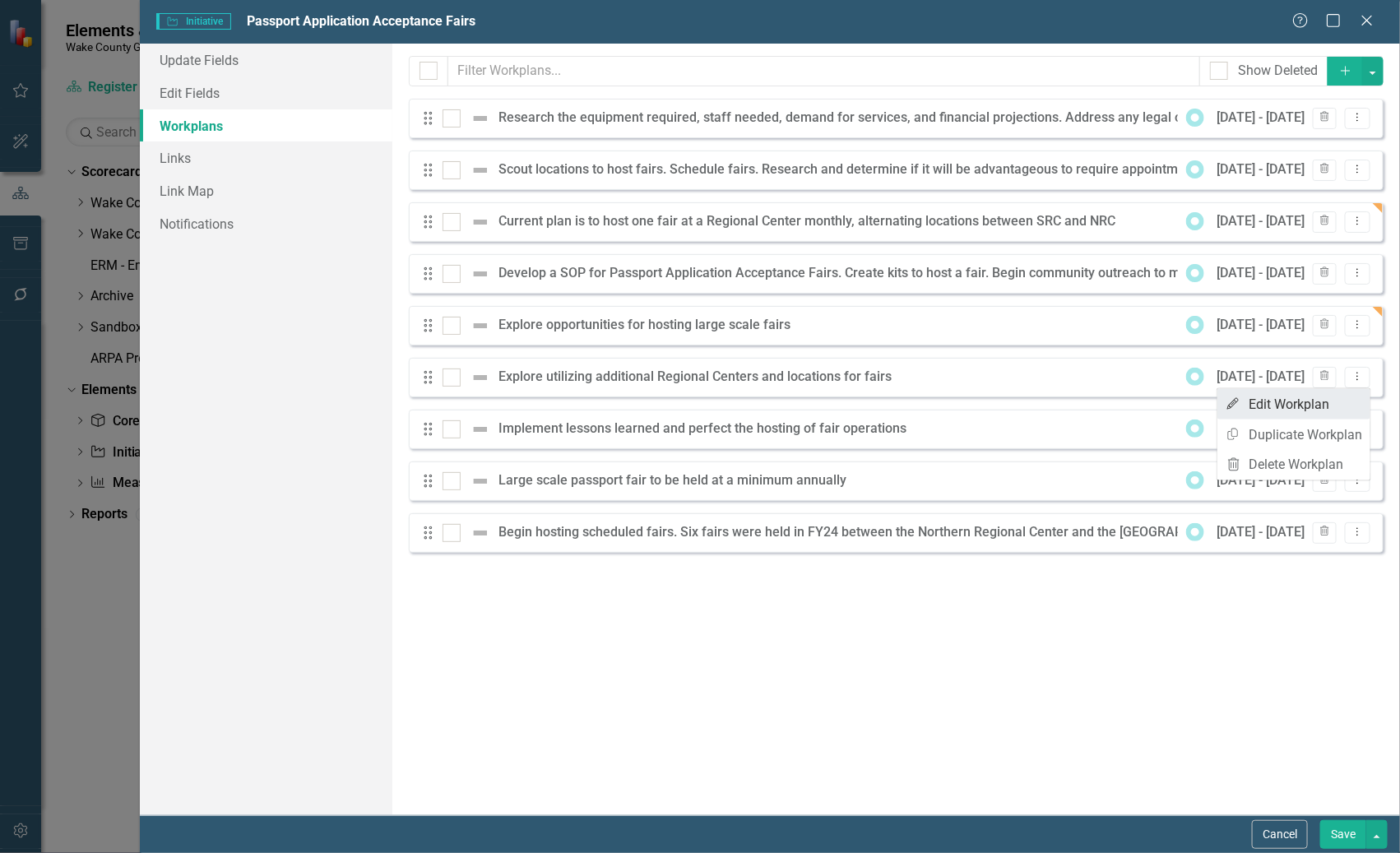
click at [1111, 398] on link "Edit Edit Workplan" at bounding box center [1294, 404] width 153 height 30
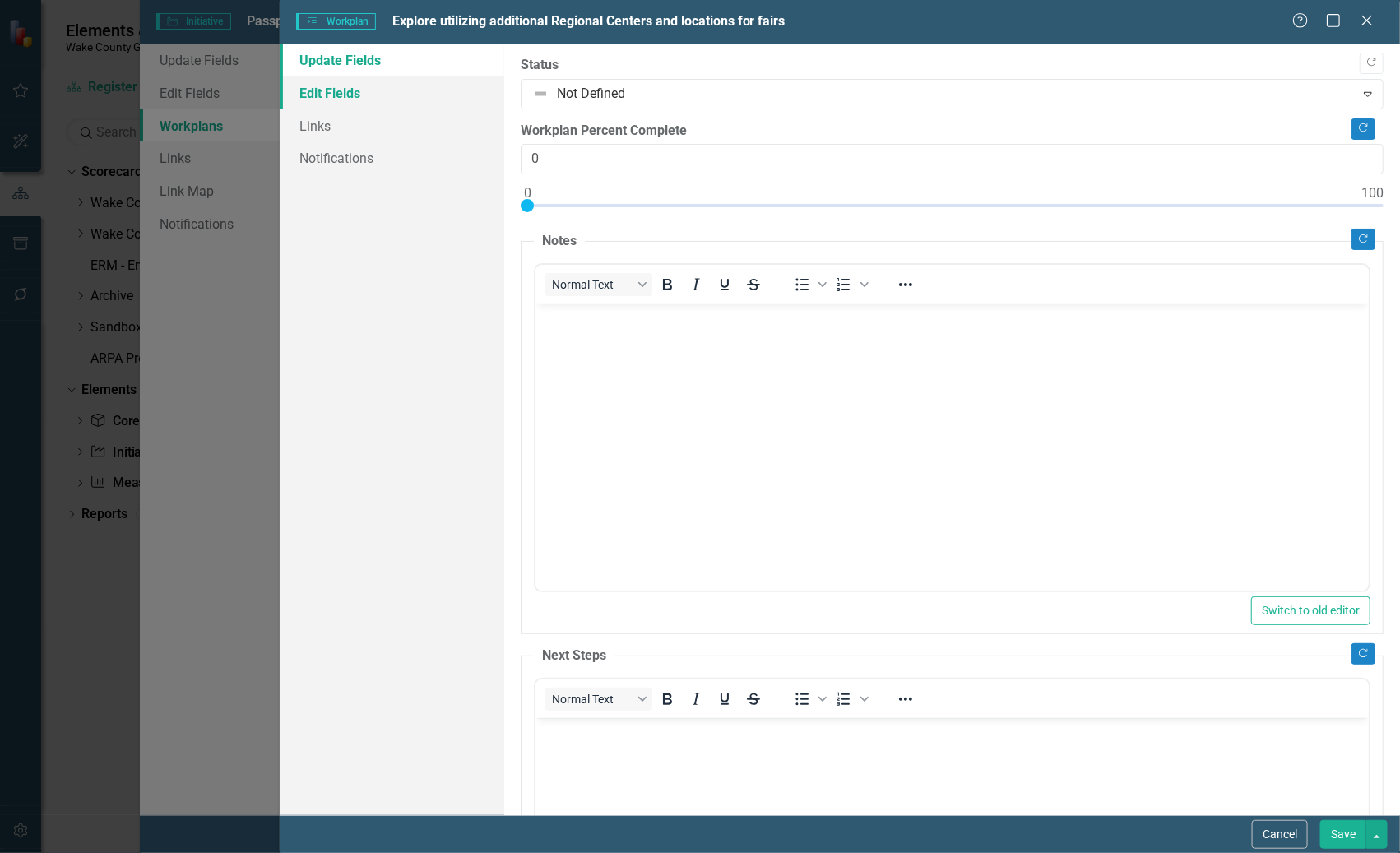
click at [347, 89] on link "Edit Fields" at bounding box center [392, 93] width 224 height 33
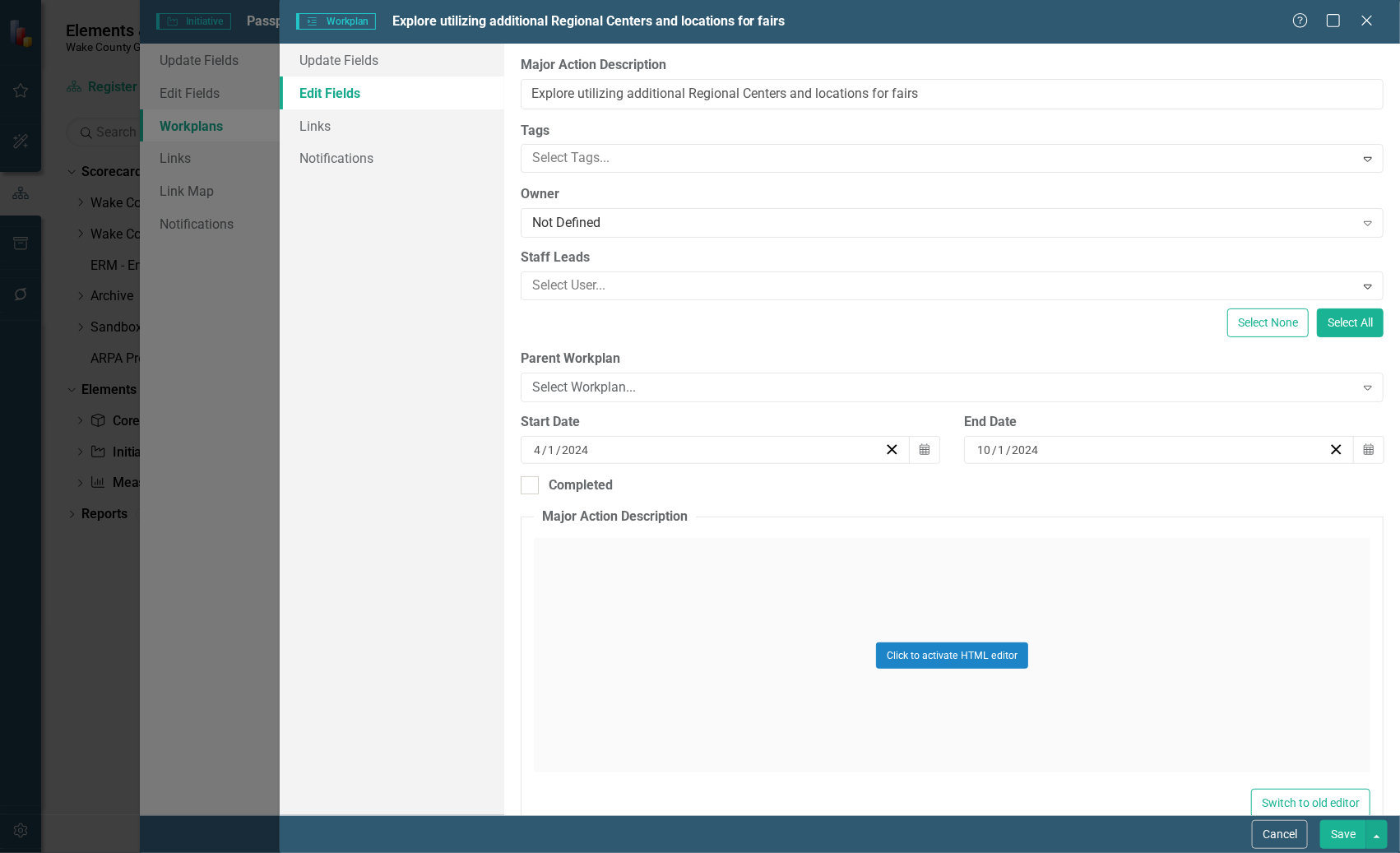
click at [981, 450] on input "10" at bounding box center [984, 450] width 16 height 17
click at [979, 450] on input "10" at bounding box center [984, 450] width 15 height 17
type input "5"
click at [1111, 831] on button "Save" at bounding box center [1343, 834] width 46 height 29
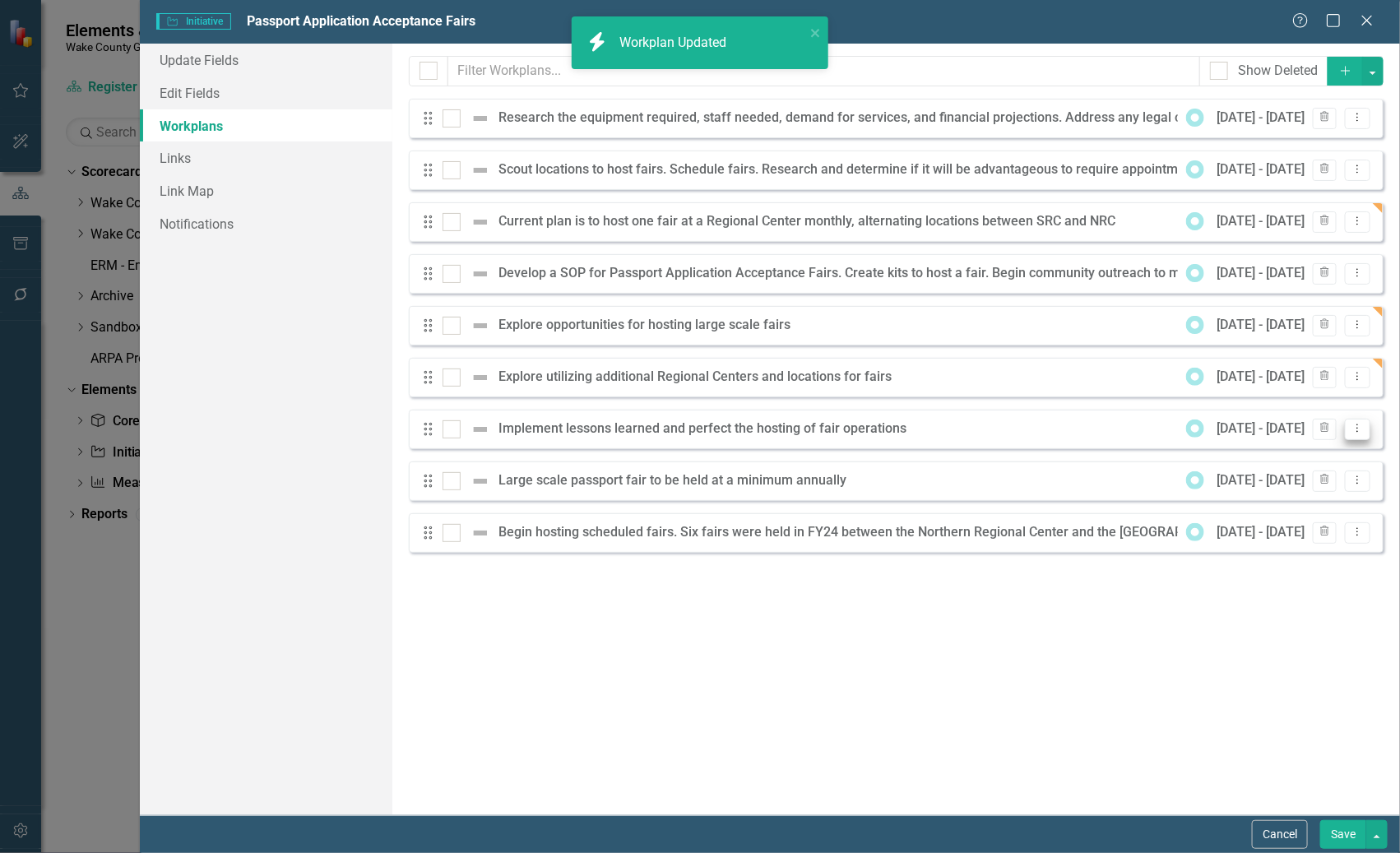
click at [1111, 432] on icon "Dropdown Menu" at bounding box center [1357, 428] width 14 height 11
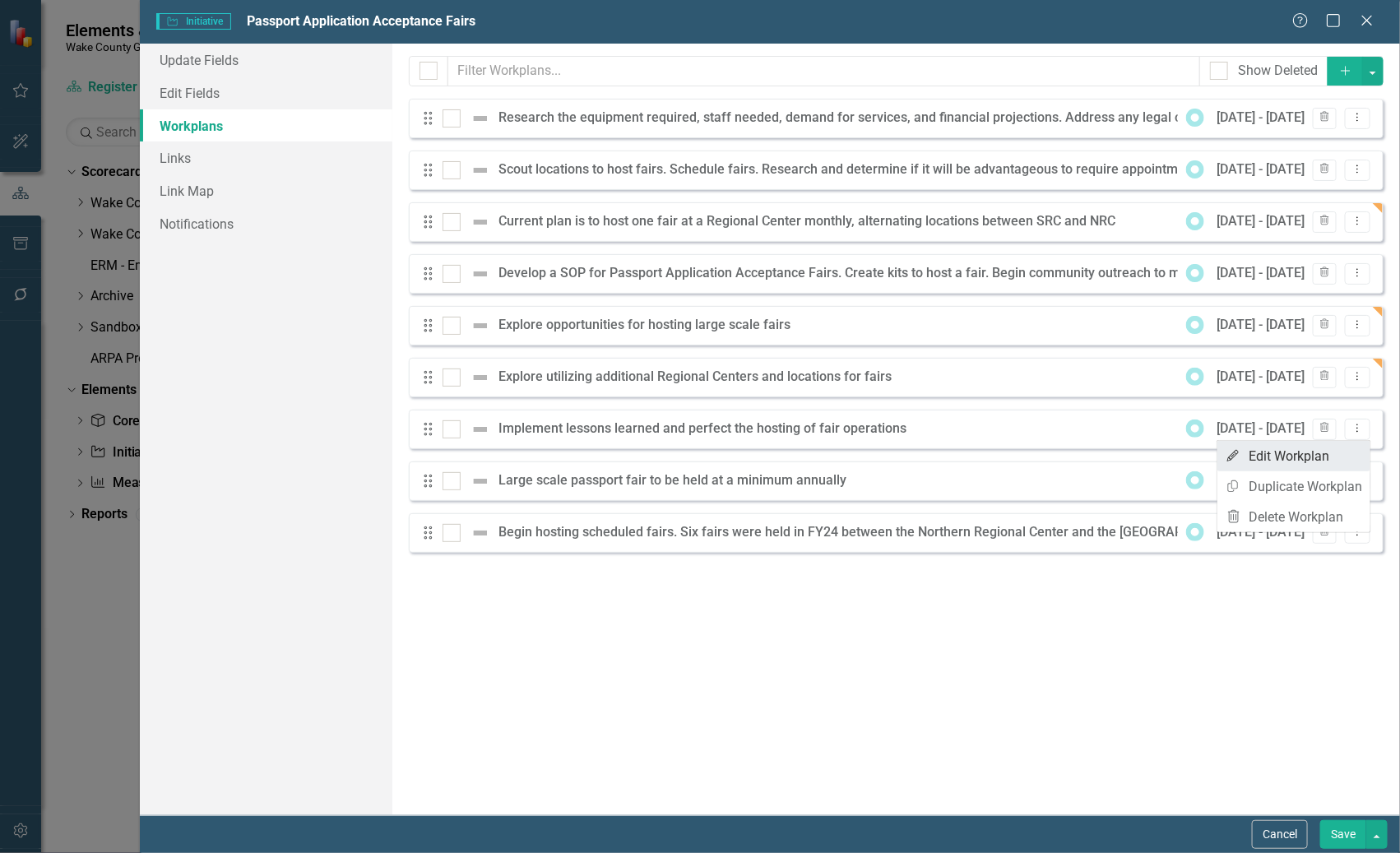
click at [1111, 457] on link "Edit Edit Workplan" at bounding box center [1294, 456] width 153 height 30
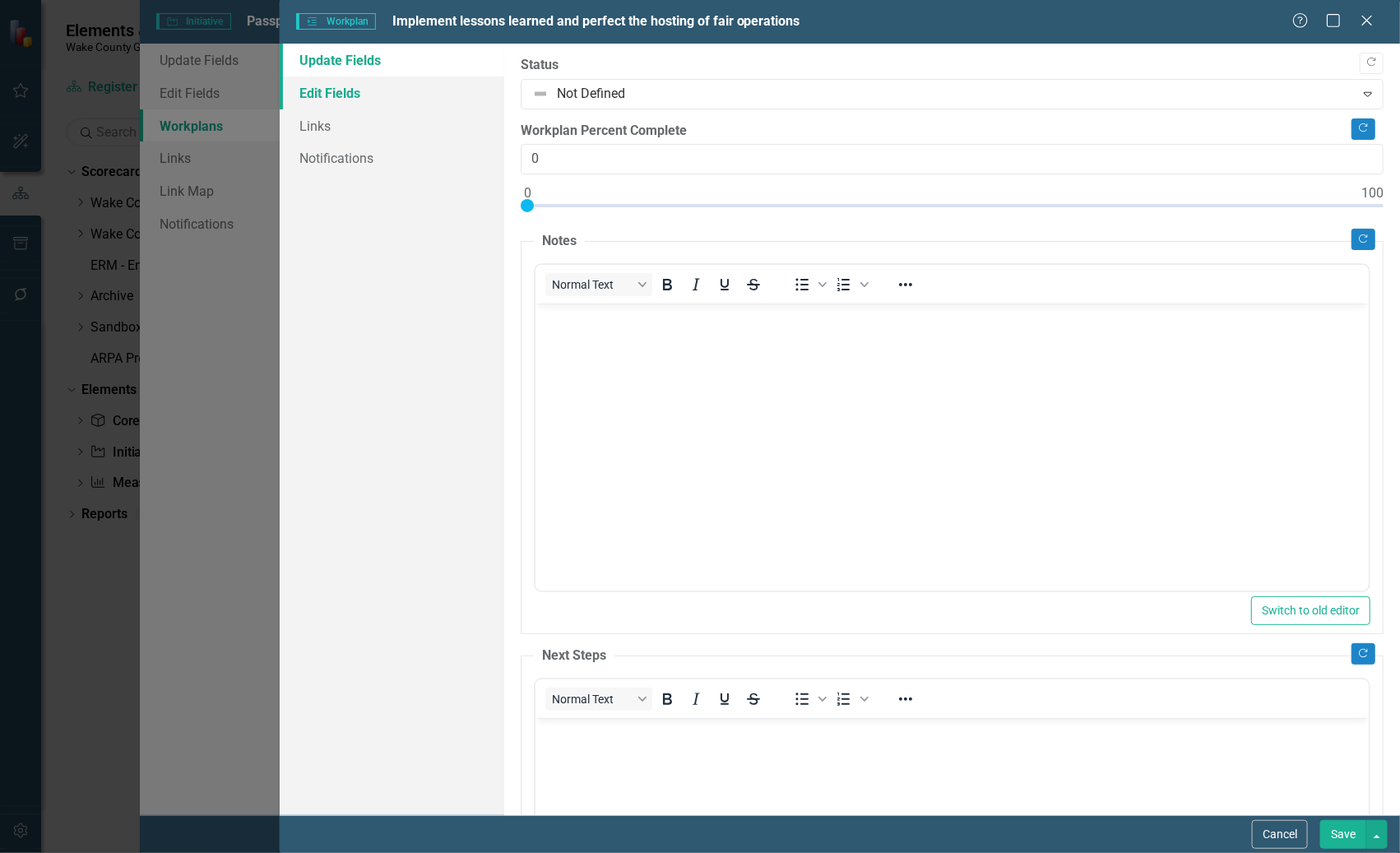
click at [313, 90] on link "Edit Fields" at bounding box center [392, 93] width 224 height 33
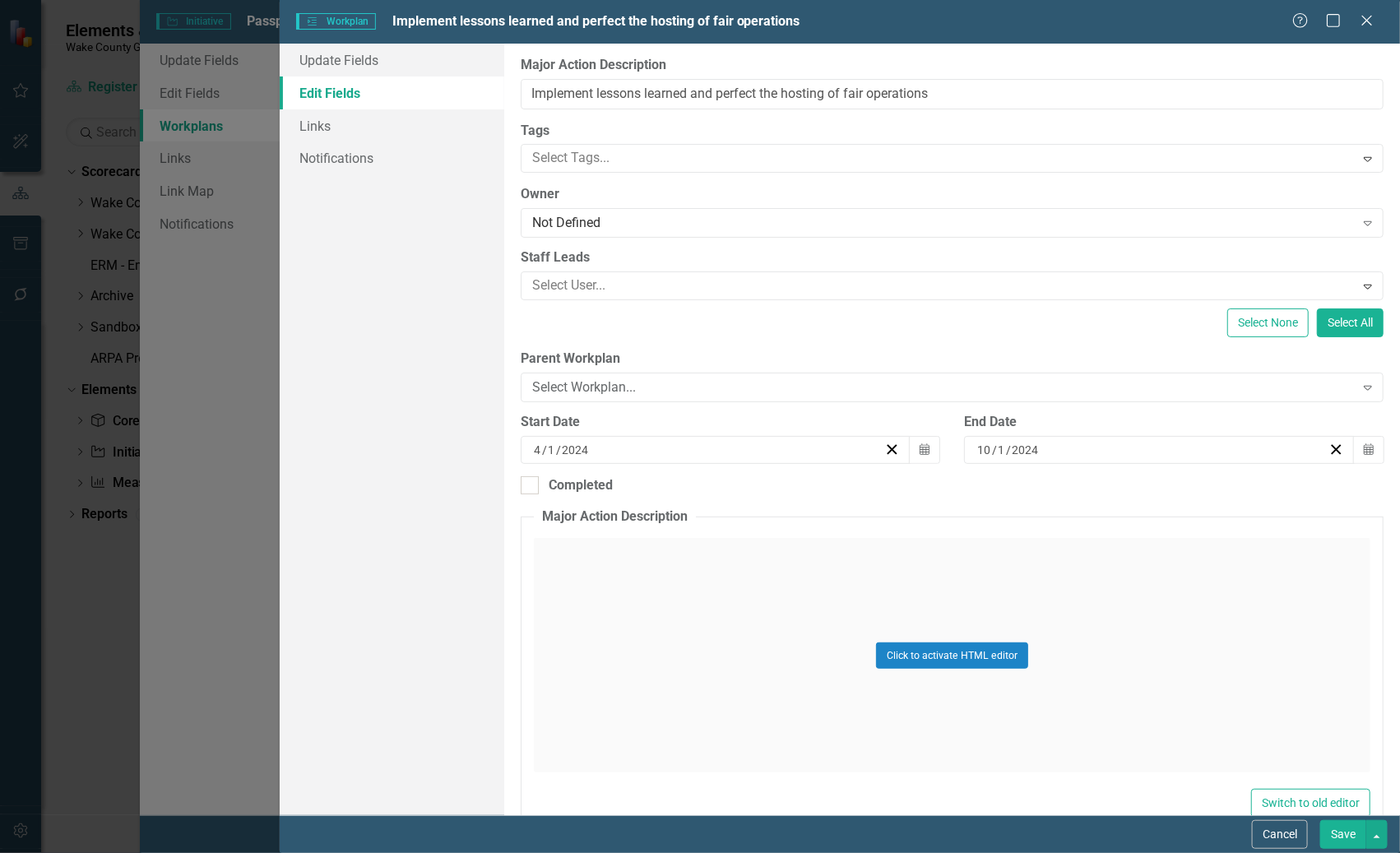
click at [997, 447] on input "1" at bounding box center [1002, 450] width 9 height 17
click at [976, 450] on input "10" at bounding box center [984, 450] width 15 height 17
type input "5"
click at [1111, 829] on button "Save" at bounding box center [1343, 834] width 46 height 29
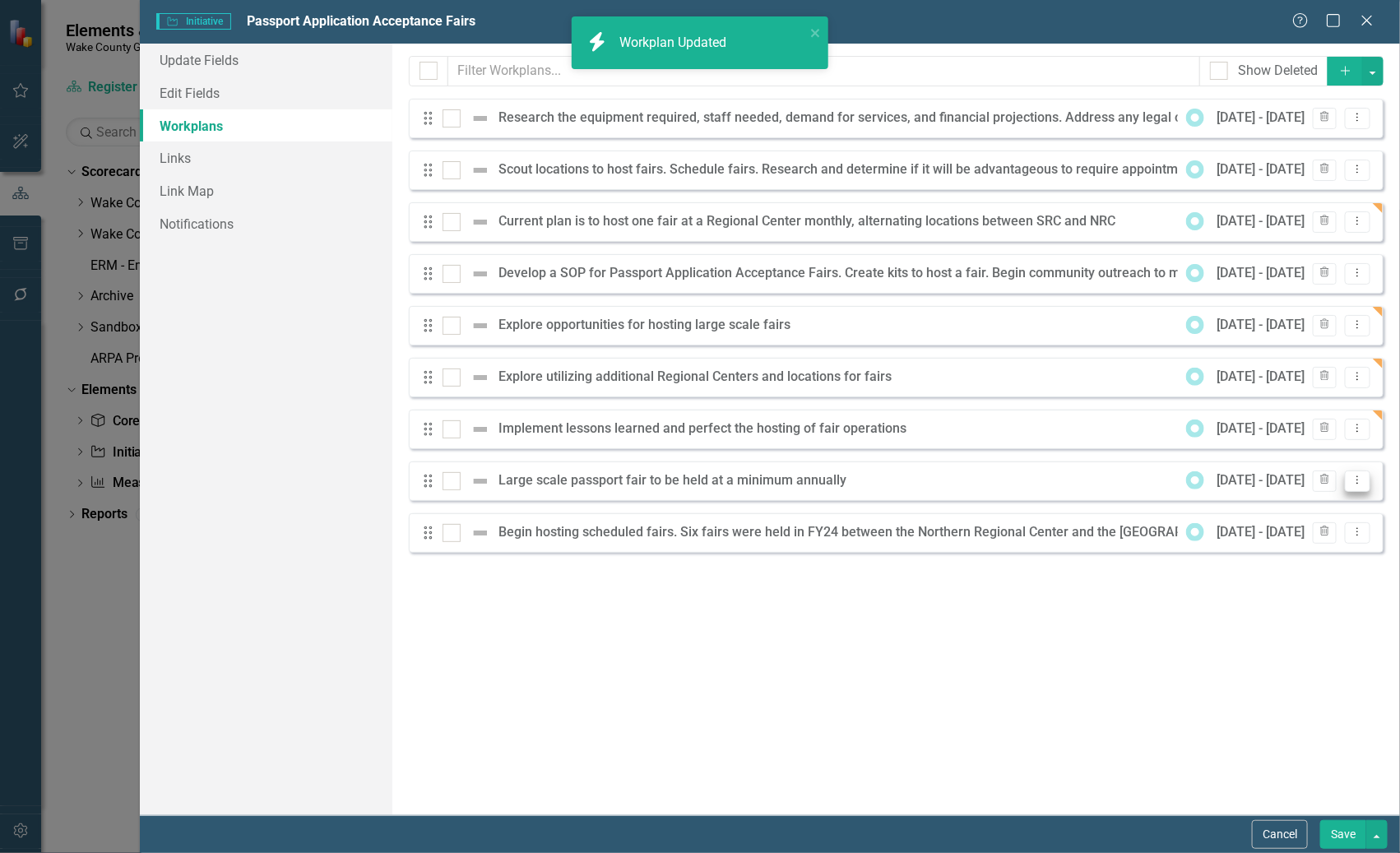
click at [1111, 485] on icon "Dropdown Menu" at bounding box center [1357, 479] width 14 height 11
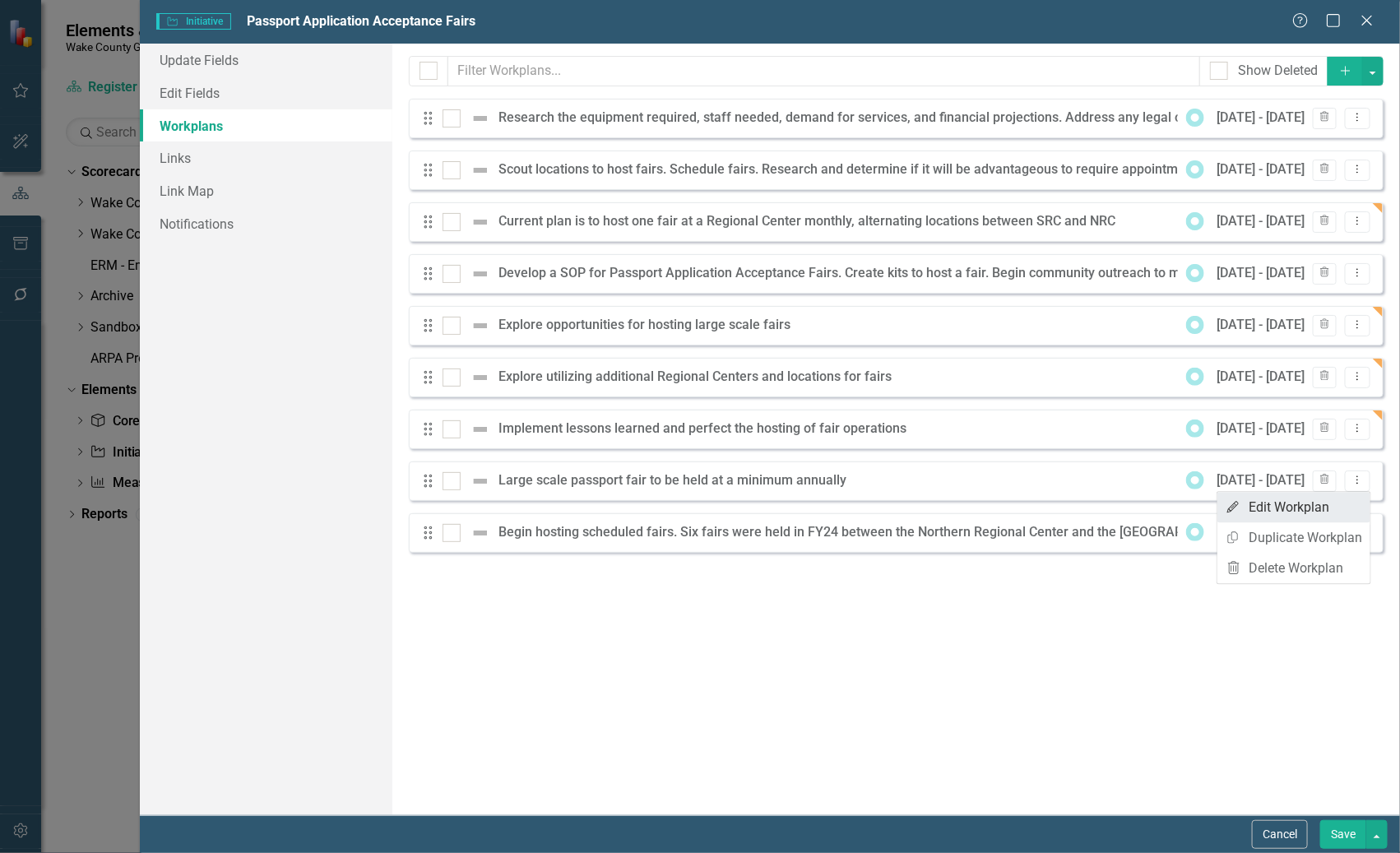
click at [1111, 514] on link "Edit Edit Workplan" at bounding box center [1294, 508] width 153 height 30
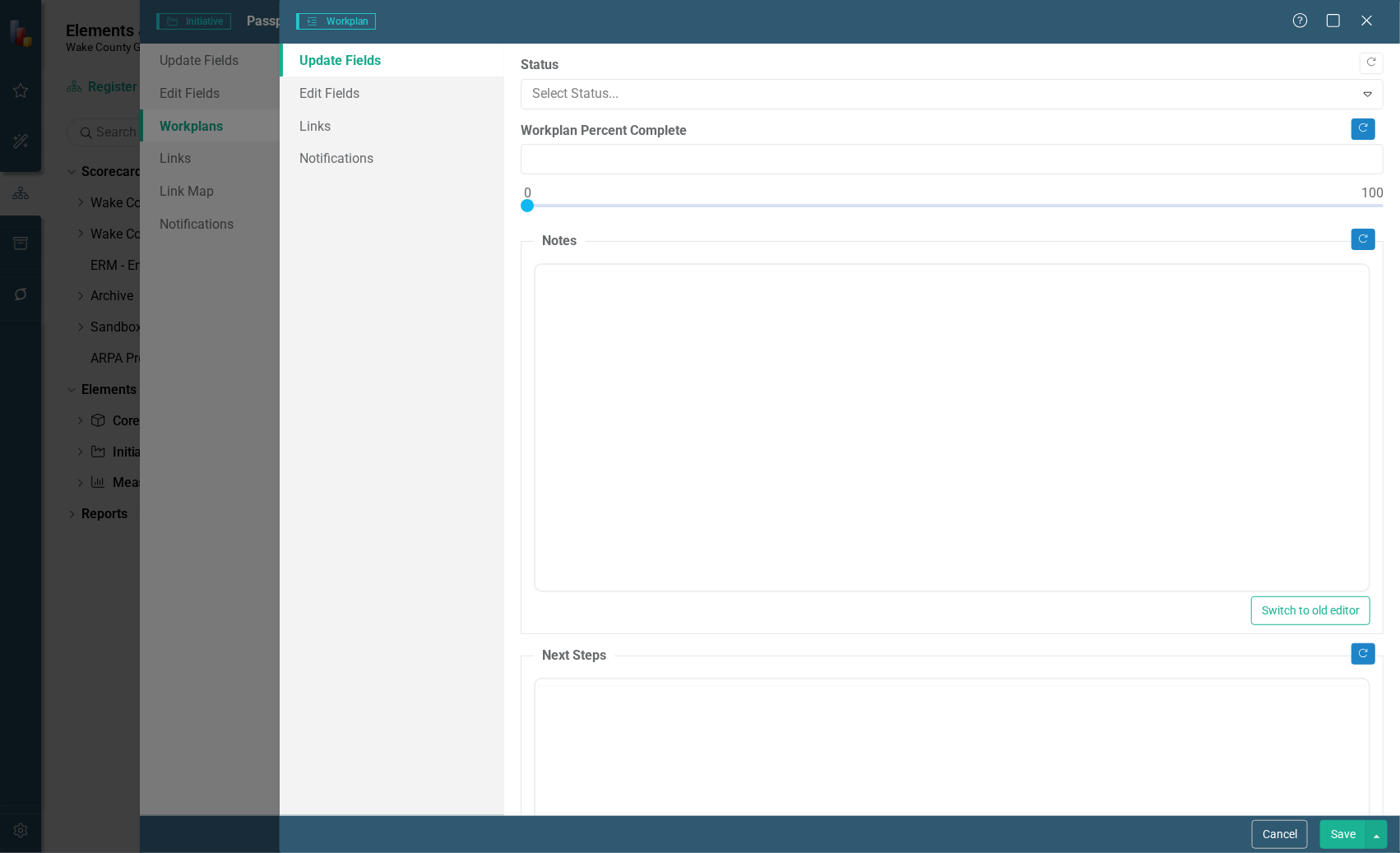
type input "0"
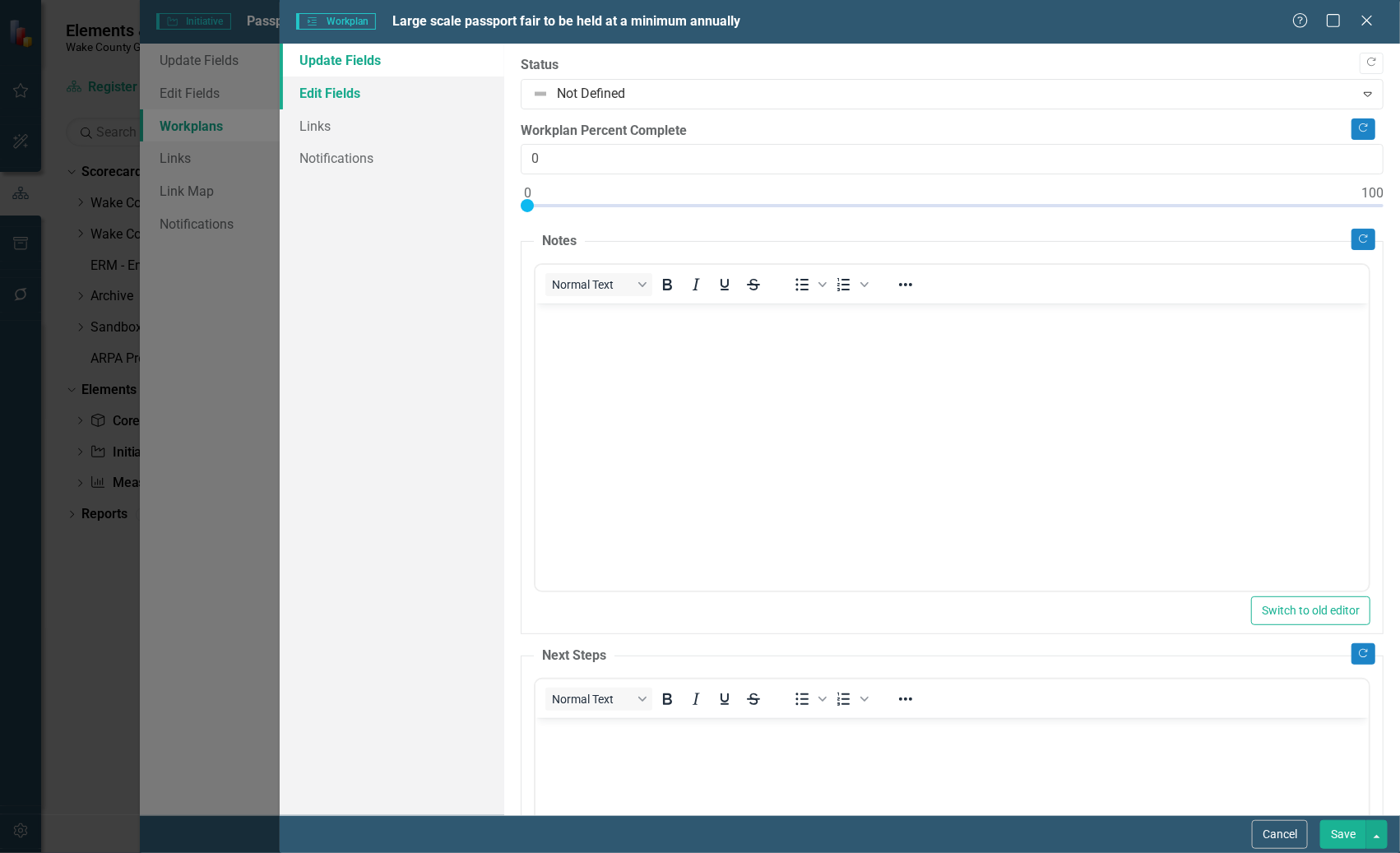
click at [354, 89] on link "Edit Fields" at bounding box center [392, 93] width 224 height 33
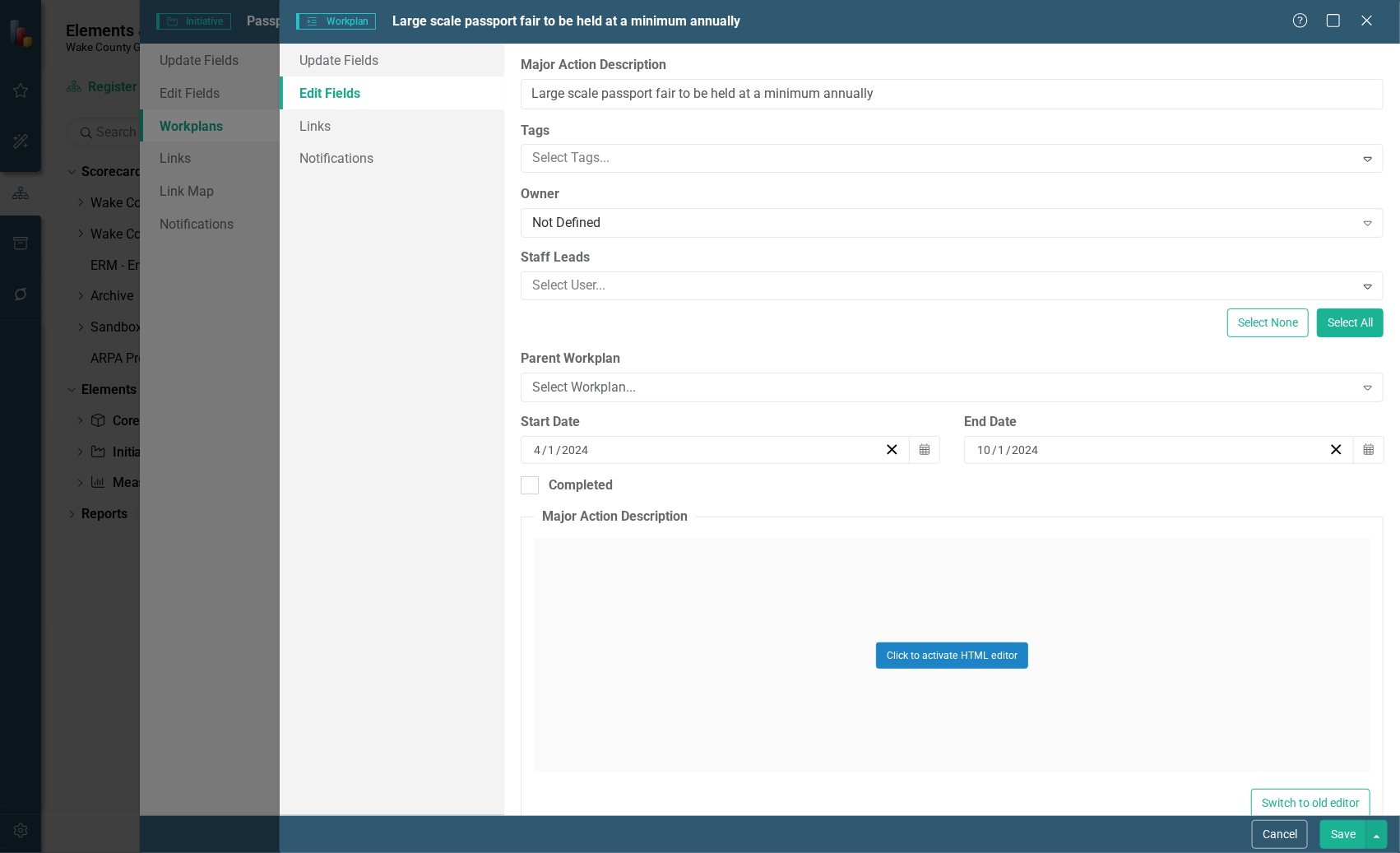
click at [980, 450] on input "10" at bounding box center [984, 450] width 16 height 17
click at [980, 450] on input "10" at bounding box center [984, 450] width 15 height 17
type input "5"
click at [1111, 840] on button "Save" at bounding box center [1343, 834] width 46 height 29
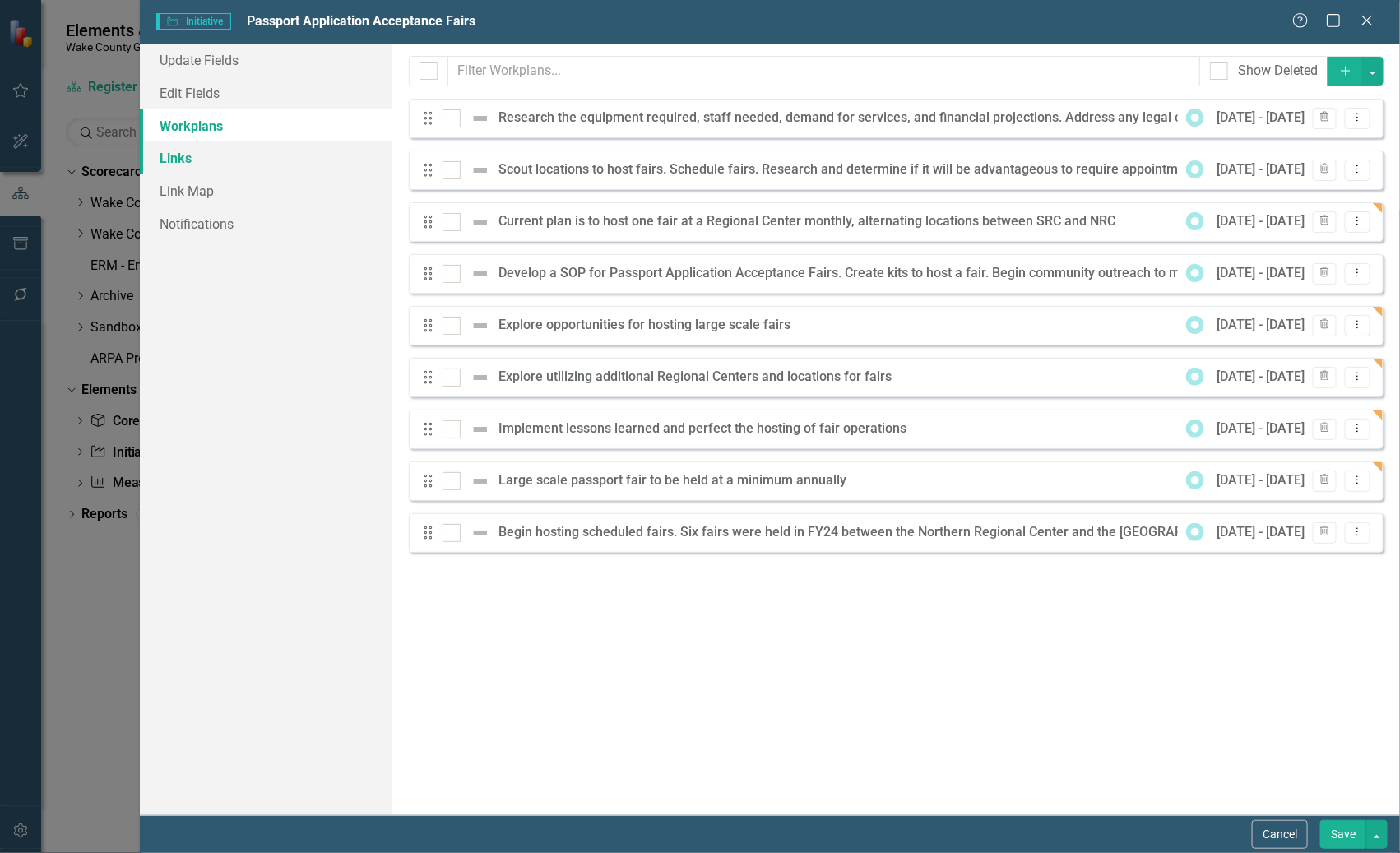
click at [181, 160] on link "Links" at bounding box center [265, 157] width 252 height 33
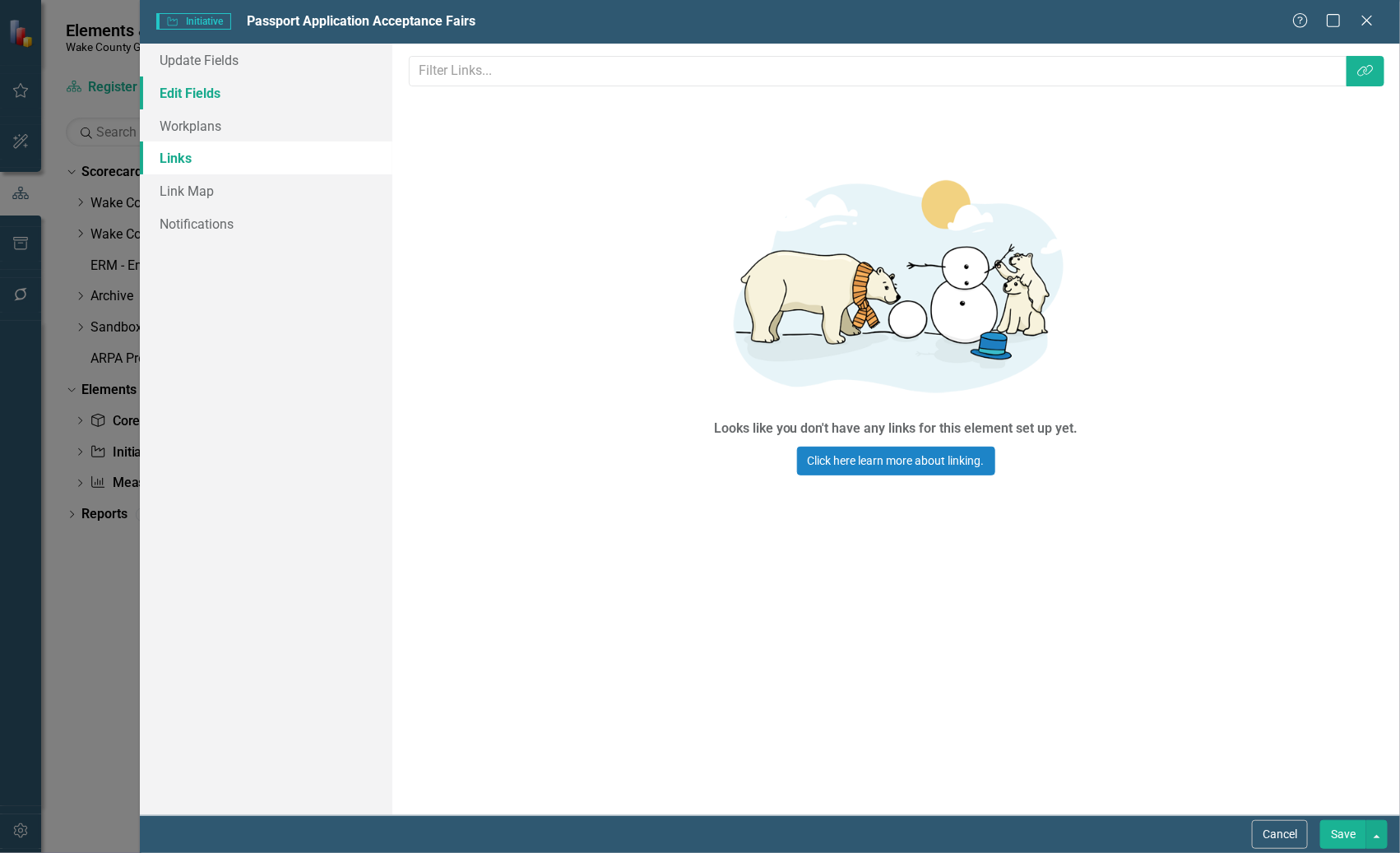
click at [208, 95] on link "Edit Fields" at bounding box center [265, 93] width 252 height 33
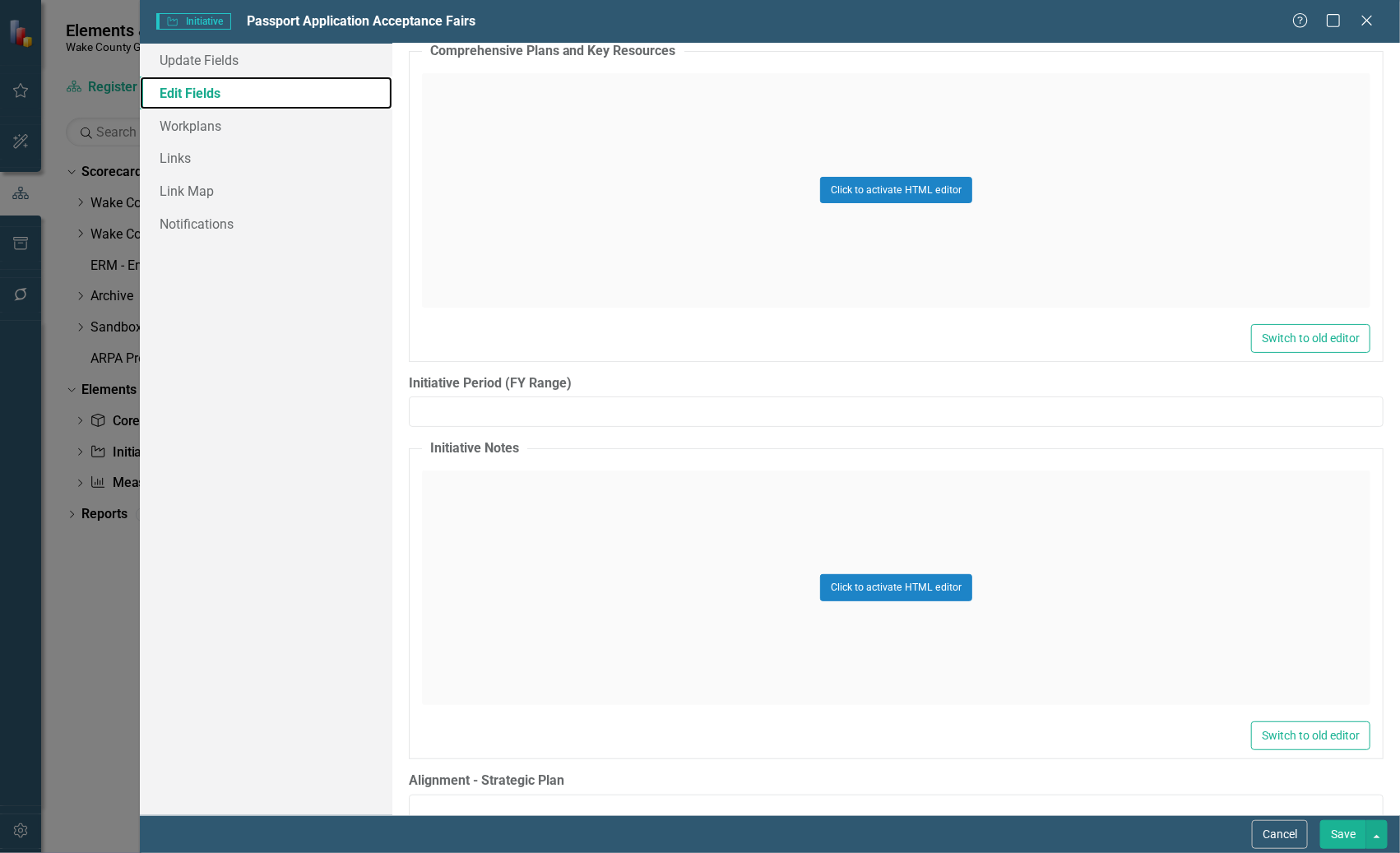
scroll to position [2927, 0]
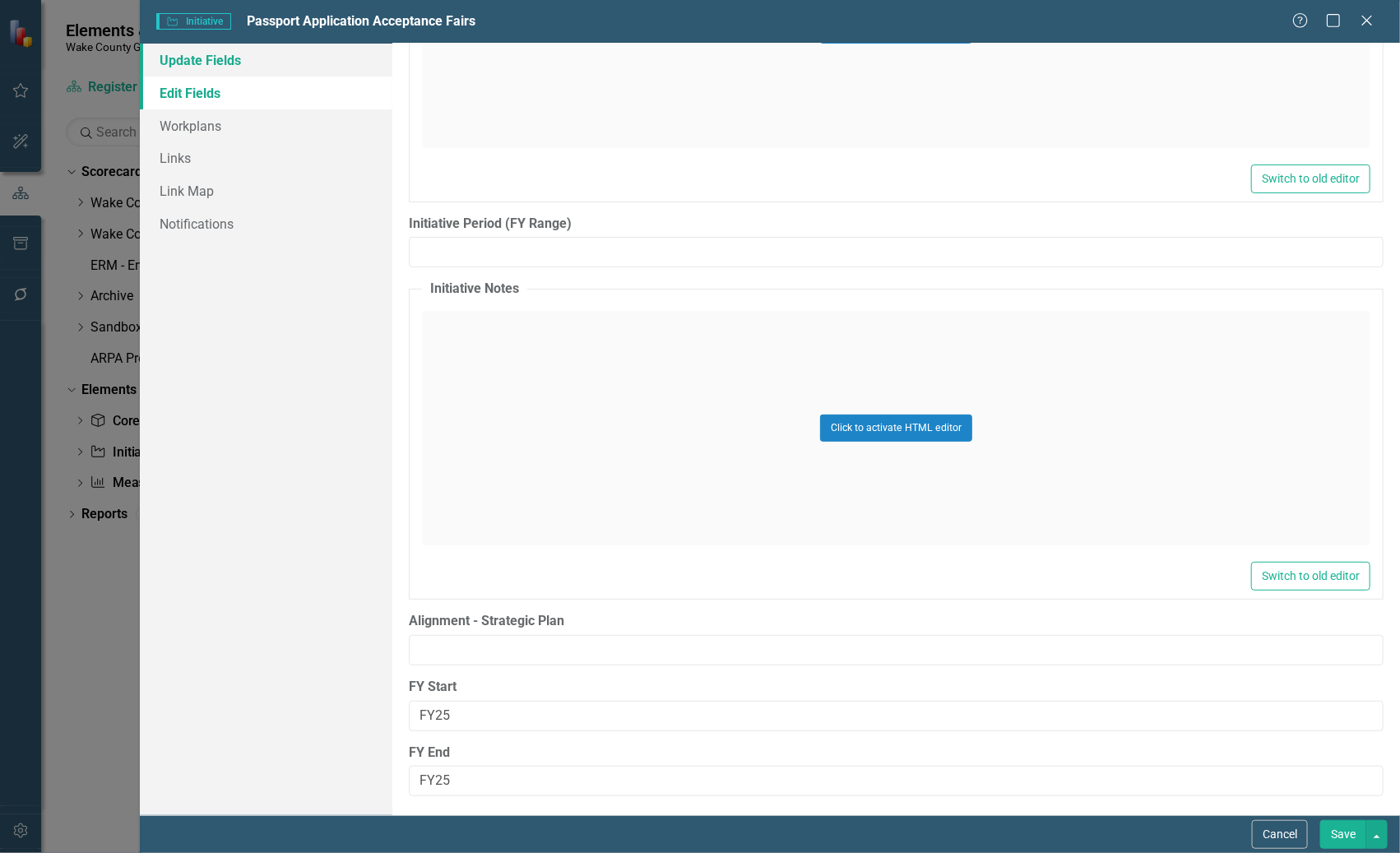
click at [215, 66] on link "Update Fields" at bounding box center [265, 60] width 252 height 33
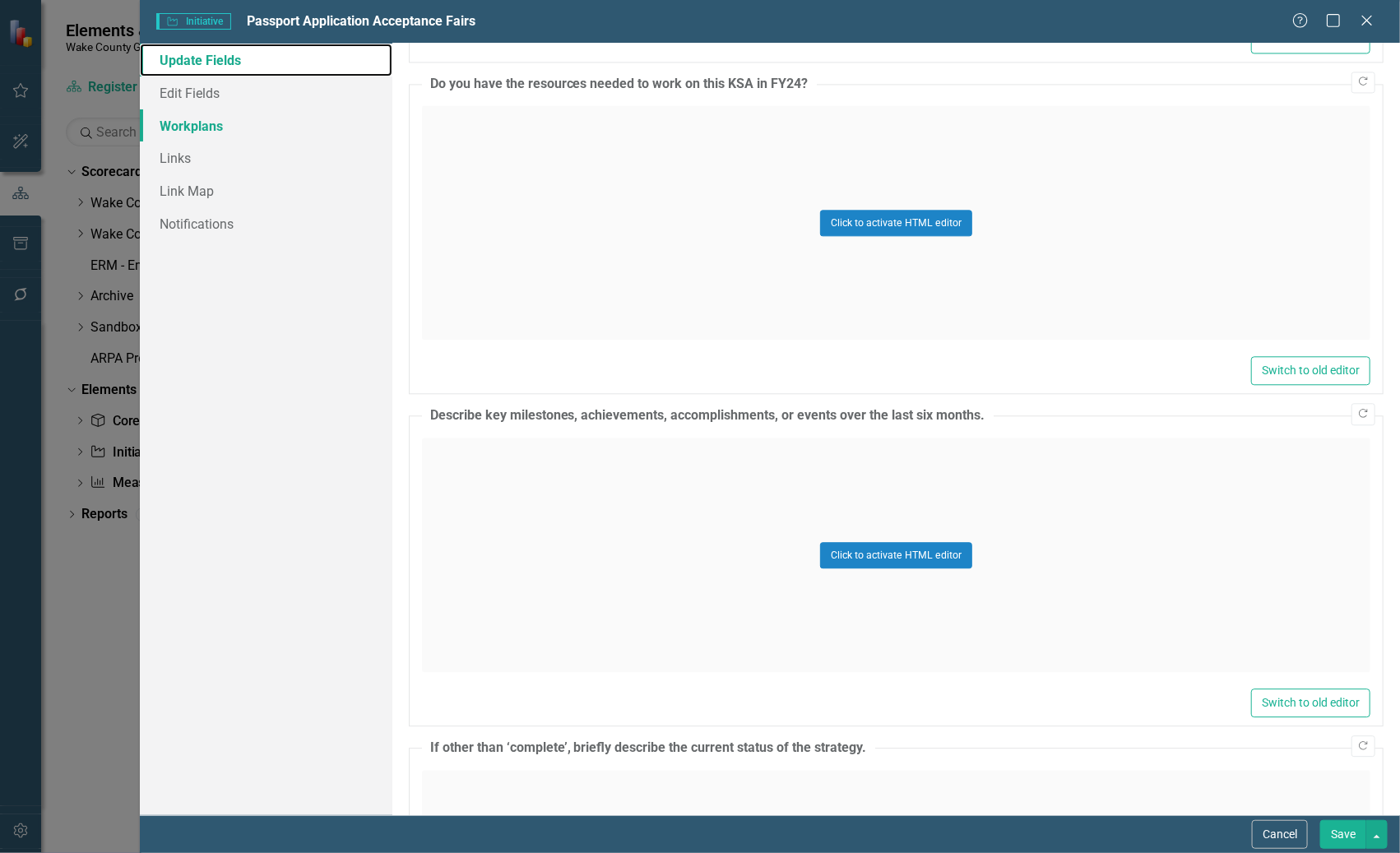
scroll to position [930, 0]
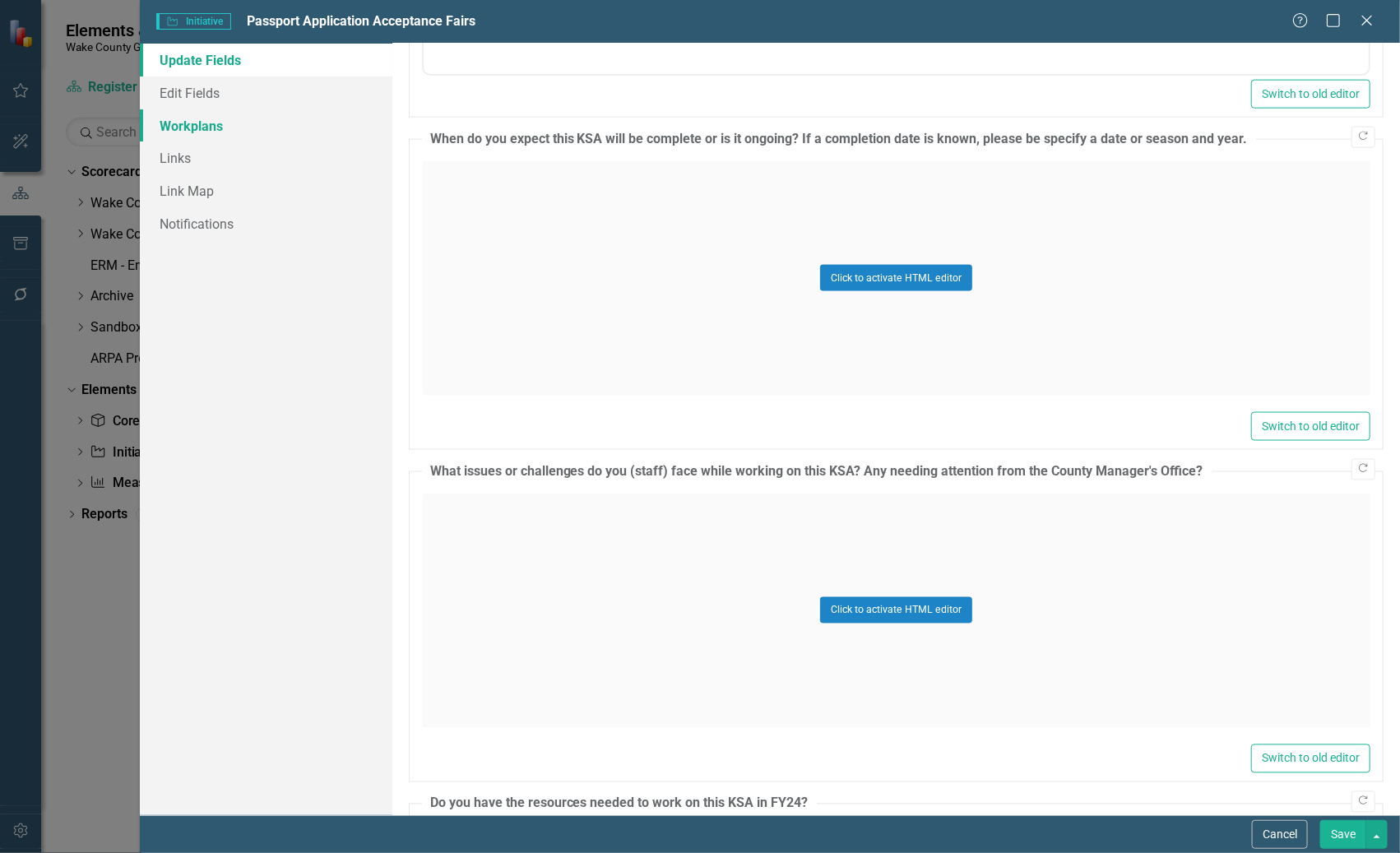
click at [193, 123] on link "Workplans" at bounding box center [265, 125] width 252 height 33
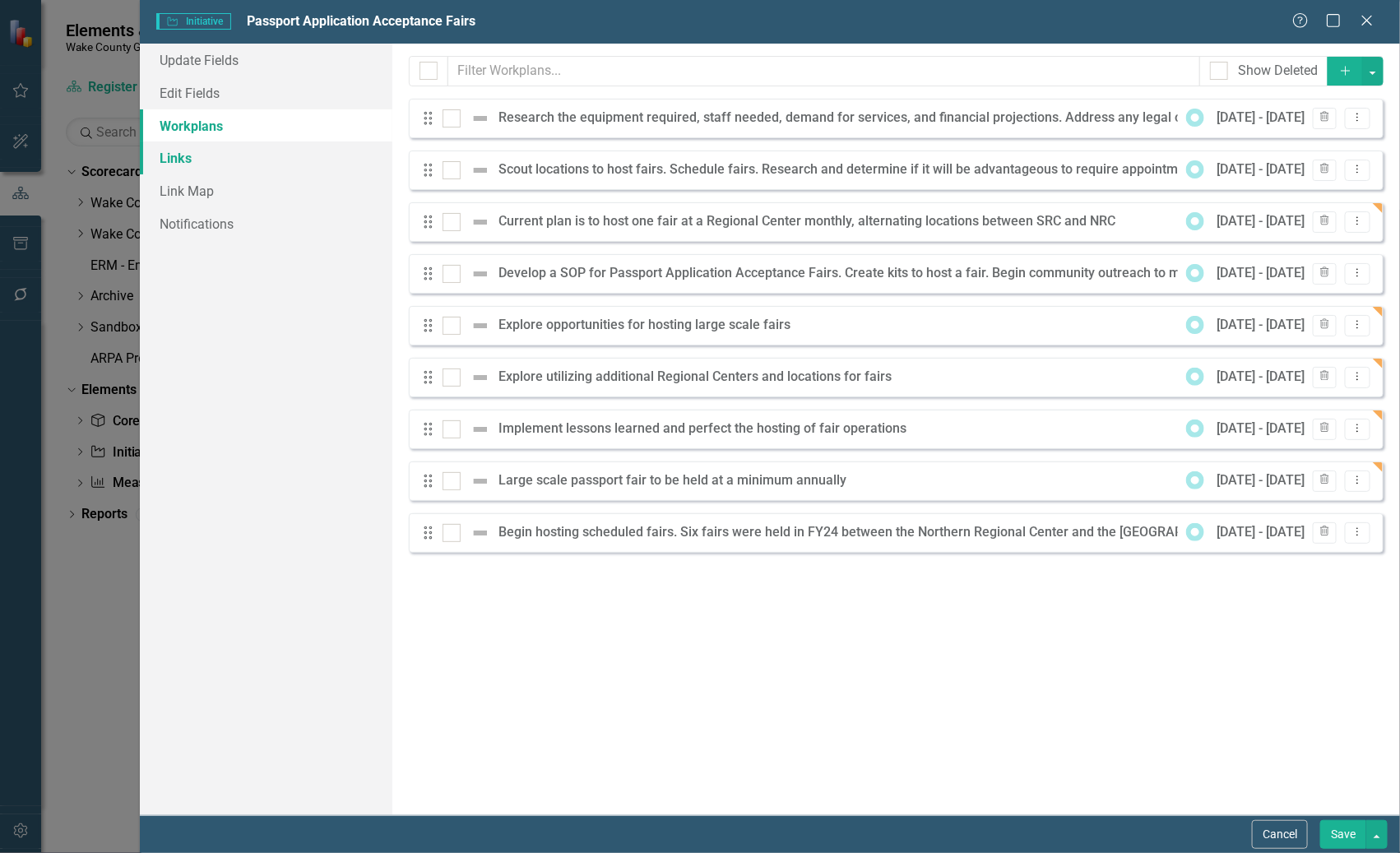
click at [185, 168] on link "Links" at bounding box center [265, 157] width 252 height 33
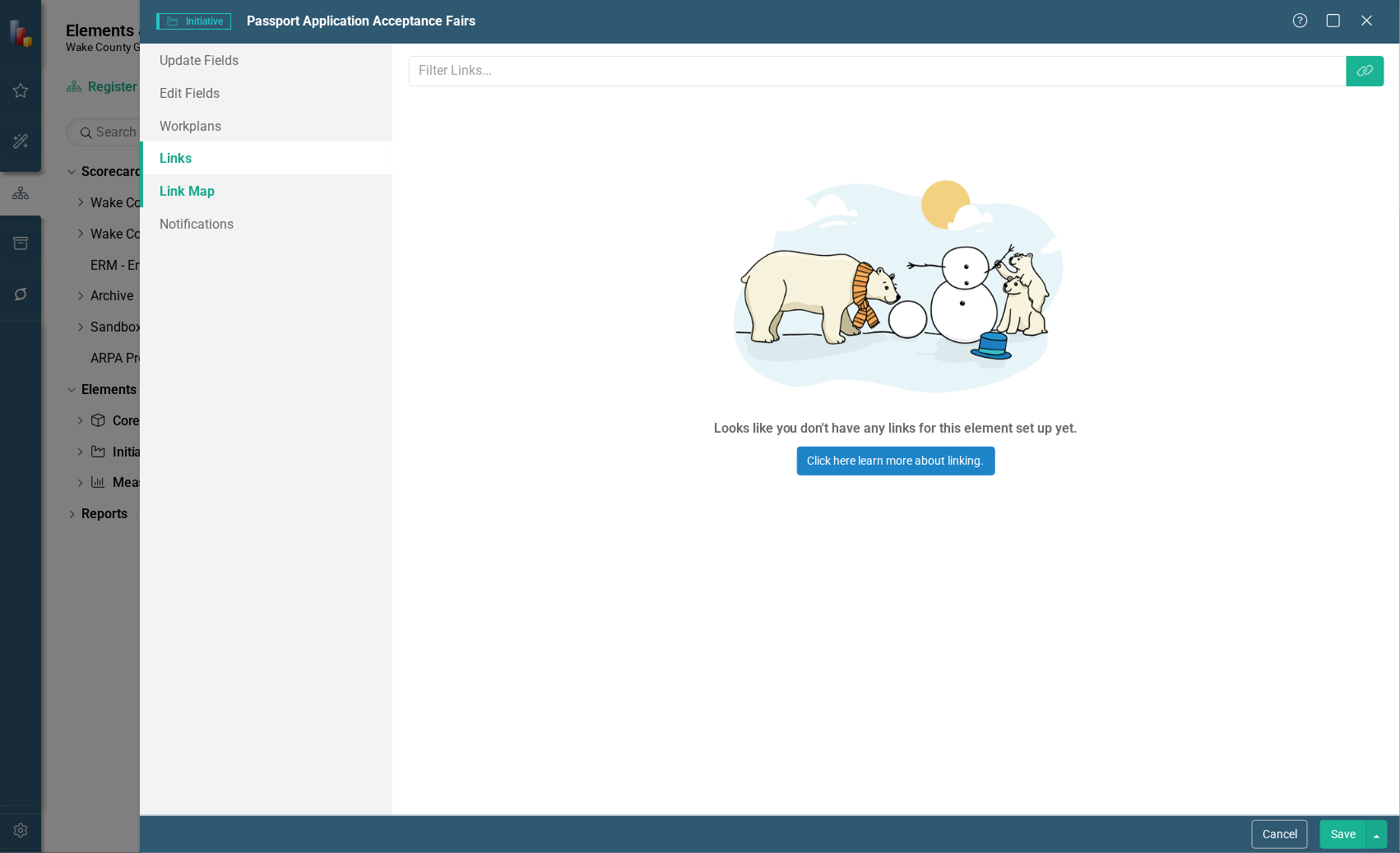
click at [186, 184] on link "Link Map" at bounding box center [265, 190] width 252 height 33
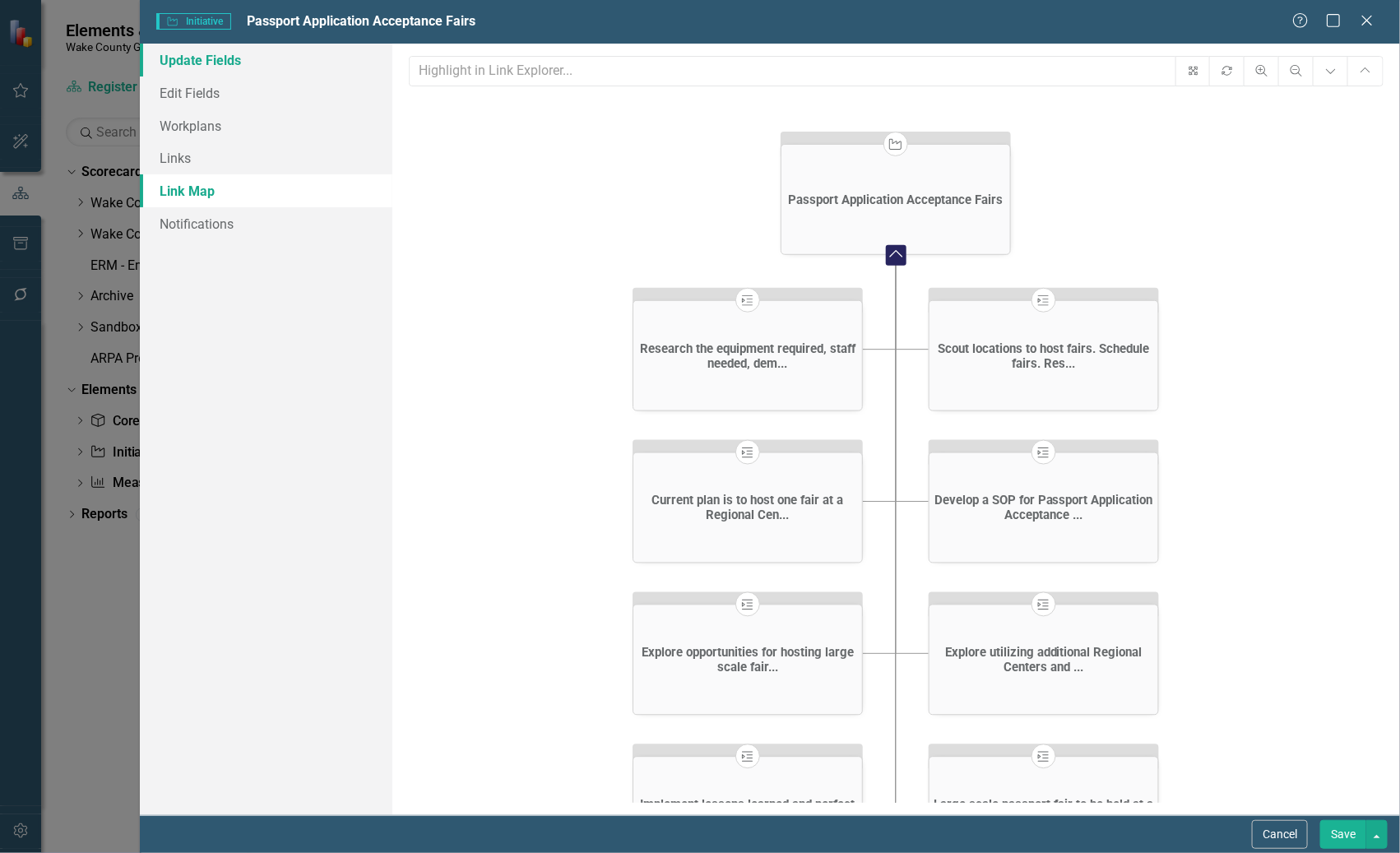
click at [230, 60] on link "Update Fields" at bounding box center [265, 60] width 252 height 33
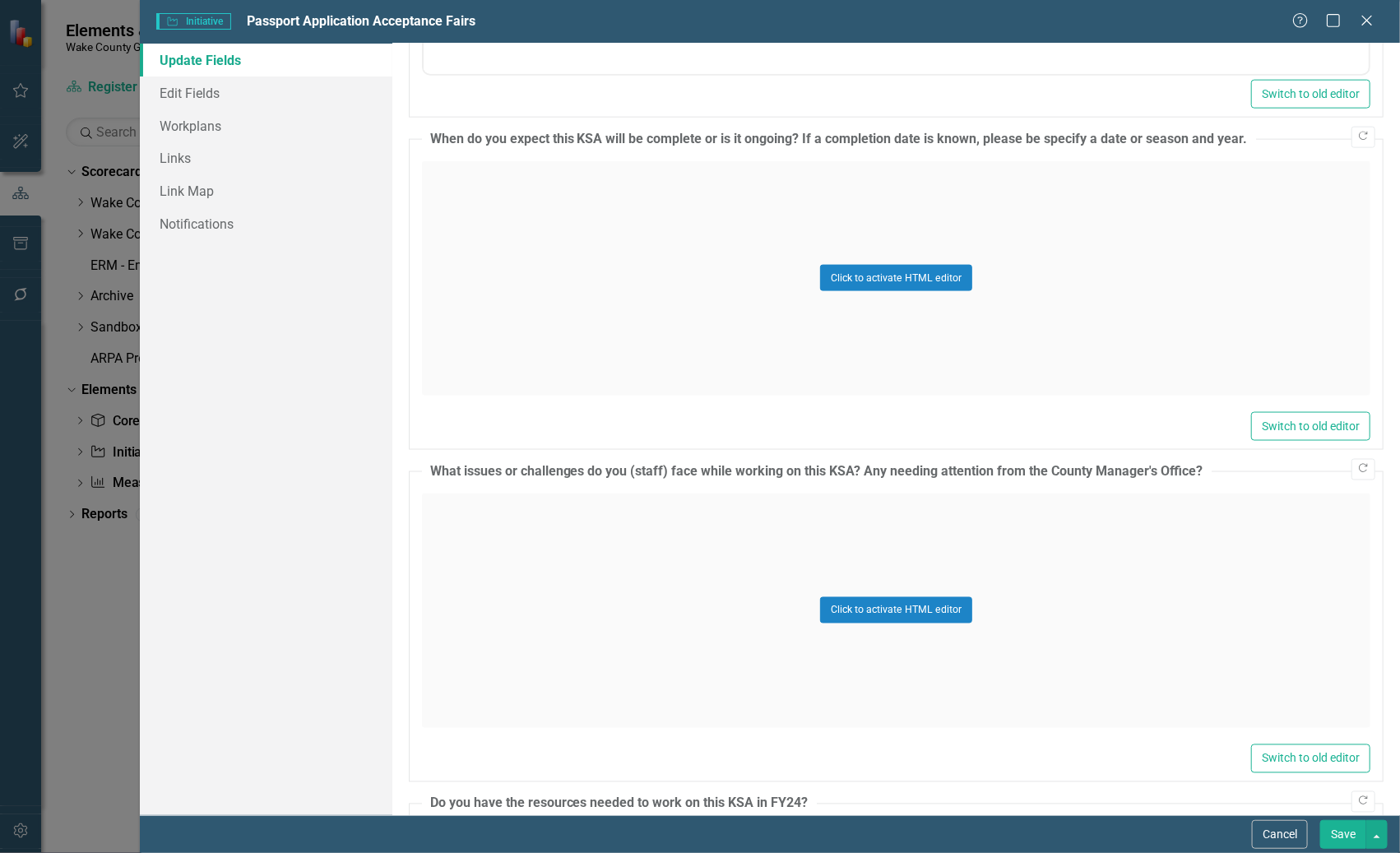
click at [1111, 840] on button "Save" at bounding box center [1343, 834] width 46 height 29
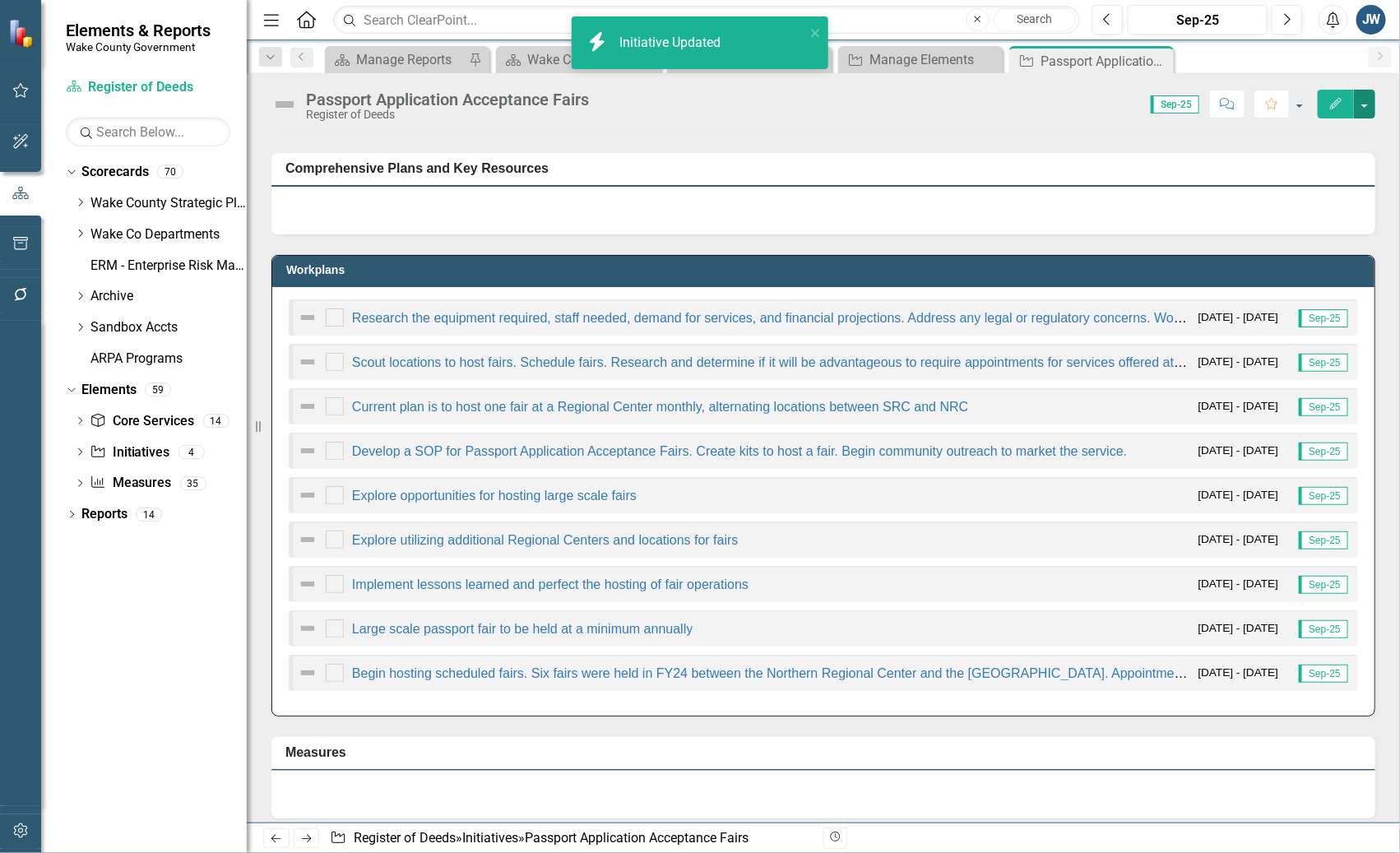
scroll to position [0, 0]
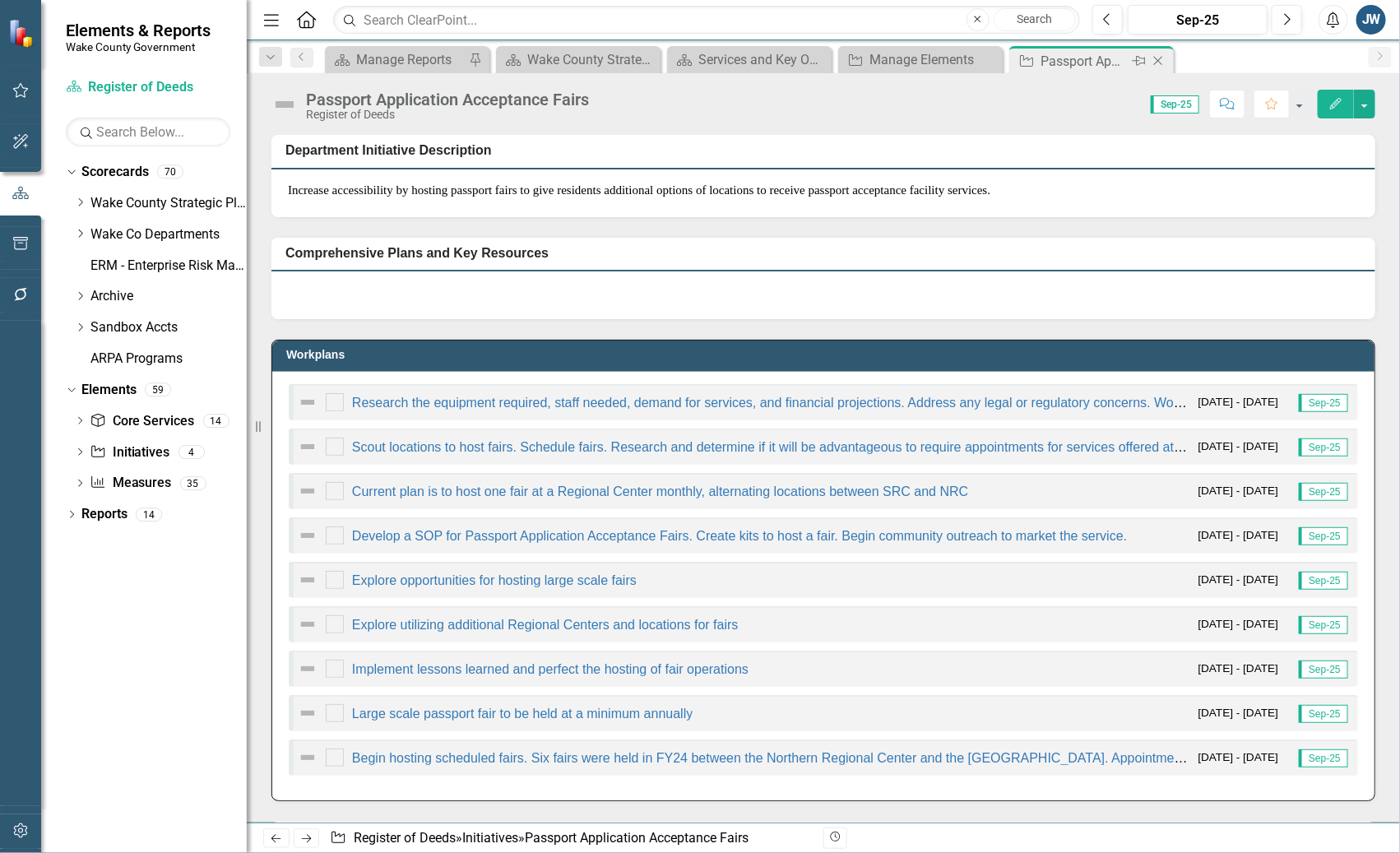
click at [1111, 59] on icon "Close" at bounding box center [1158, 61] width 17 height 13
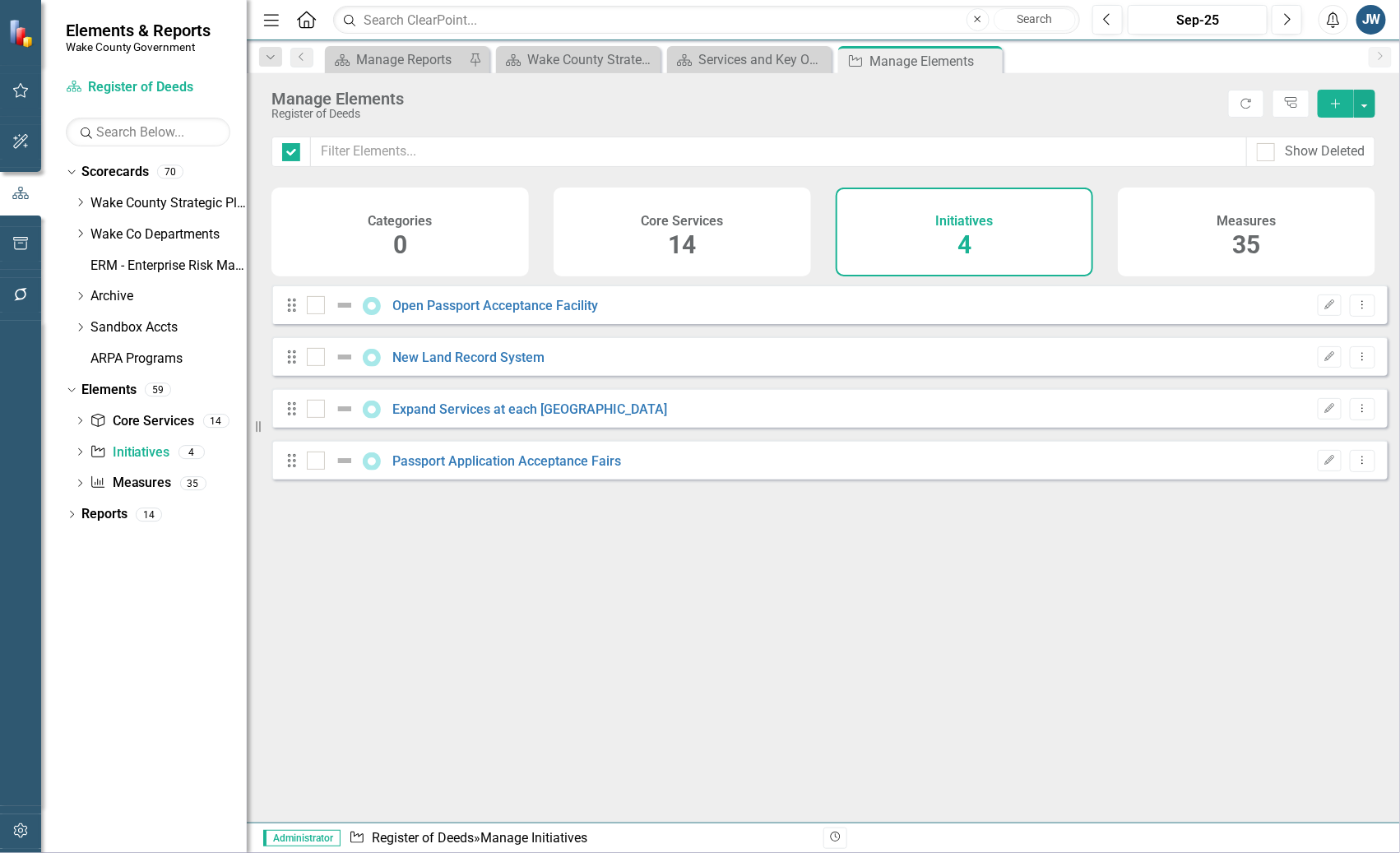
checkbox input "false"
click at [555, 417] on link "Expand Services at each [GEOGRAPHIC_DATA]" at bounding box center [531, 409] width 275 height 16
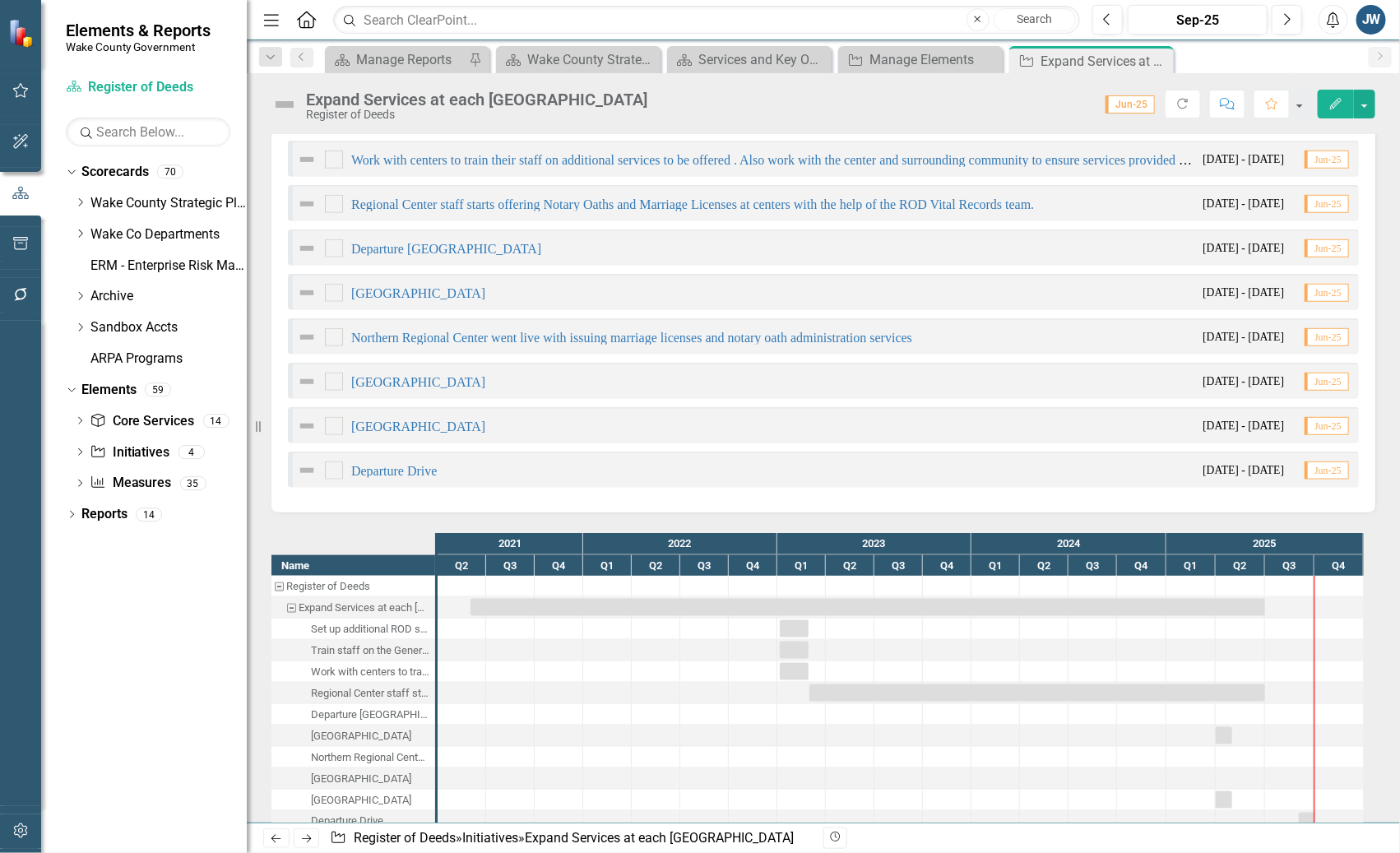
scroll to position [514, 0]
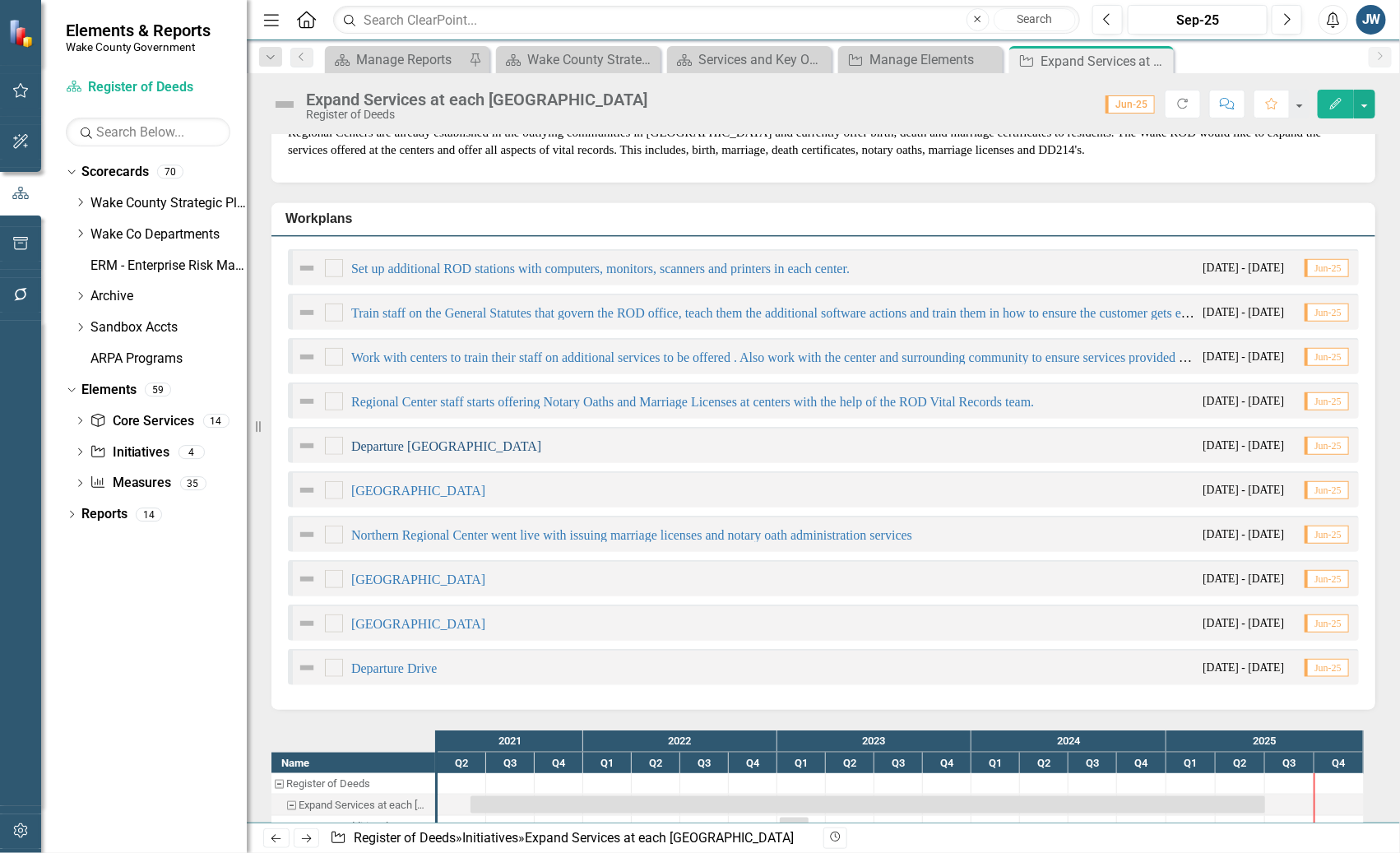
click at [436, 453] on link "Departure Drive Regional Center" at bounding box center [446, 445] width 190 height 14
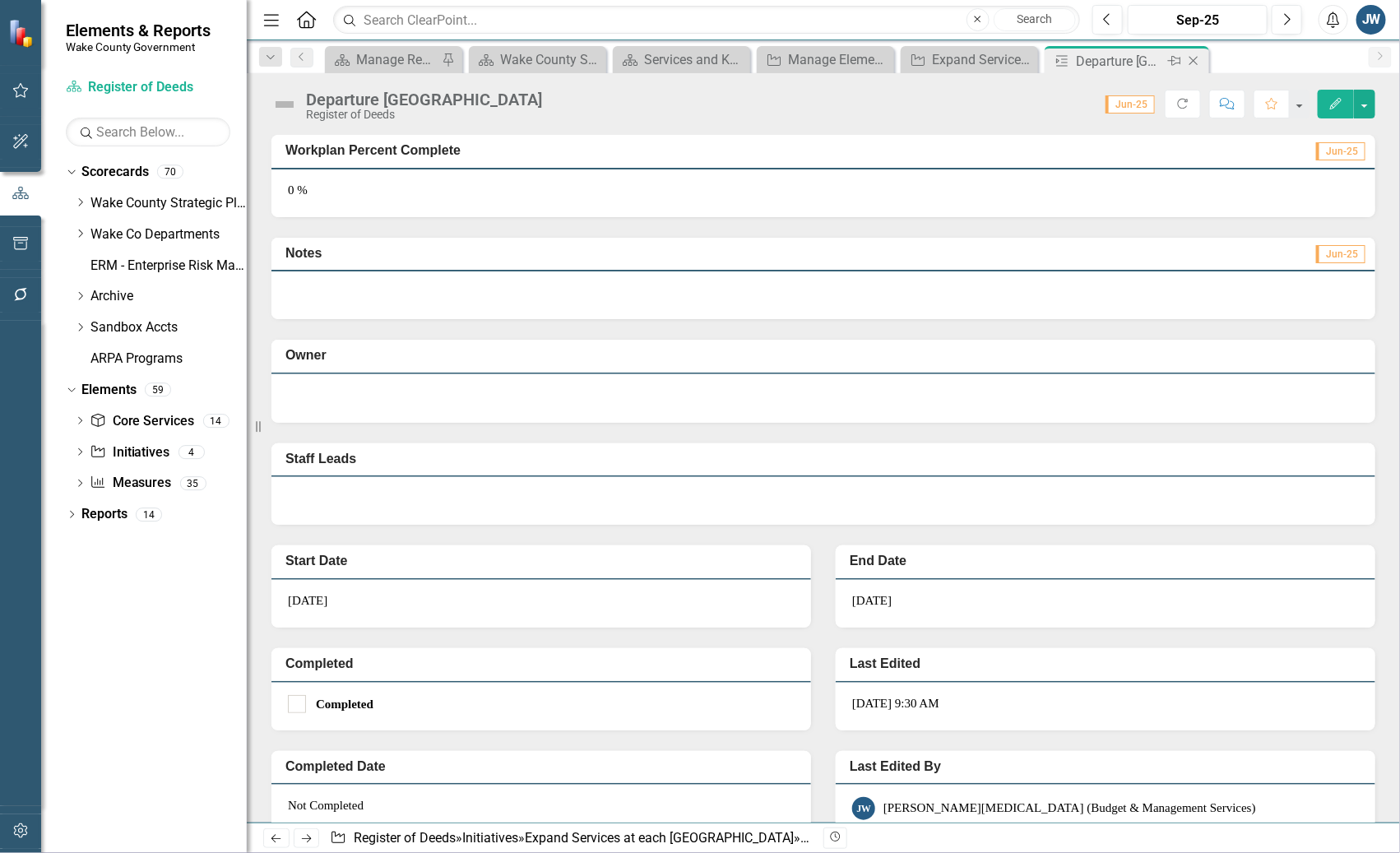
click at [1111, 58] on icon "Close" at bounding box center [1194, 61] width 17 height 13
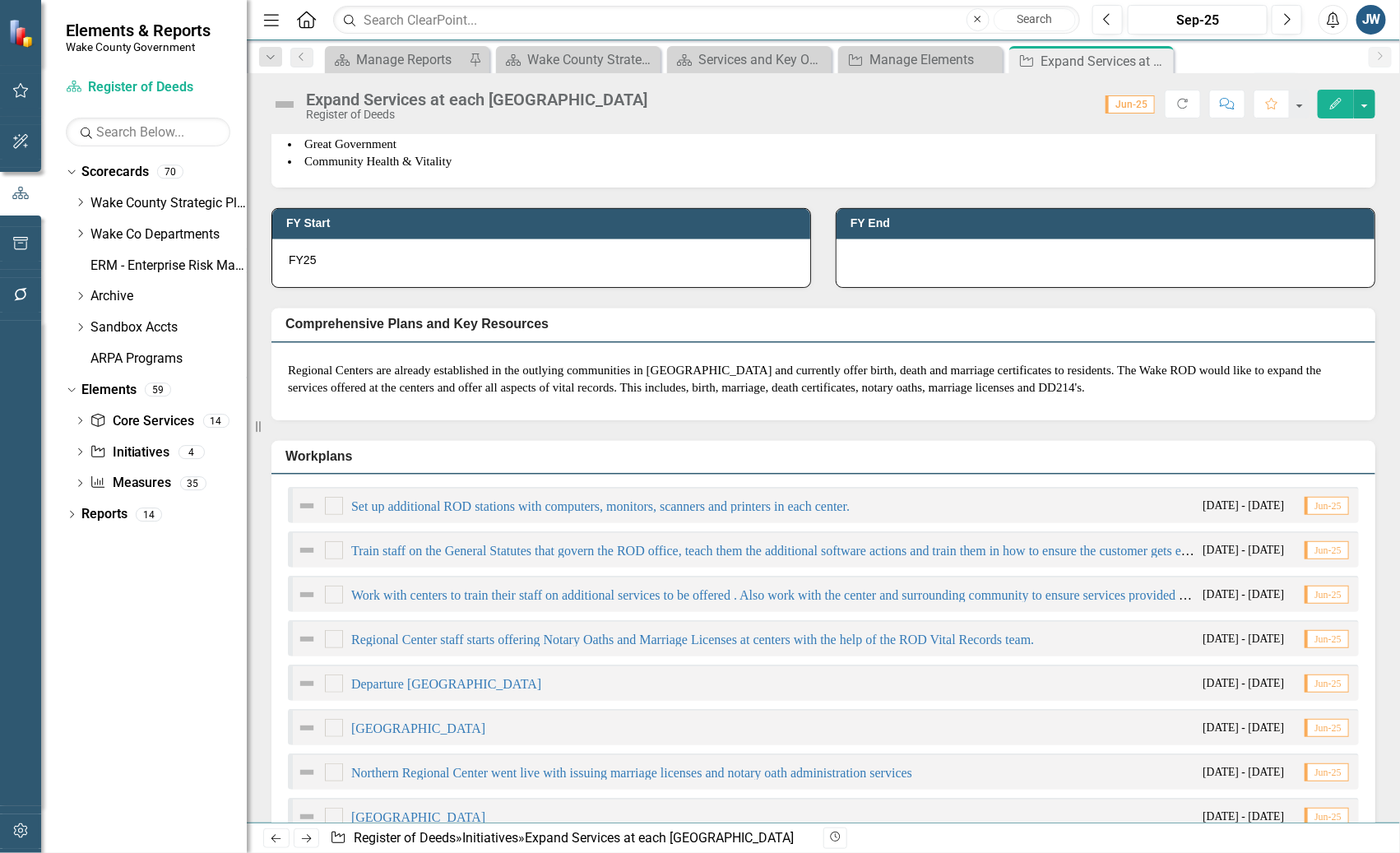
scroll to position [514, 0]
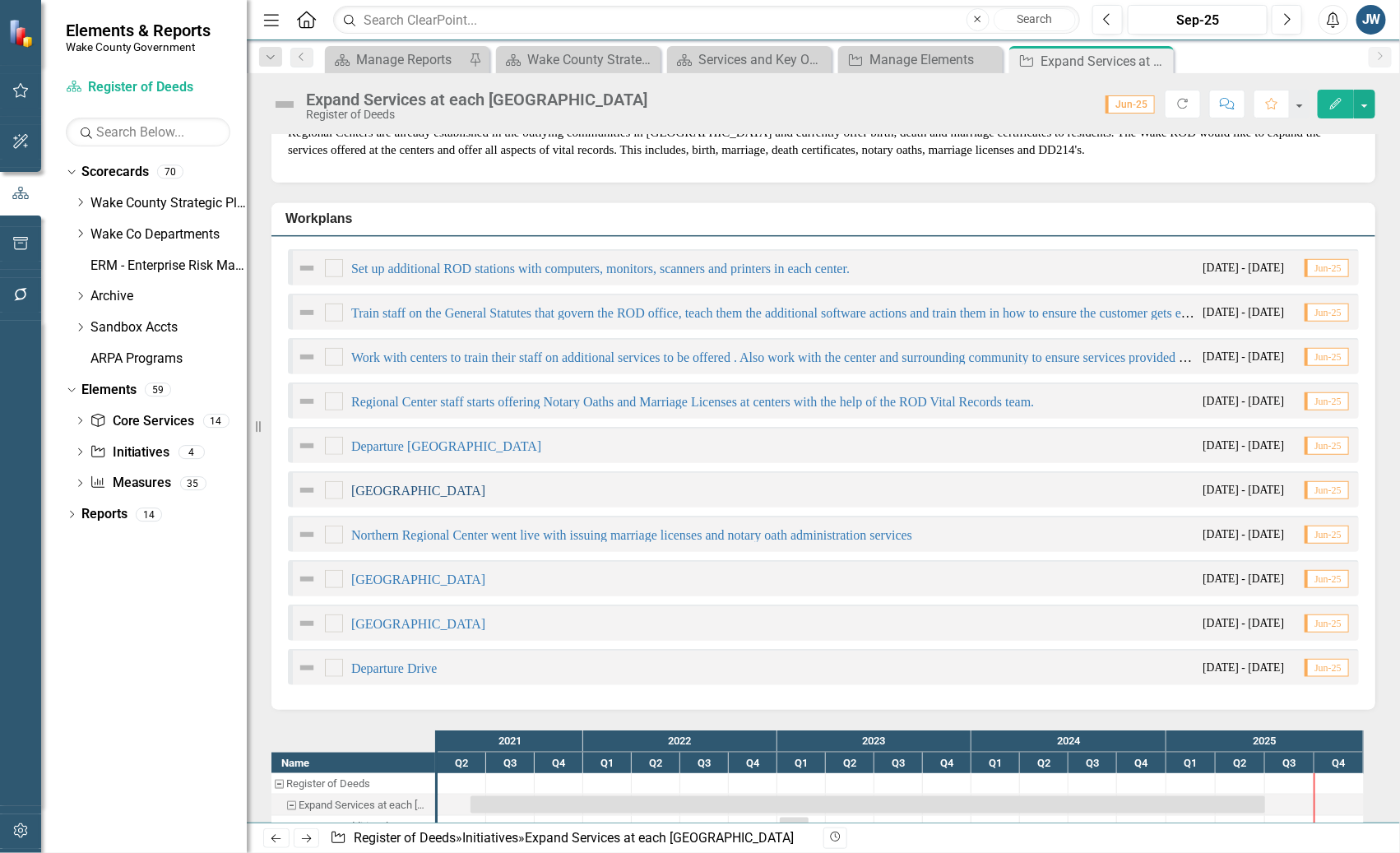
click at [444, 498] on link "Eastern Regional Center" at bounding box center [418, 490] width 134 height 14
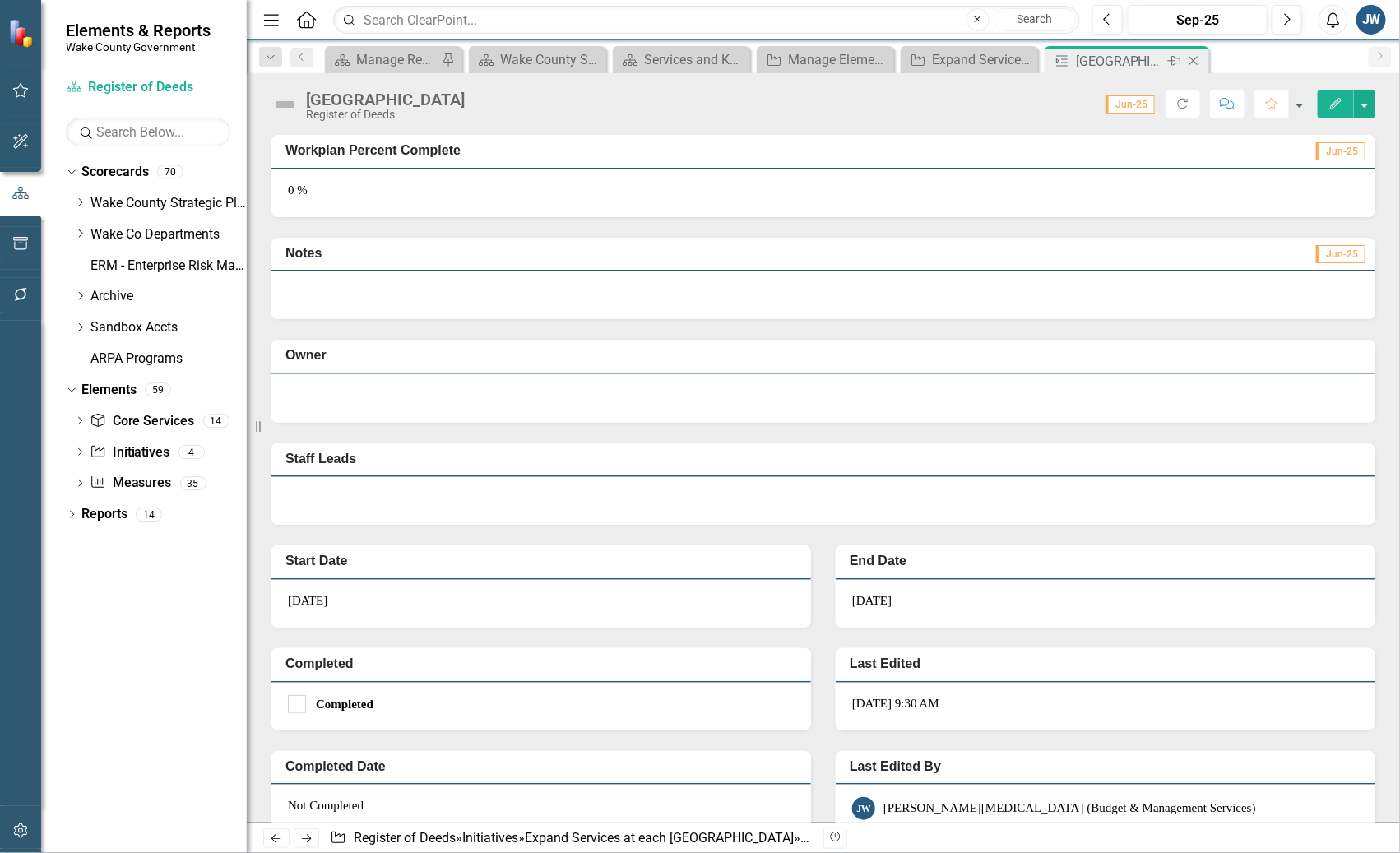
click at [1111, 61] on icon "Close" at bounding box center [1194, 61] width 17 height 13
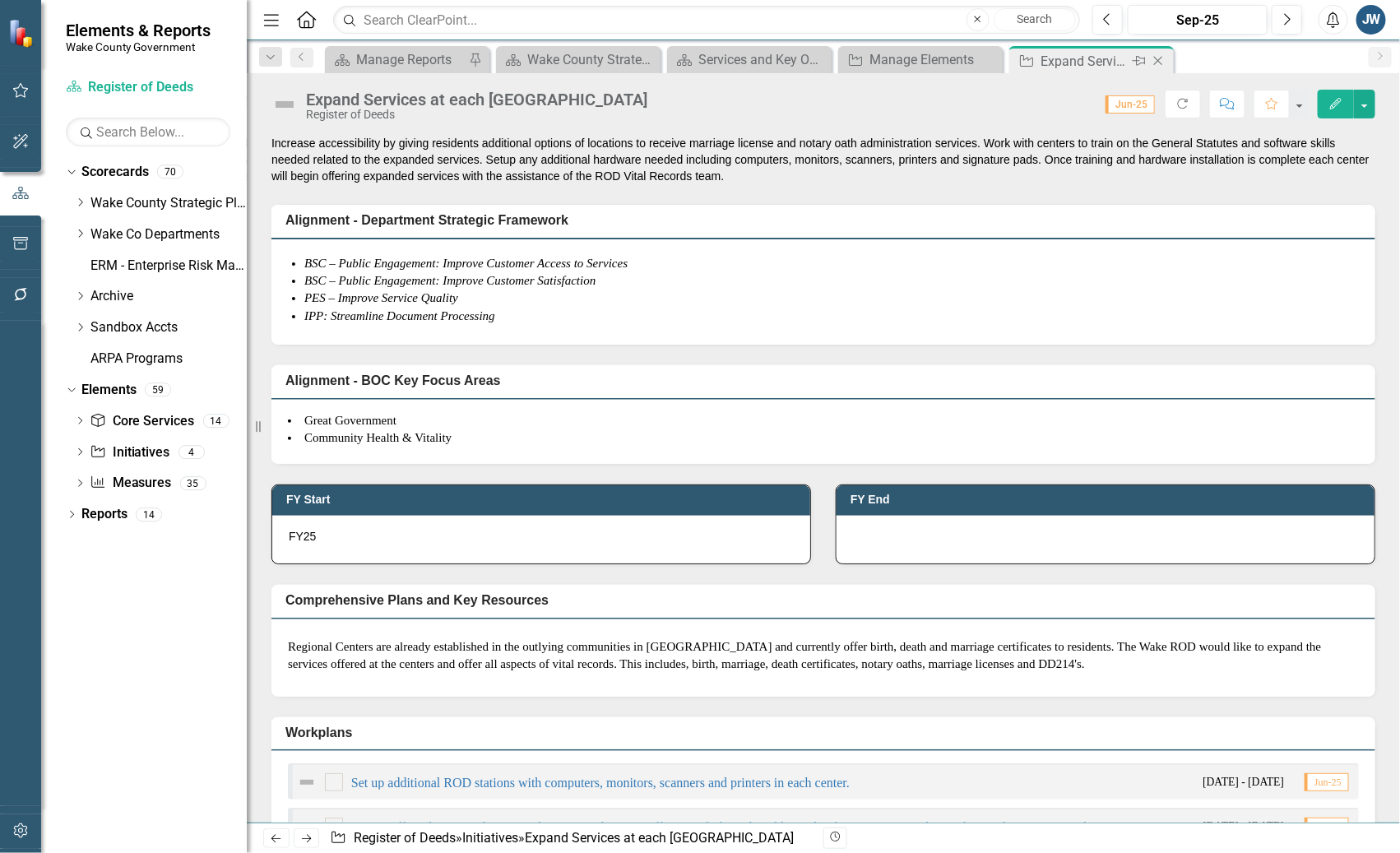
click at [1111, 60] on icon "Close" at bounding box center [1158, 61] width 17 height 13
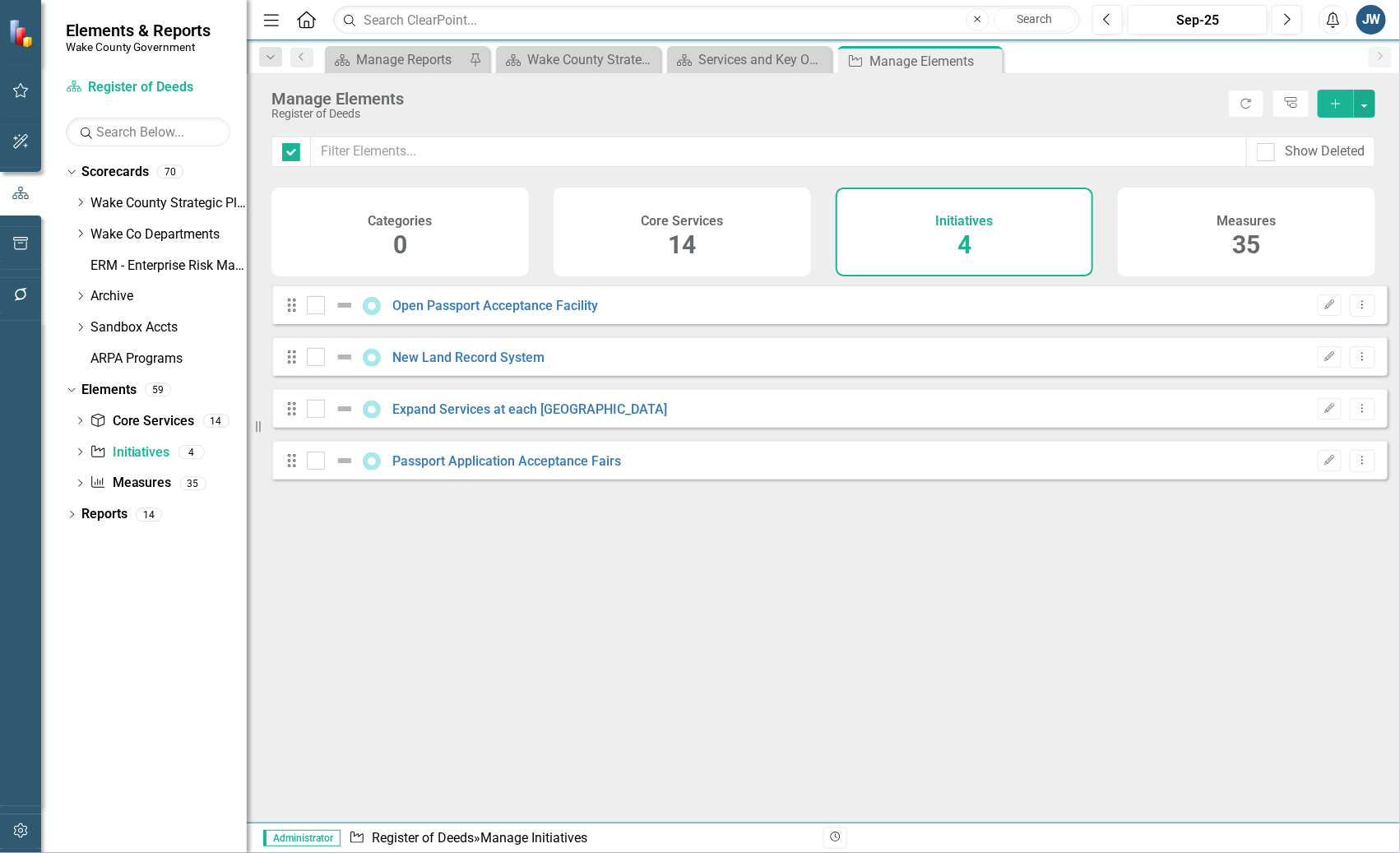
checkbox input "false"
click at [459, 364] on link "New Land Record System" at bounding box center [469, 357] width 152 height 16
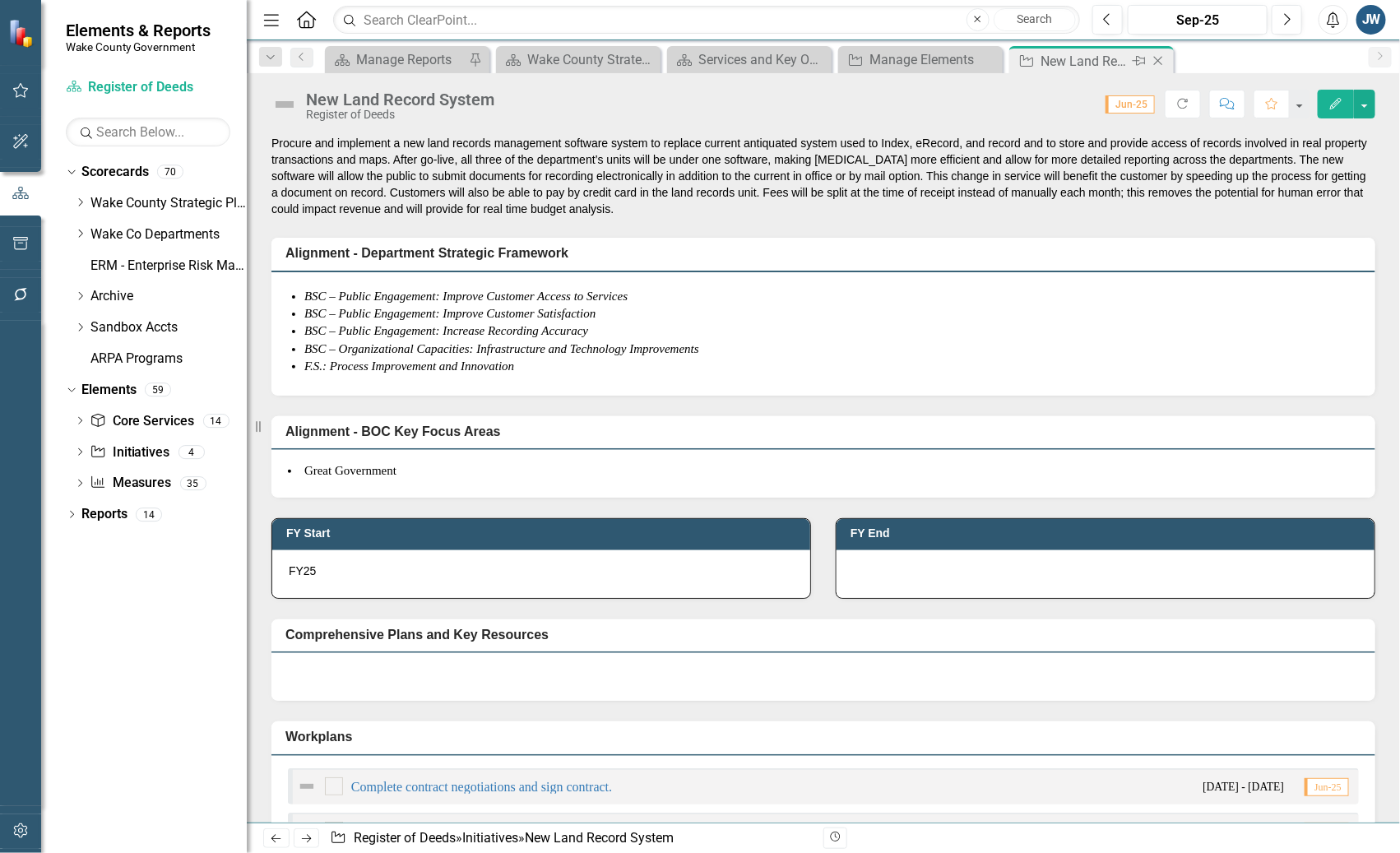
click at [1111, 60] on icon at bounding box center [1158, 61] width 9 height 9
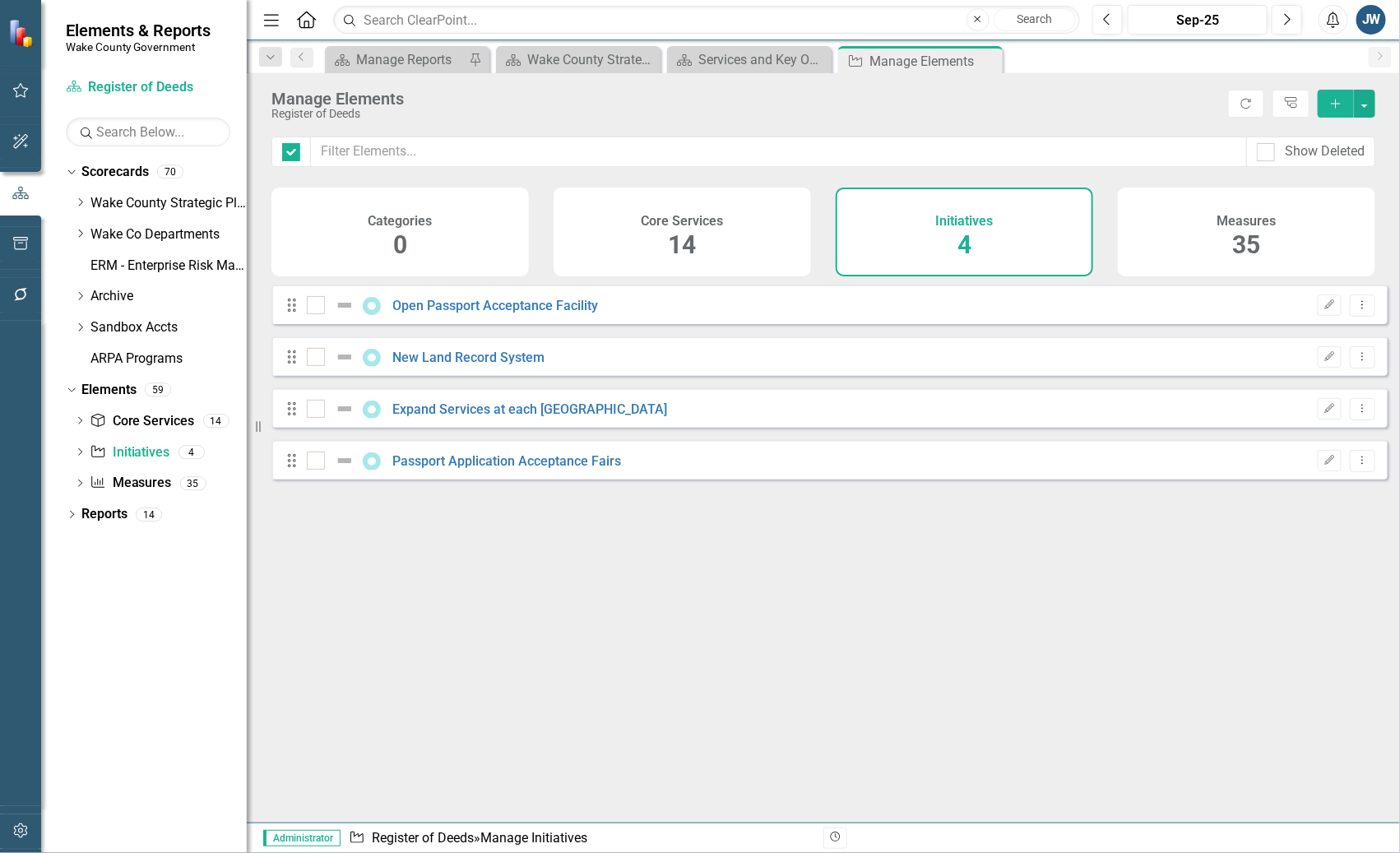
checkbox input "false"
